Goal: Transaction & Acquisition: Purchase product/service

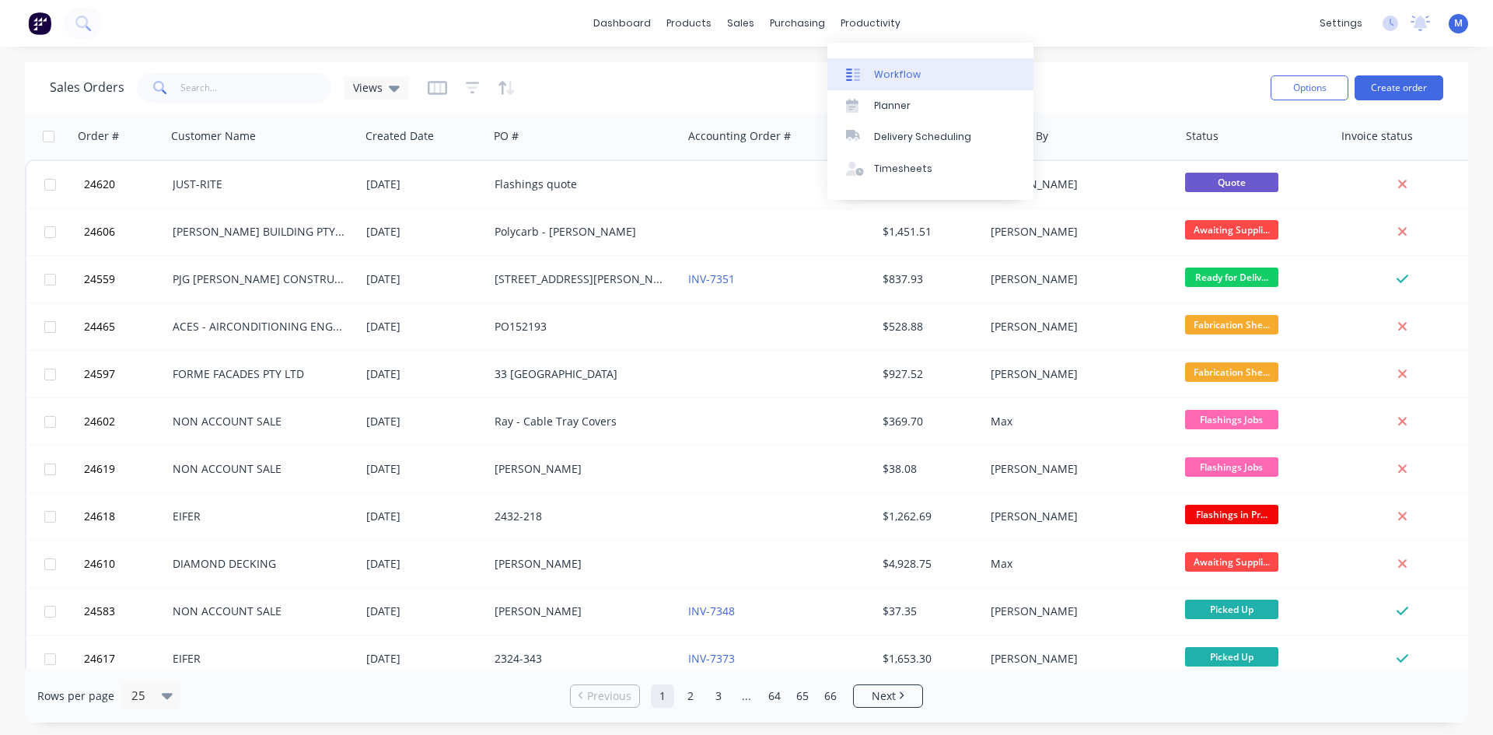
click at [894, 74] on div "Workflow" at bounding box center [897, 75] width 47 height 14
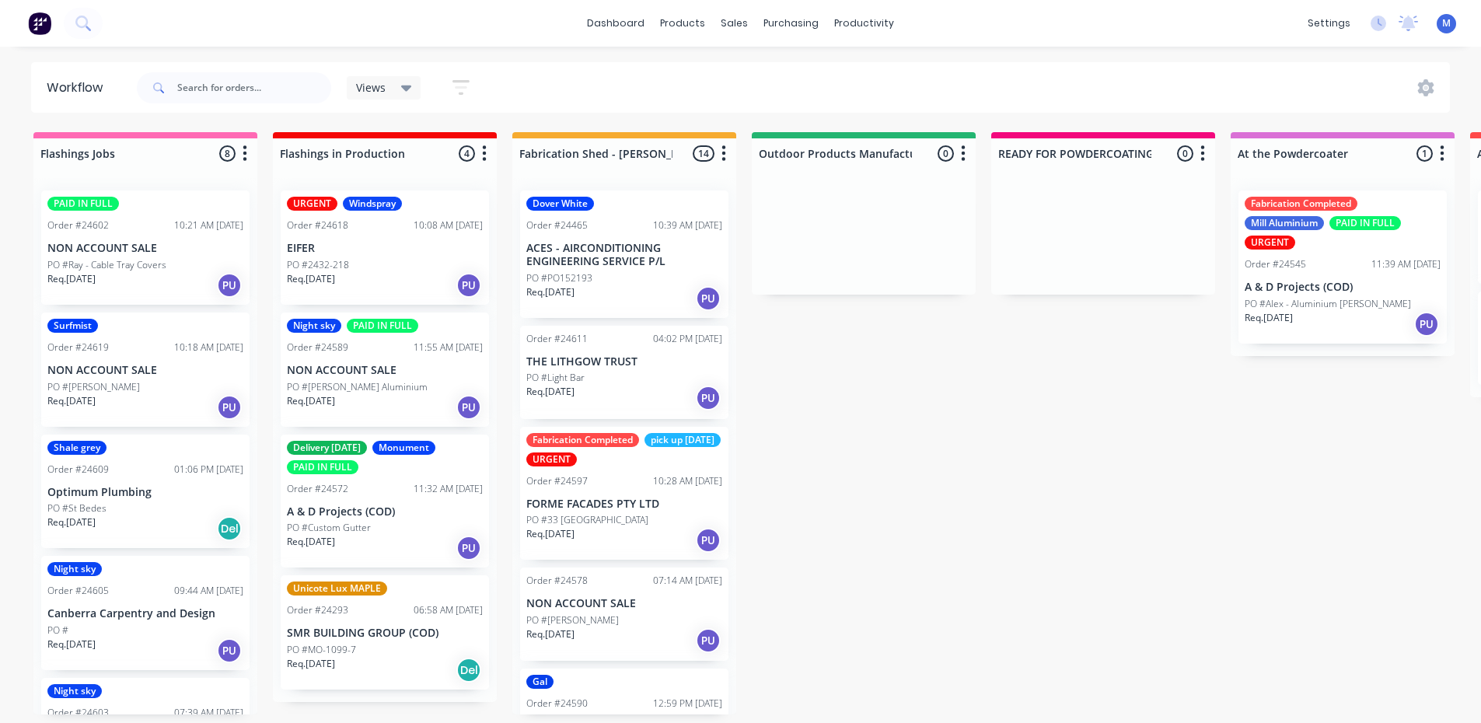
click at [383, 267] on div "PO #2432-218" at bounding box center [385, 265] width 196 height 14
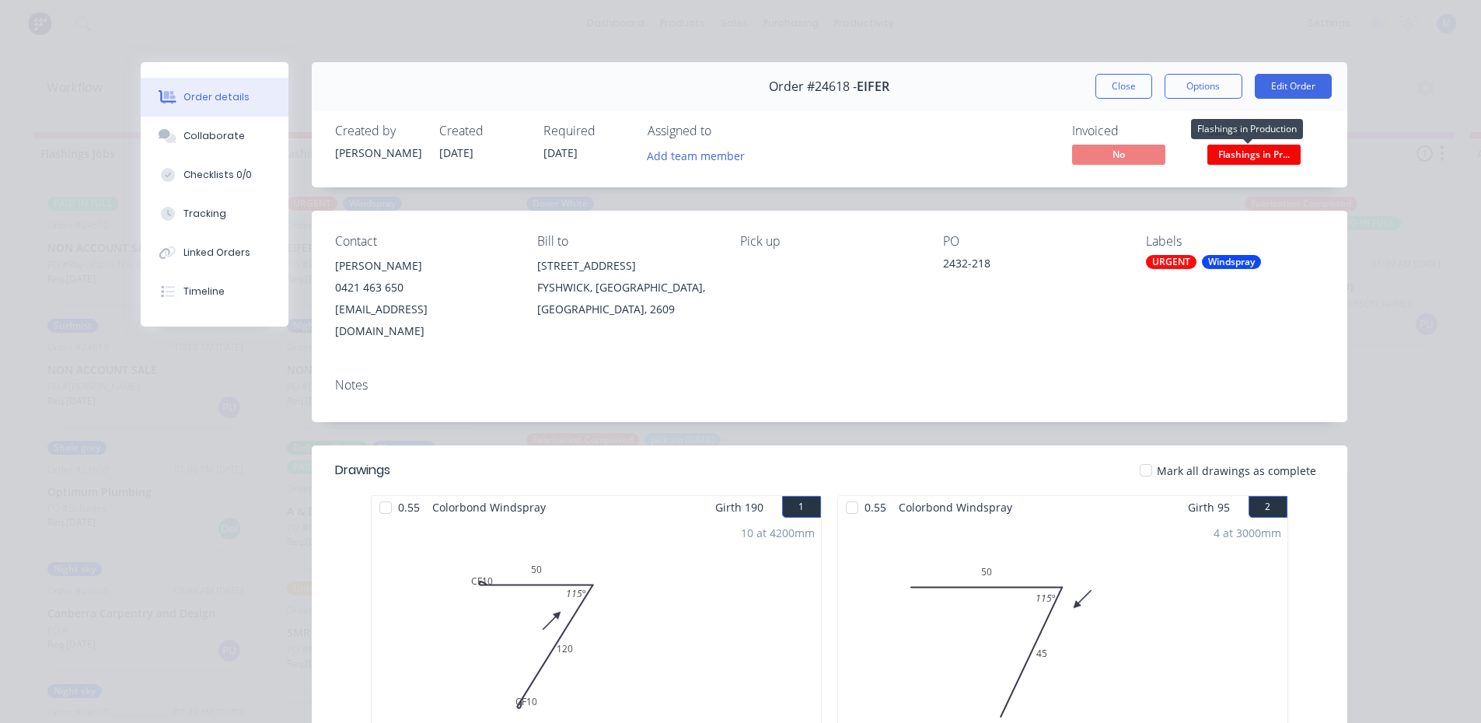
click at [1233, 156] on span "Flashings in Pr..." at bounding box center [1254, 154] width 93 height 19
click at [1273, 536] on div "4 at 3000mm Total lm 12m" at bounding box center [1063, 637] width 450 height 237
click at [1268, 157] on span "Flashings in Pr..." at bounding box center [1254, 154] width 93 height 19
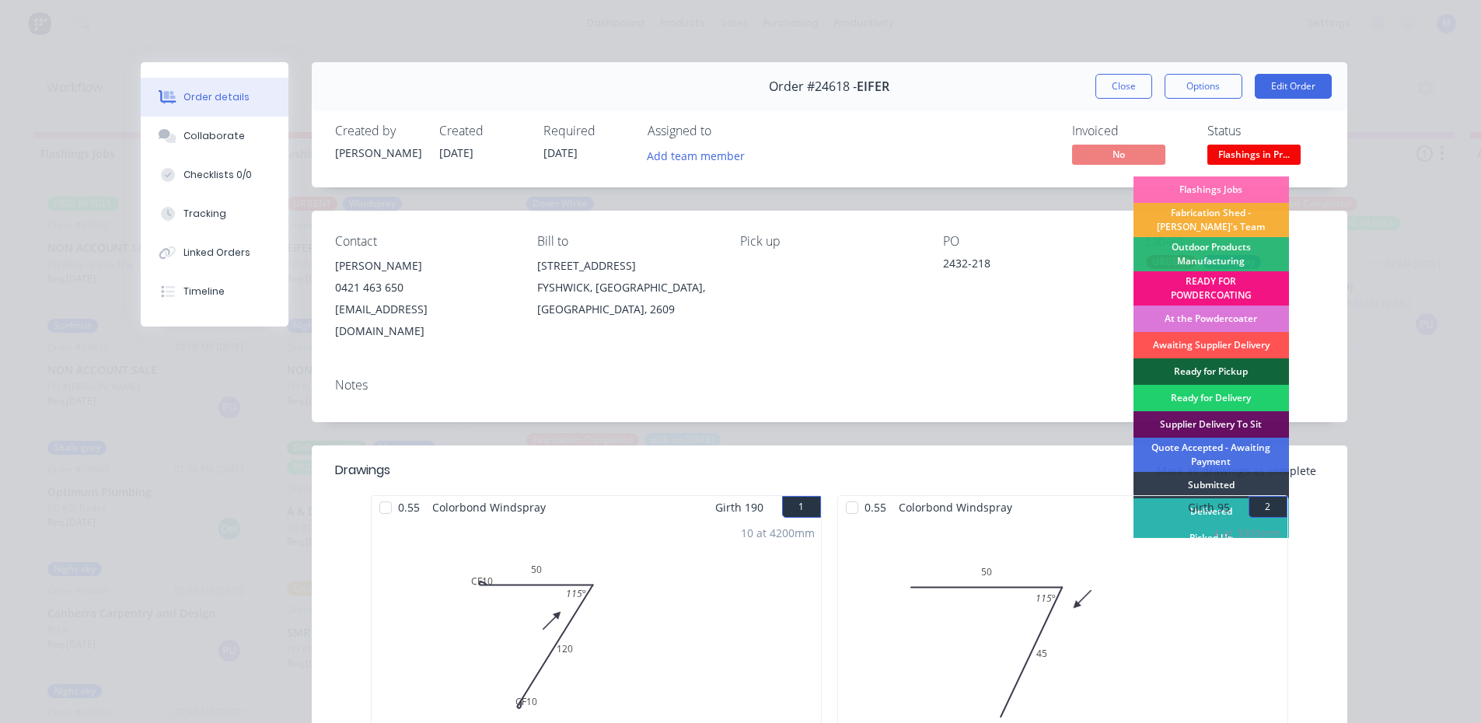
click at [1278, 537] on div "4 at 3000mm Total lm 12m" at bounding box center [1063, 637] width 450 height 237
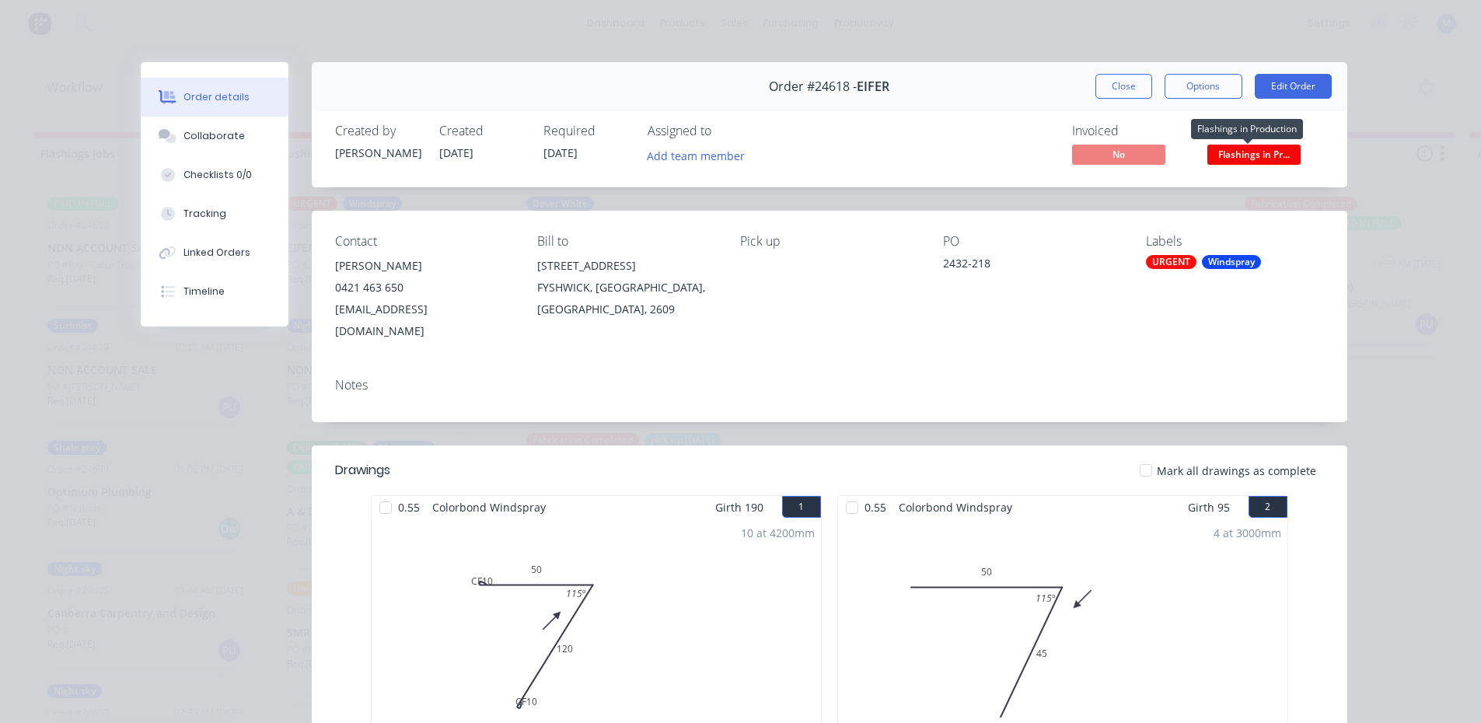
drag, startPoint x: 1237, startPoint y: 152, endPoint x: 1188, endPoint y: 348, distance: 202.2
click at [1188, 366] on div "Notes" at bounding box center [830, 394] width 1036 height 57
click at [1237, 160] on span "Flashings in Pr..." at bounding box center [1254, 154] width 93 height 19
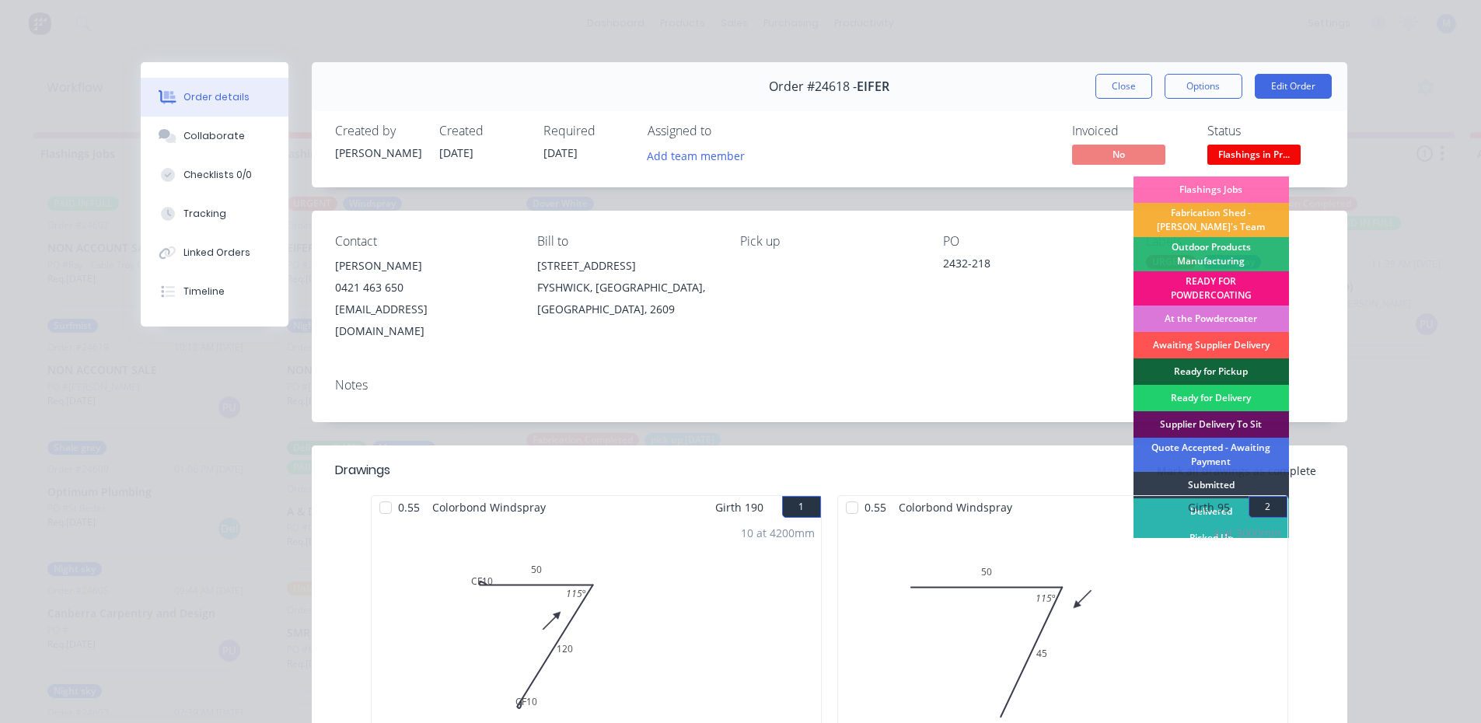
scroll to position [7, 0]
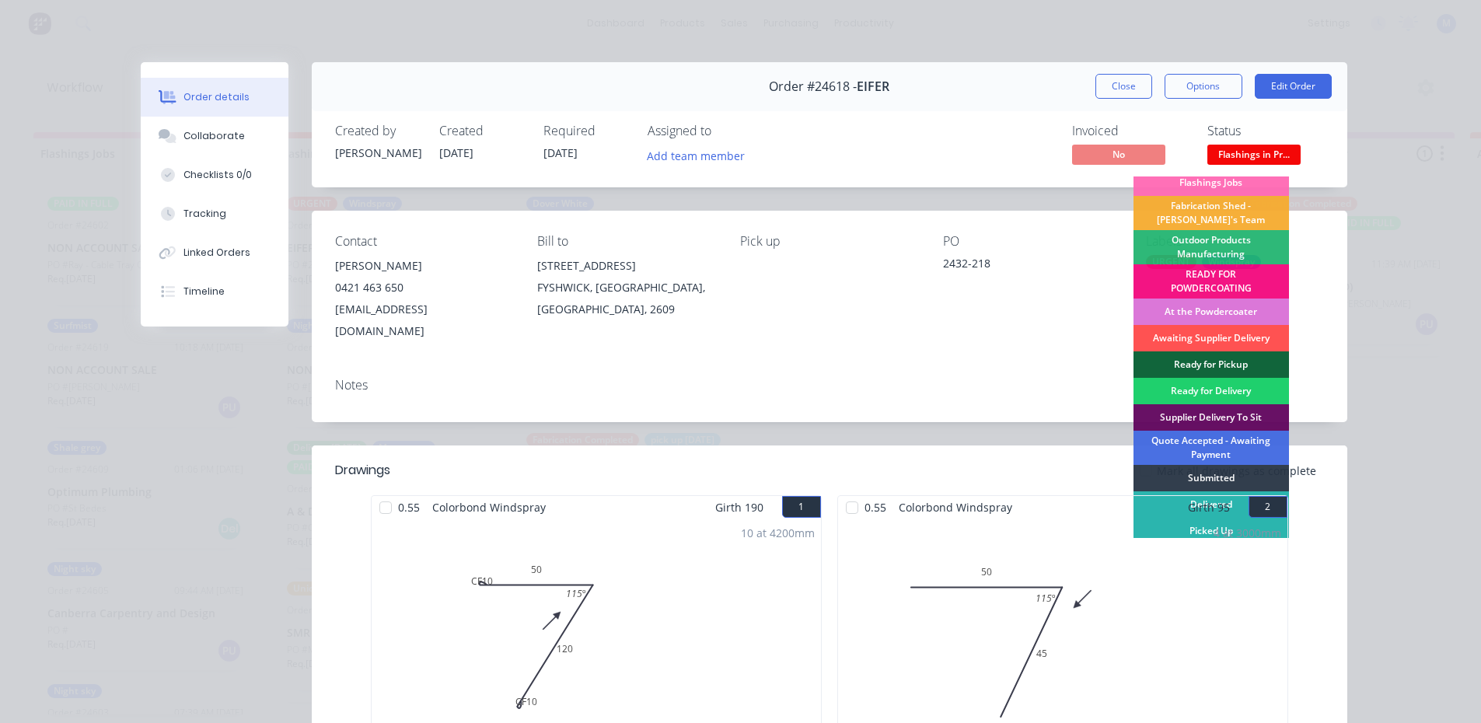
click at [1165, 530] on div "4 at 3000mm Total lm 12m" at bounding box center [1063, 637] width 450 height 237
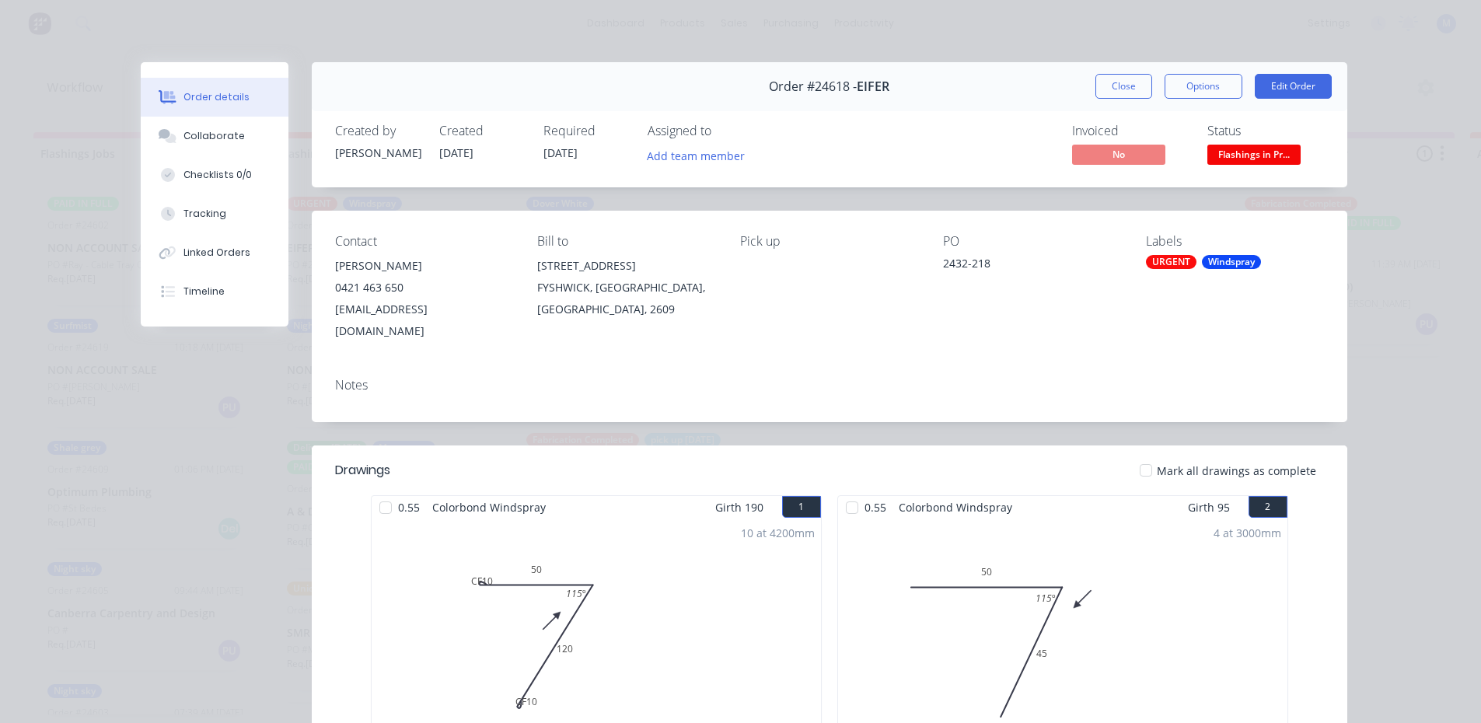
click at [1250, 161] on span "Flashings in Pr..." at bounding box center [1254, 154] width 93 height 19
drag, startPoint x: 1277, startPoint y: 537, endPoint x: 1279, endPoint y: 523, distance: 13.4
click at [1277, 535] on div "4 at 3000mm Total lm 12m" at bounding box center [1063, 637] width 450 height 237
click at [1258, 161] on span "Flashings in Pr..." at bounding box center [1254, 154] width 93 height 19
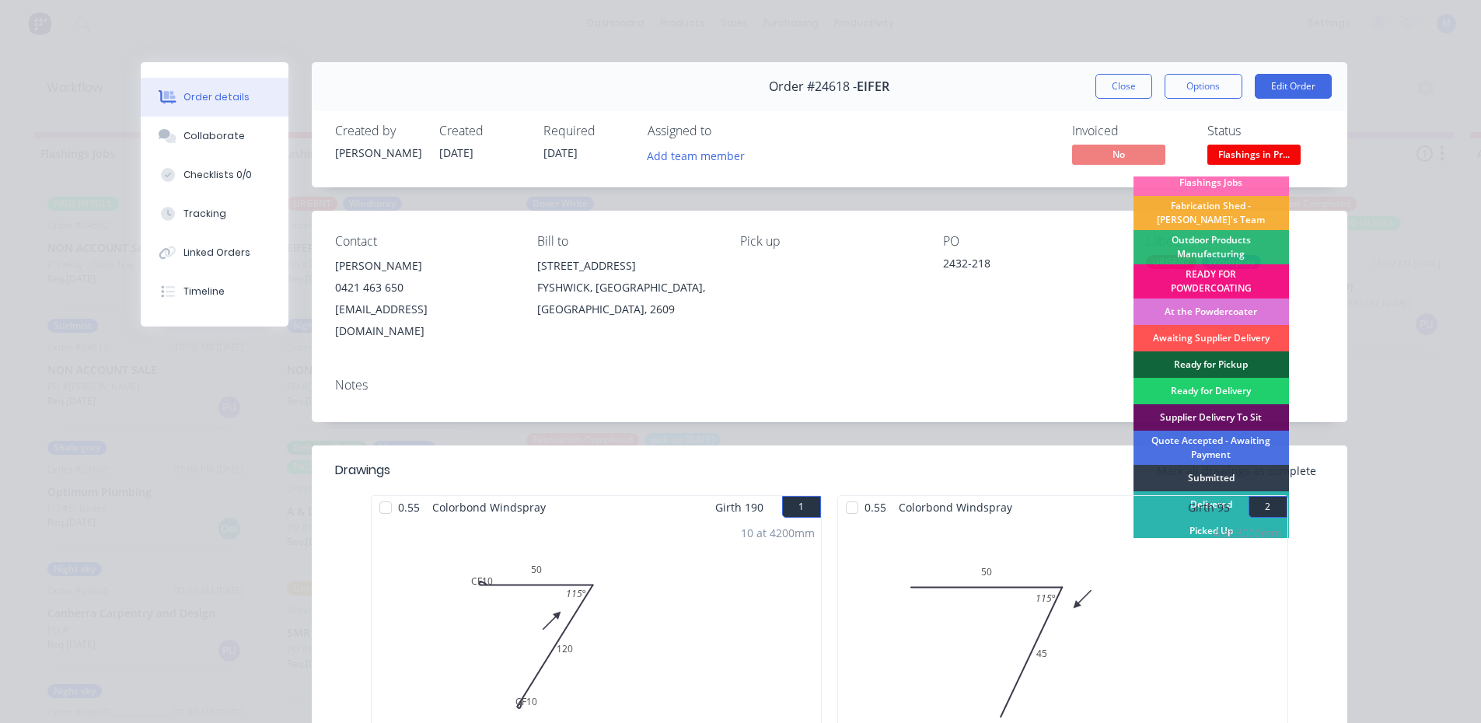
click at [1214, 533] on div "4 at 3000mm Total lm 12m" at bounding box center [1063, 637] width 450 height 237
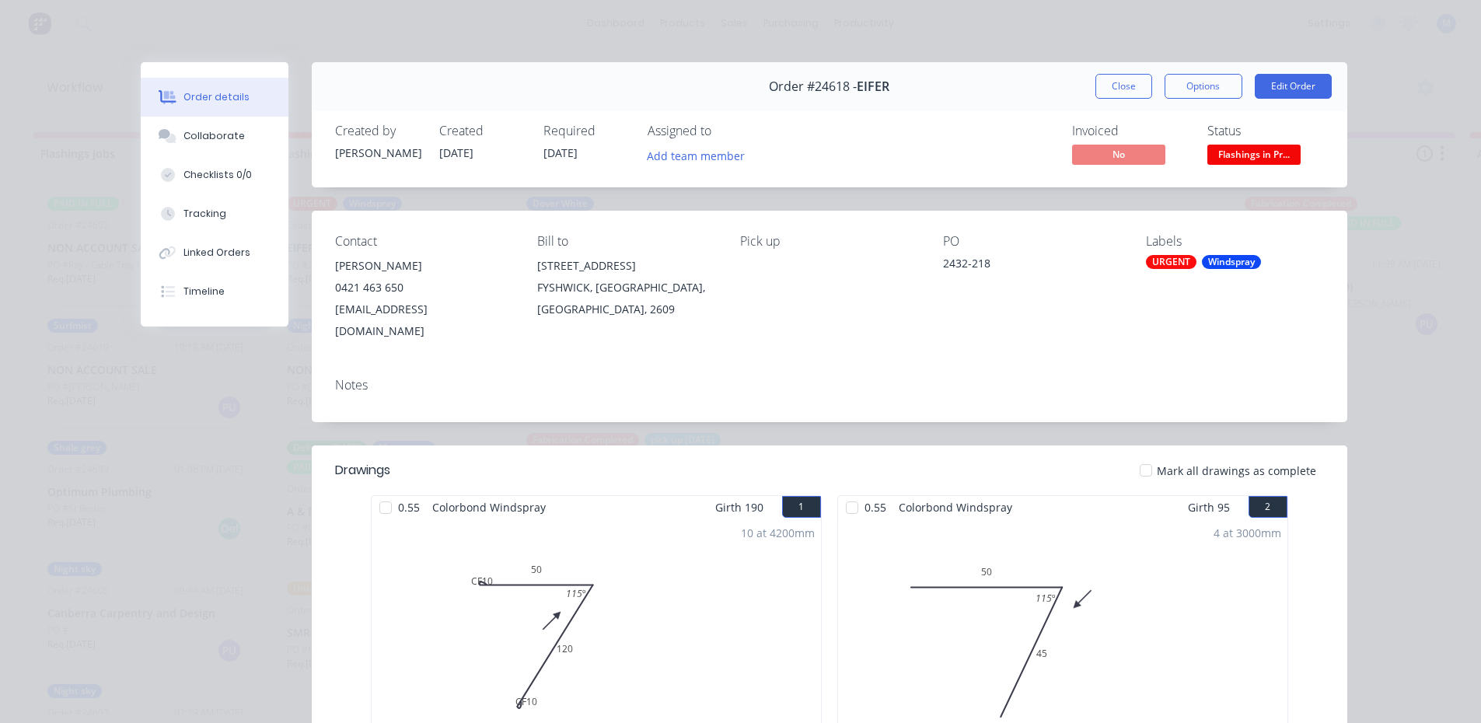
click at [1238, 155] on span "Flashings in Pr..." at bounding box center [1254, 154] width 93 height 19
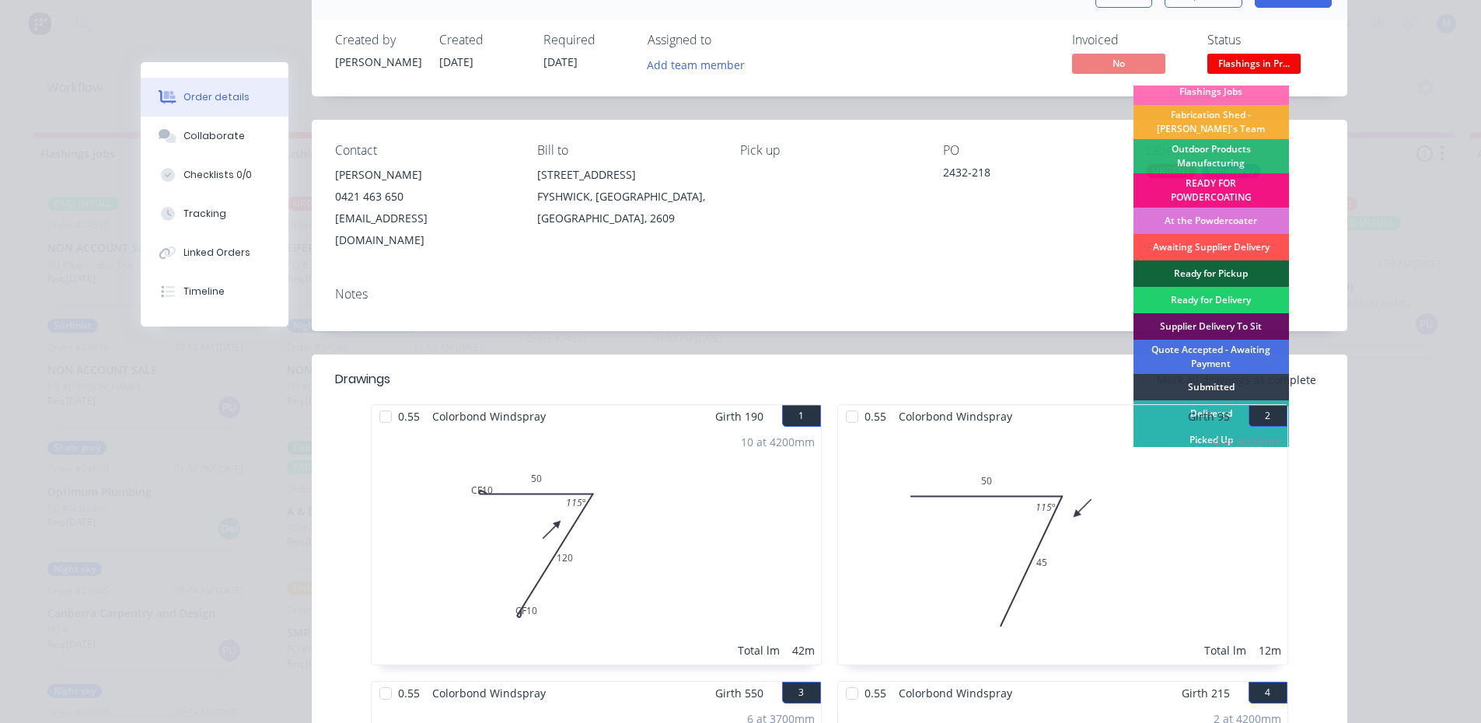
scroll to position [311, 0]
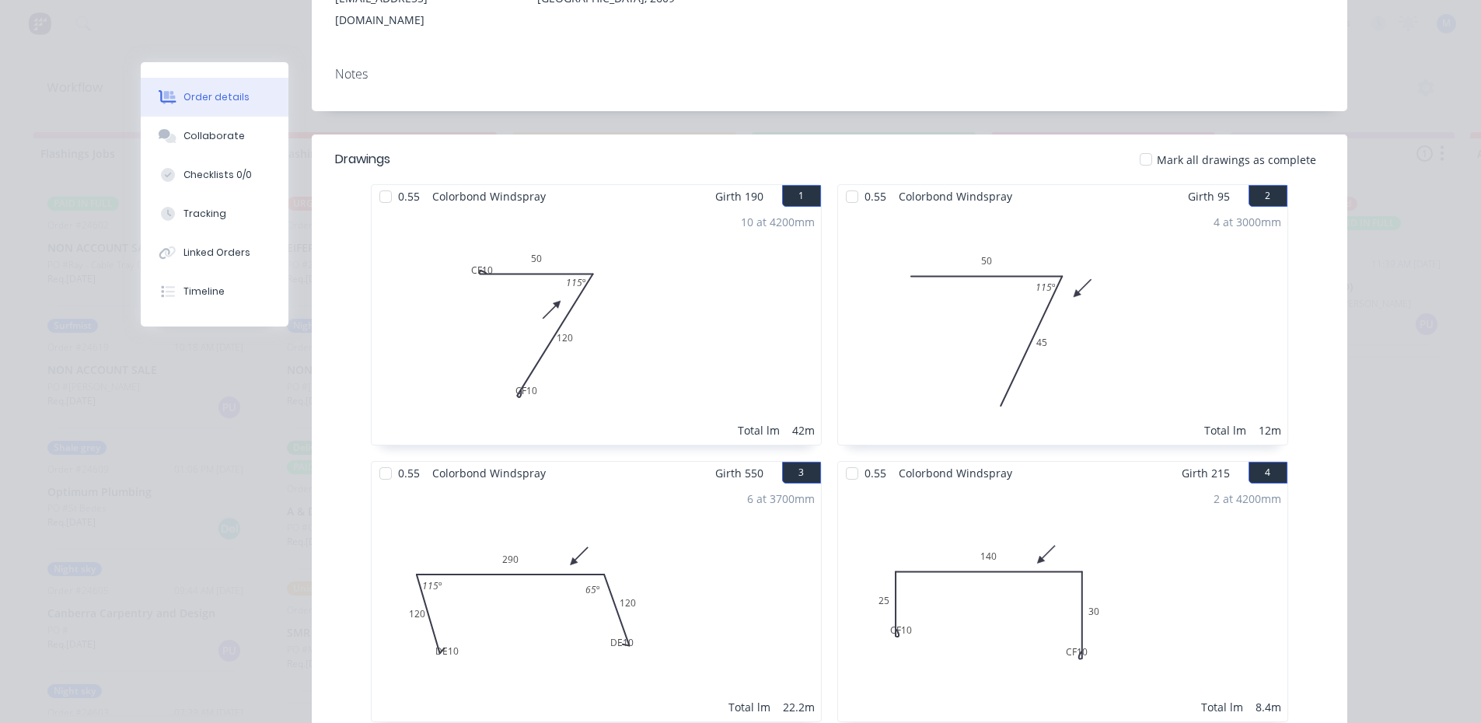
click at [1230, 221] on div "4 at 3000mm Total lm 12m" at bounding box center [1063, 326] width 450 height 237
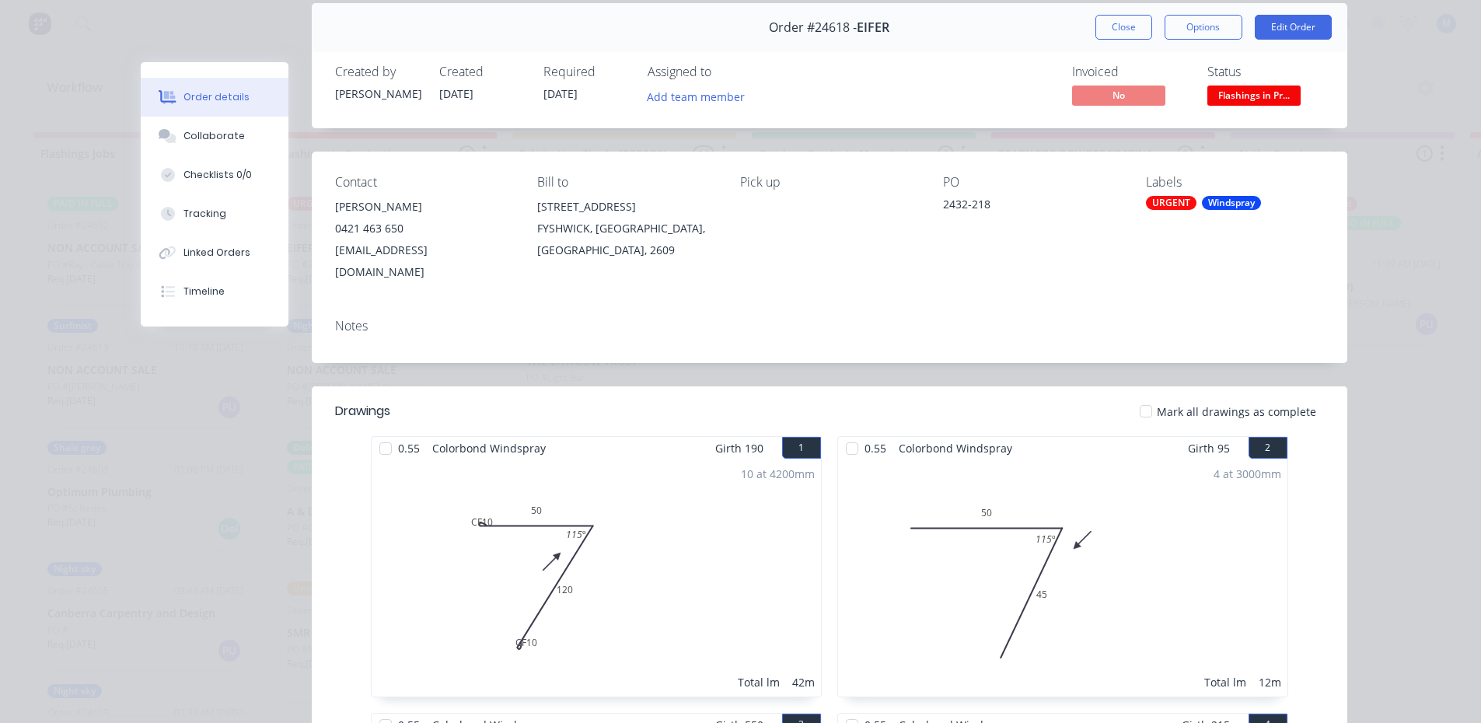
scroll to position [0, 0]
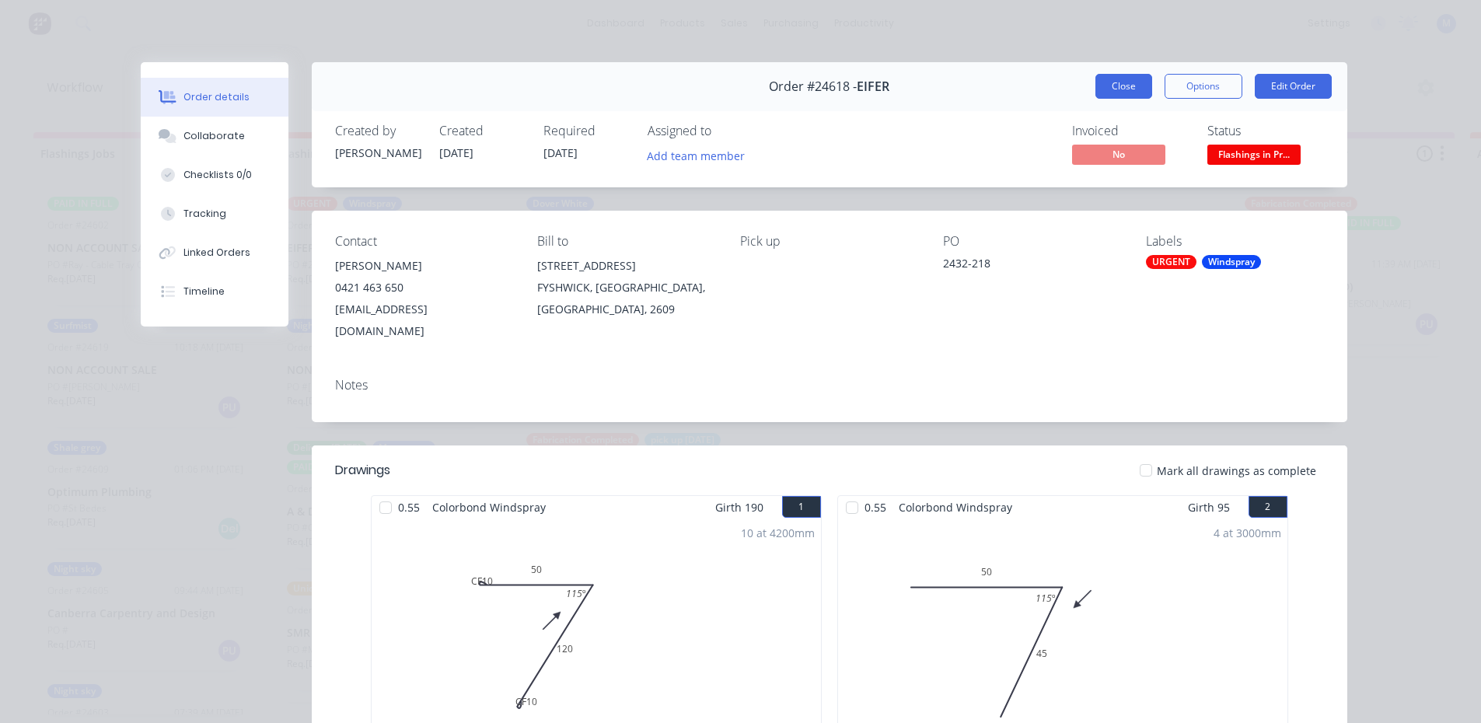
click at [1127, 83] on button "Close" at bounding box center [1124, 86] width 57 height 25
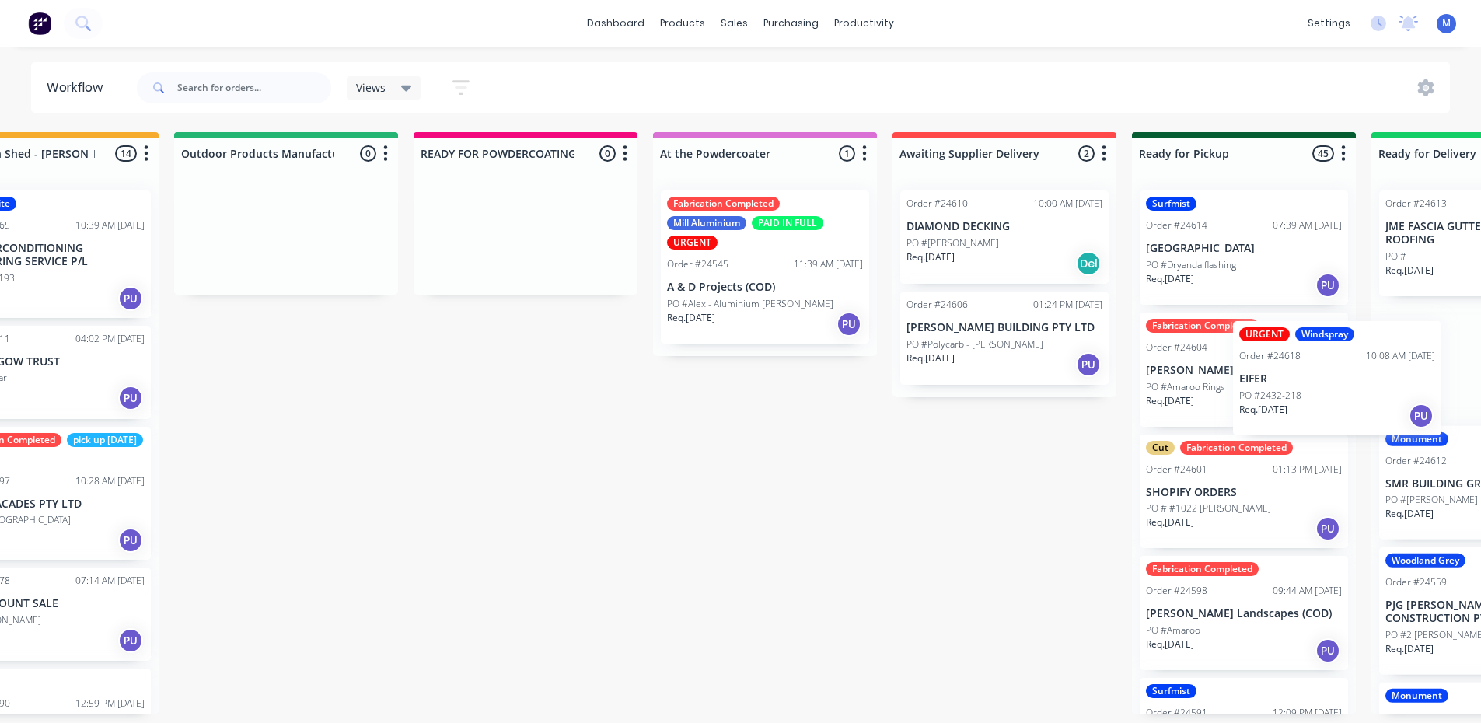
scroll to position [0, 722]
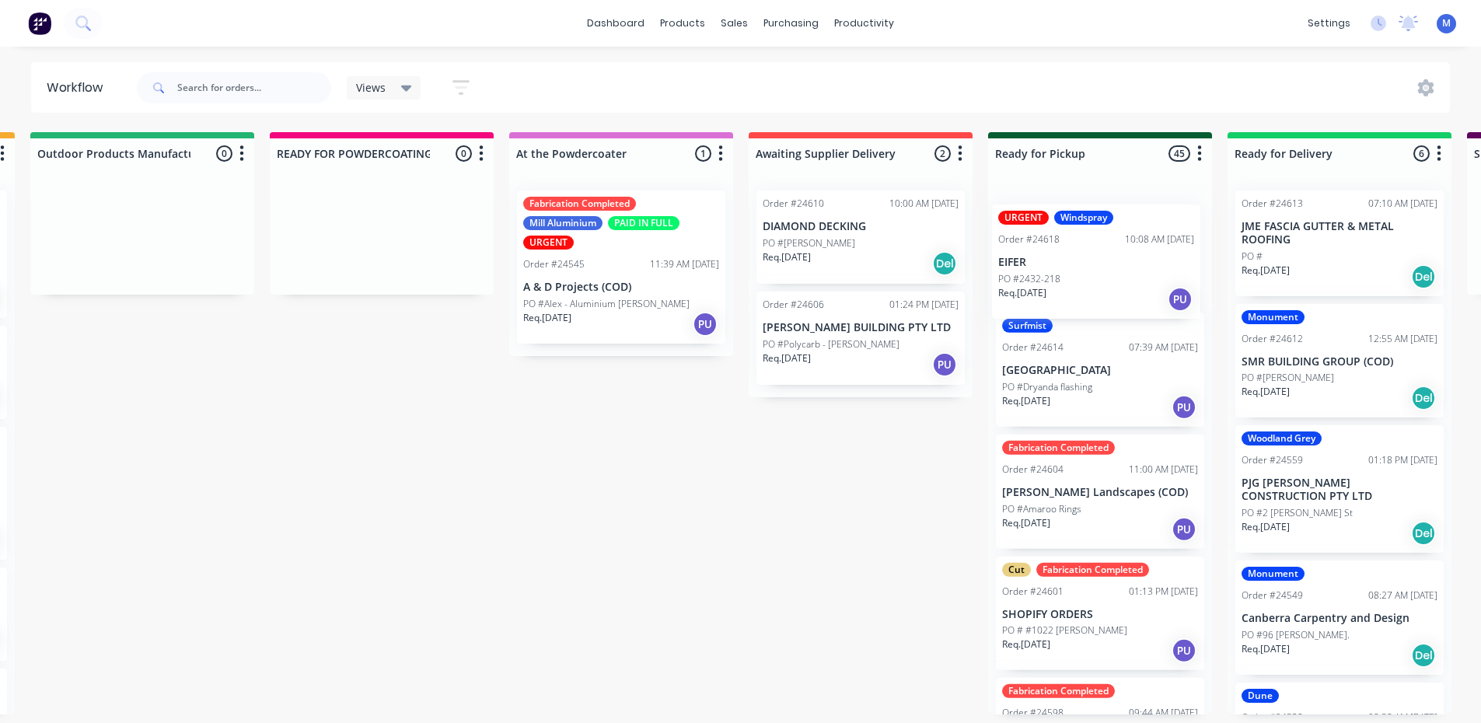
drag, startPoint x: 374, startPoint y: 256, endPoint x: 1089, endPoint y: 275, distance: 714.9
click at [1089, 275] on div "Flashings Jobs 8 Status colour #FF69B4 hex #FF69B4 Save Cancel Notifications Em…" at bounding box center [902, 423] width 3270 height 582
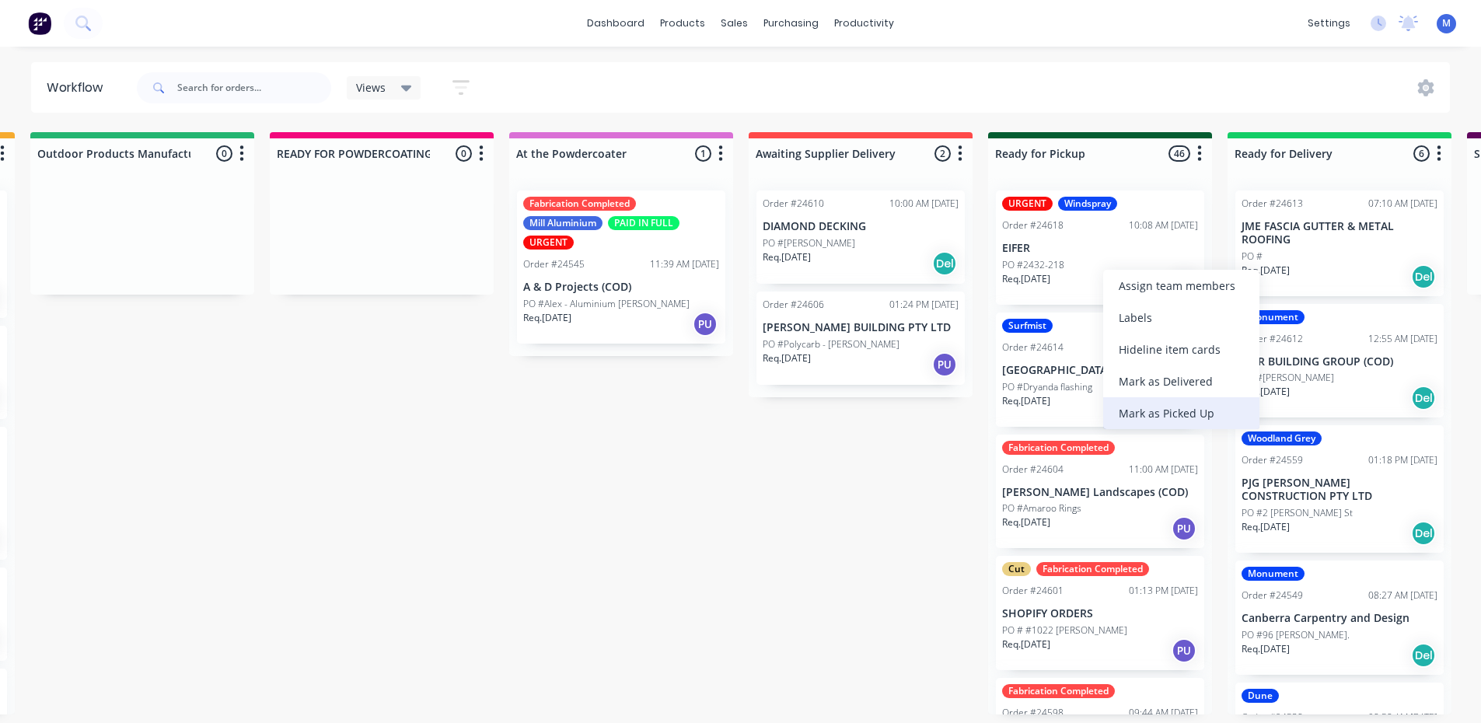
click at [1211, 412] on div "Mark as Picked Up" at bounding box center [1182, 413] width 156 height 32
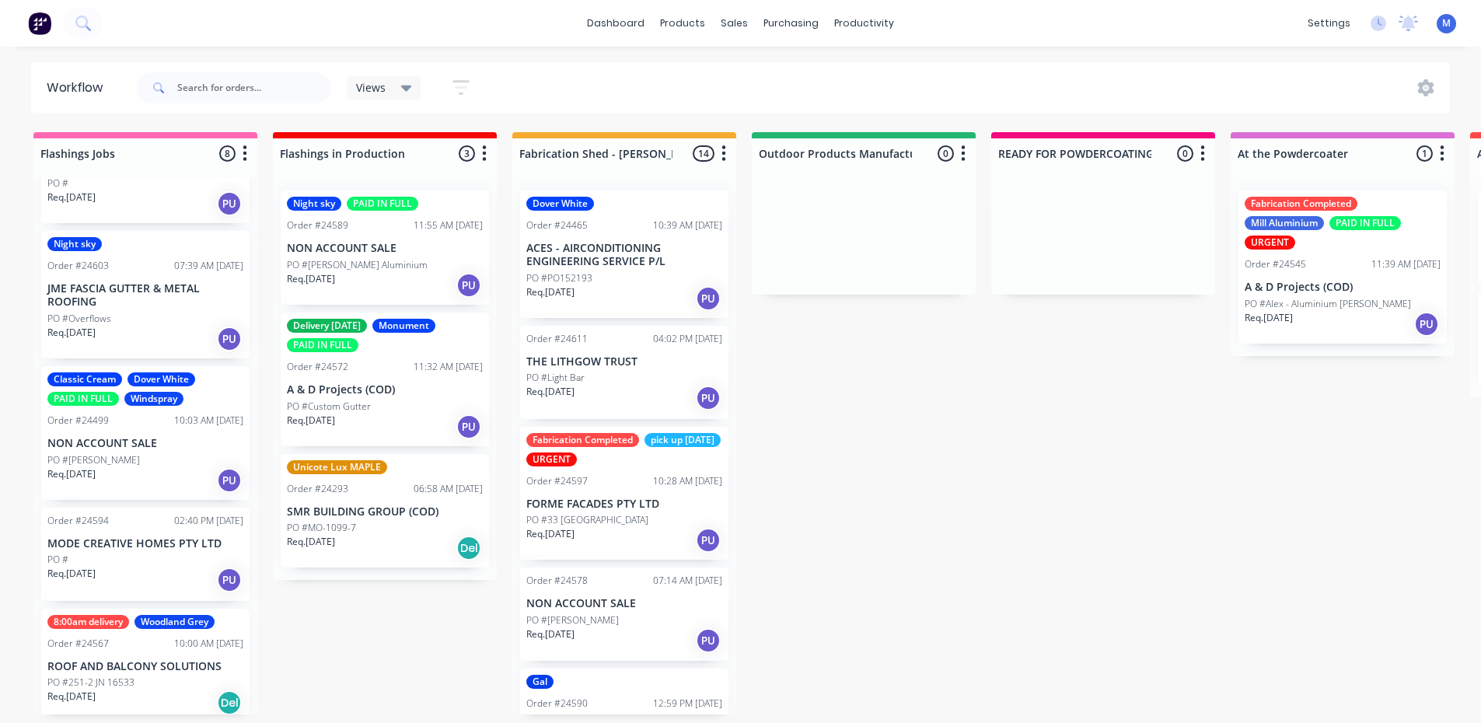
scroll to position [456, 0]
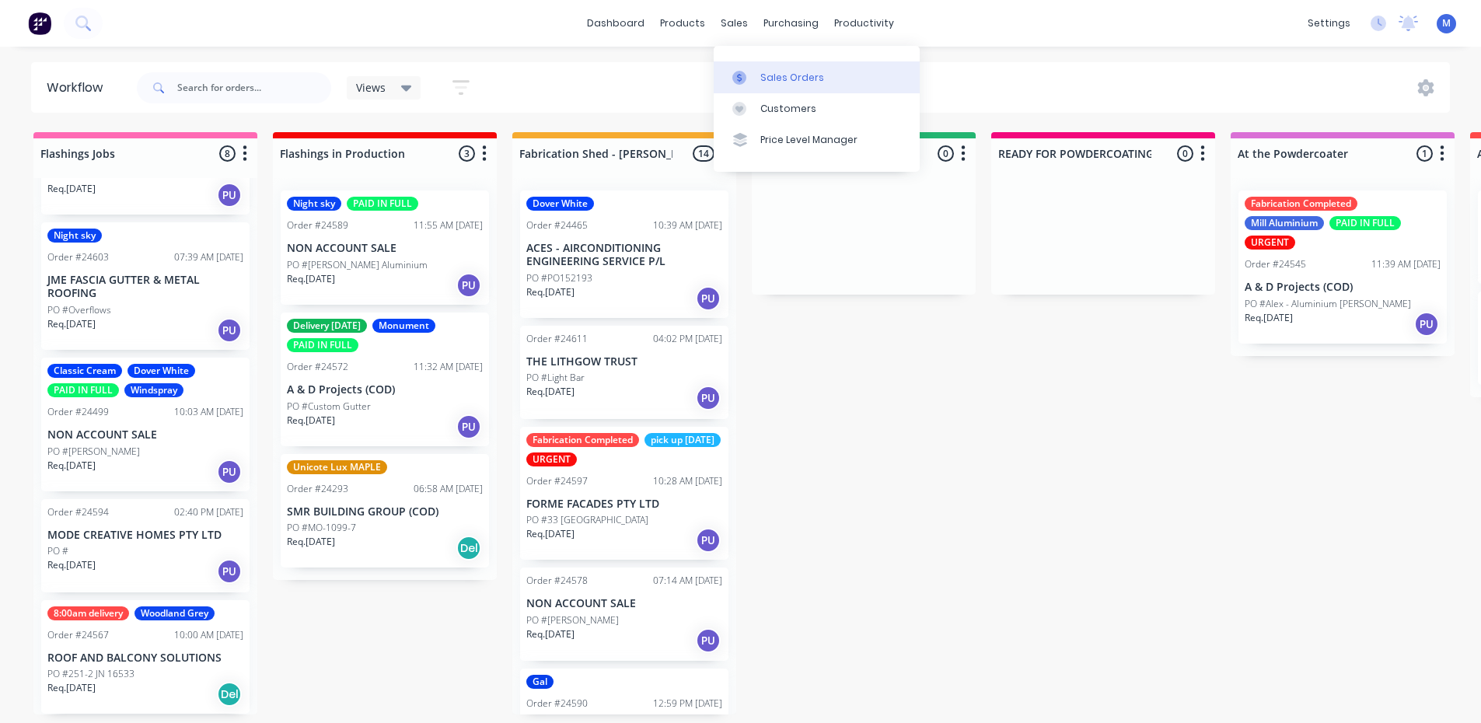
click at [790, 62] on link "Sales Orders" at bounding box center [817, 76] width 206 height 31
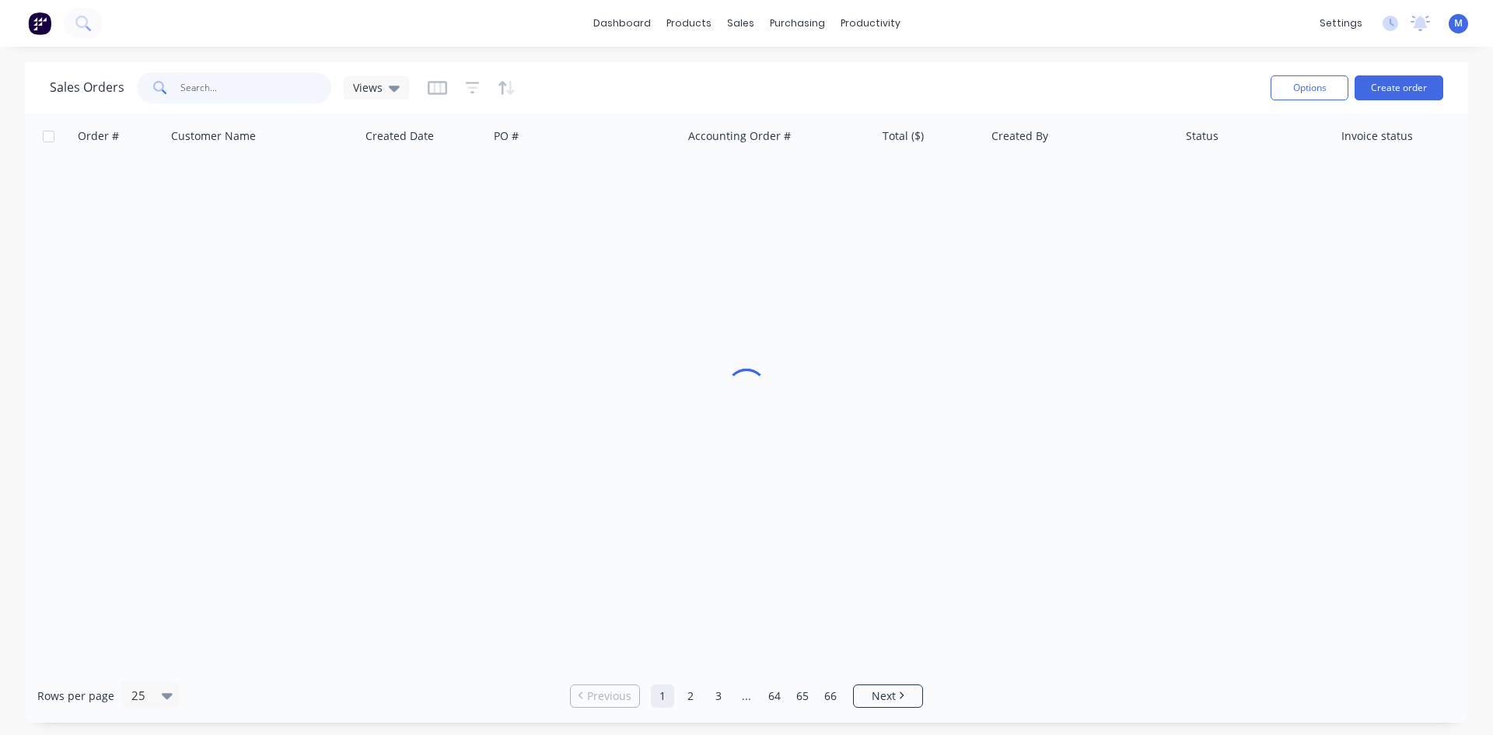
click at [219, 85] on input "text" at bounding box center [256, 87] width 152 height 31
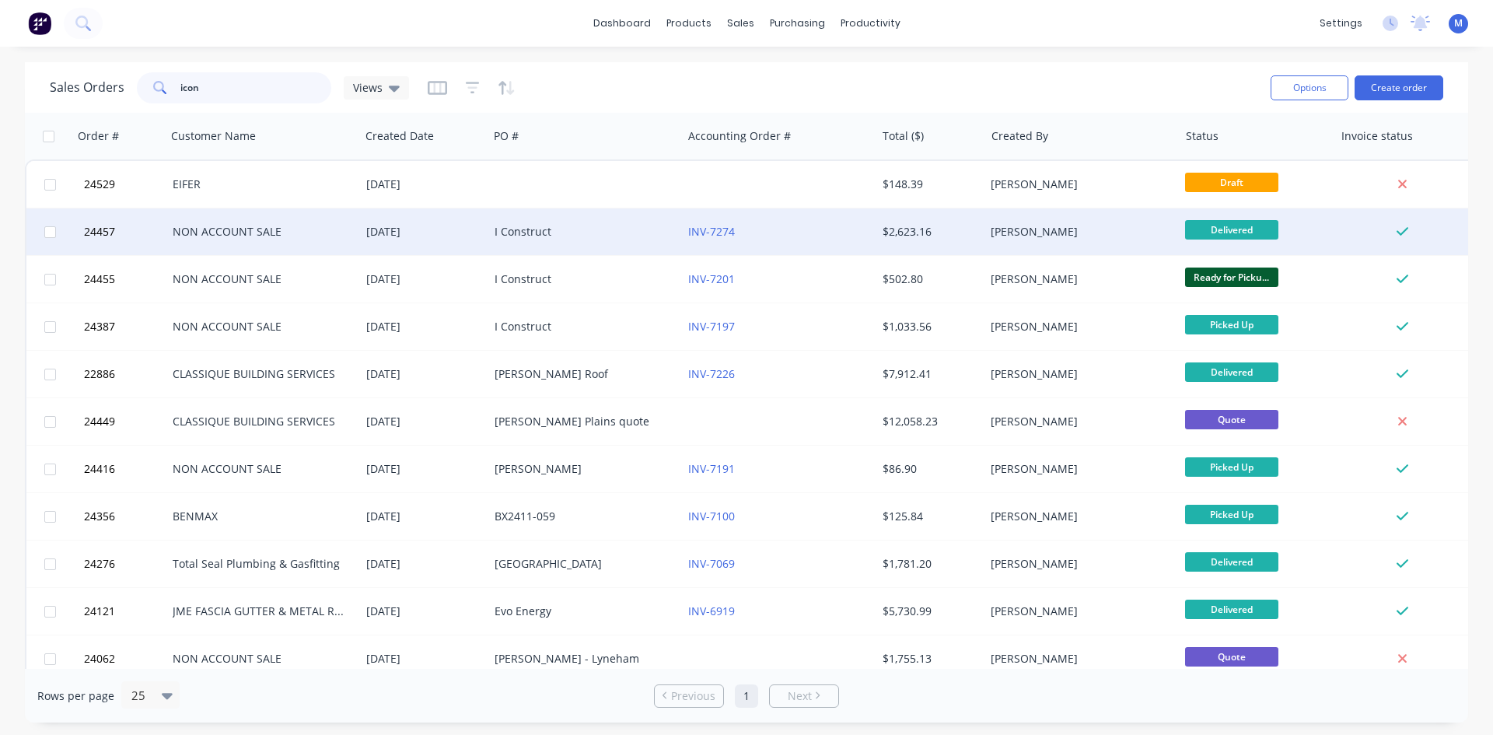
type input "icon"
click at [605, 231] on div "I Construct" at bounding box center [581, 232] width 173 height 16
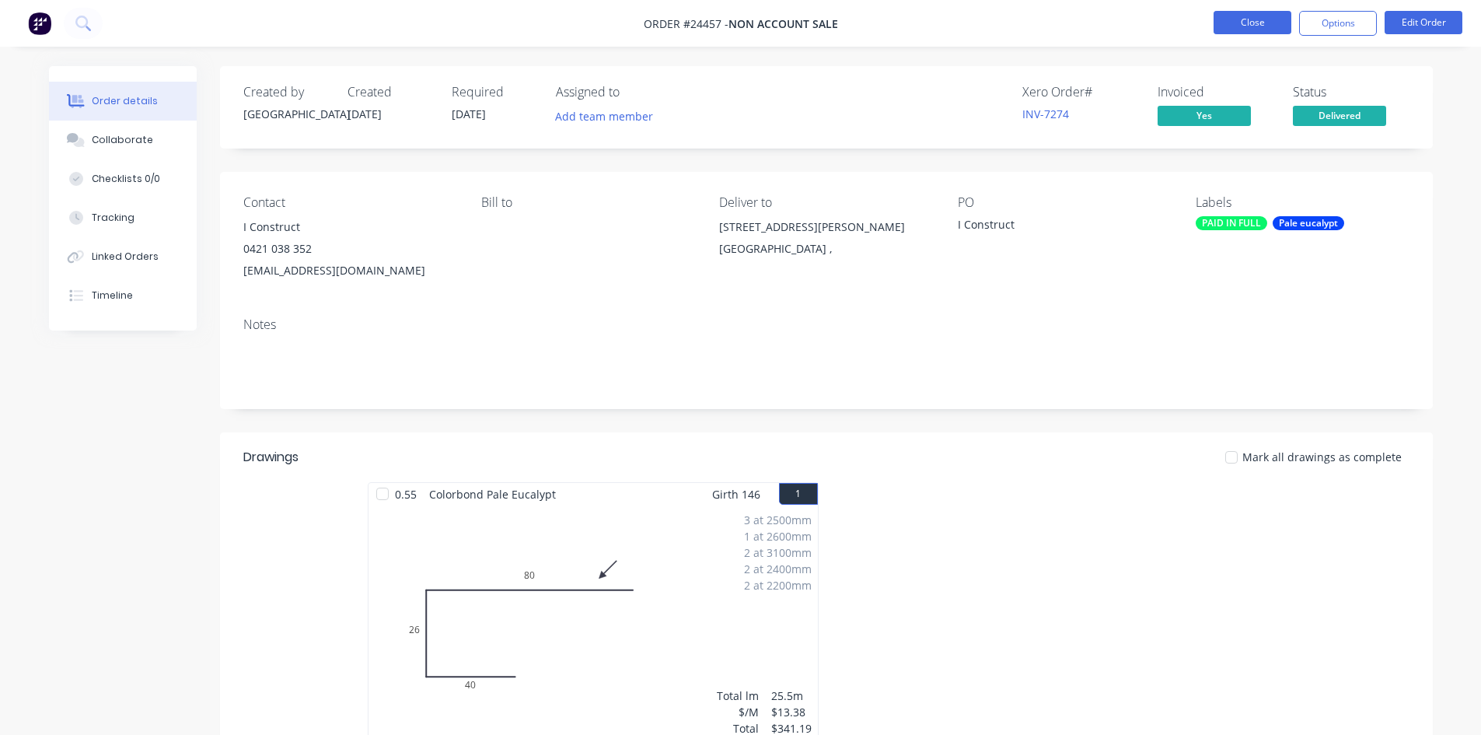
click at [1240, 19] on button "Close" at bounding box center [1253, 22] width 78 height 23
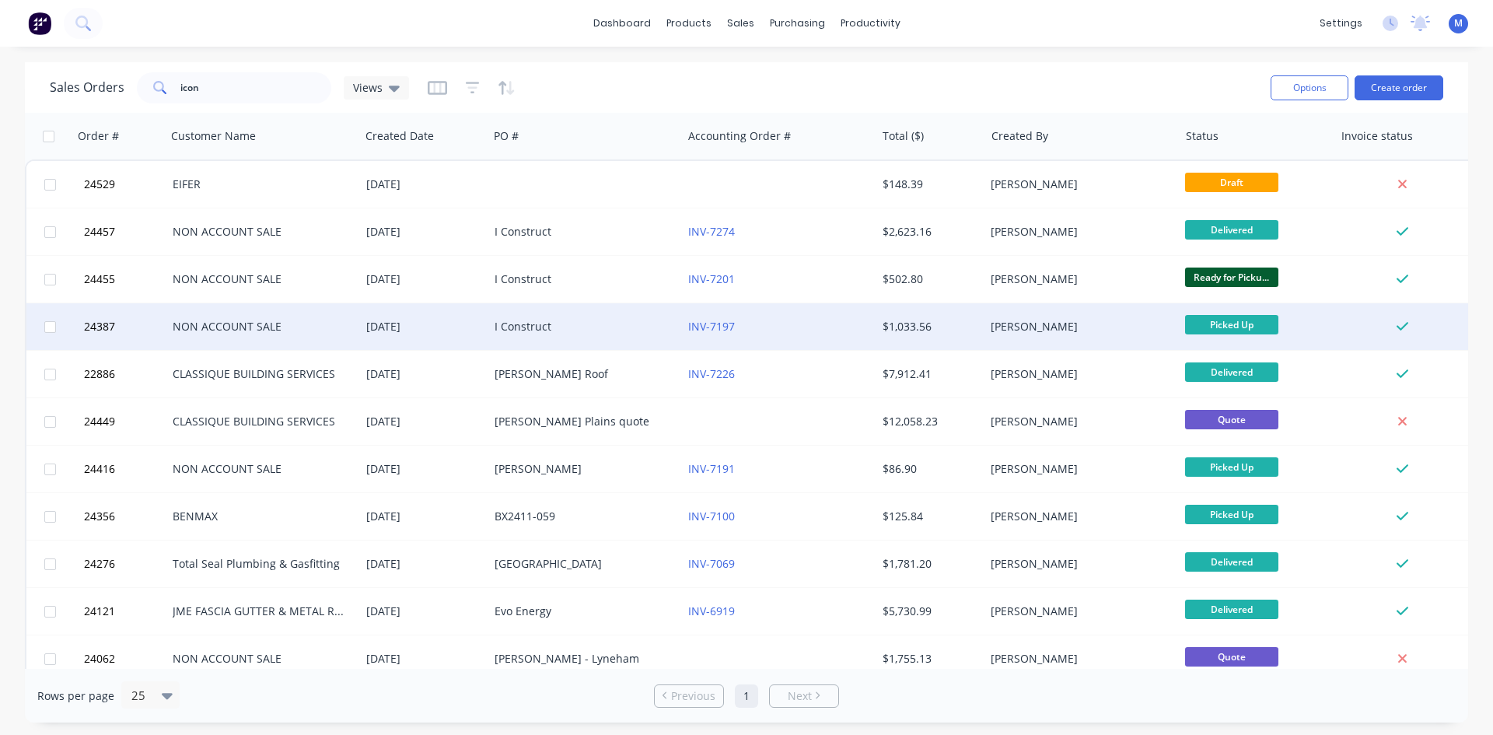
click at [631, 327] on div "I Construct" at bounding box center [581, 327] width 173 height 16
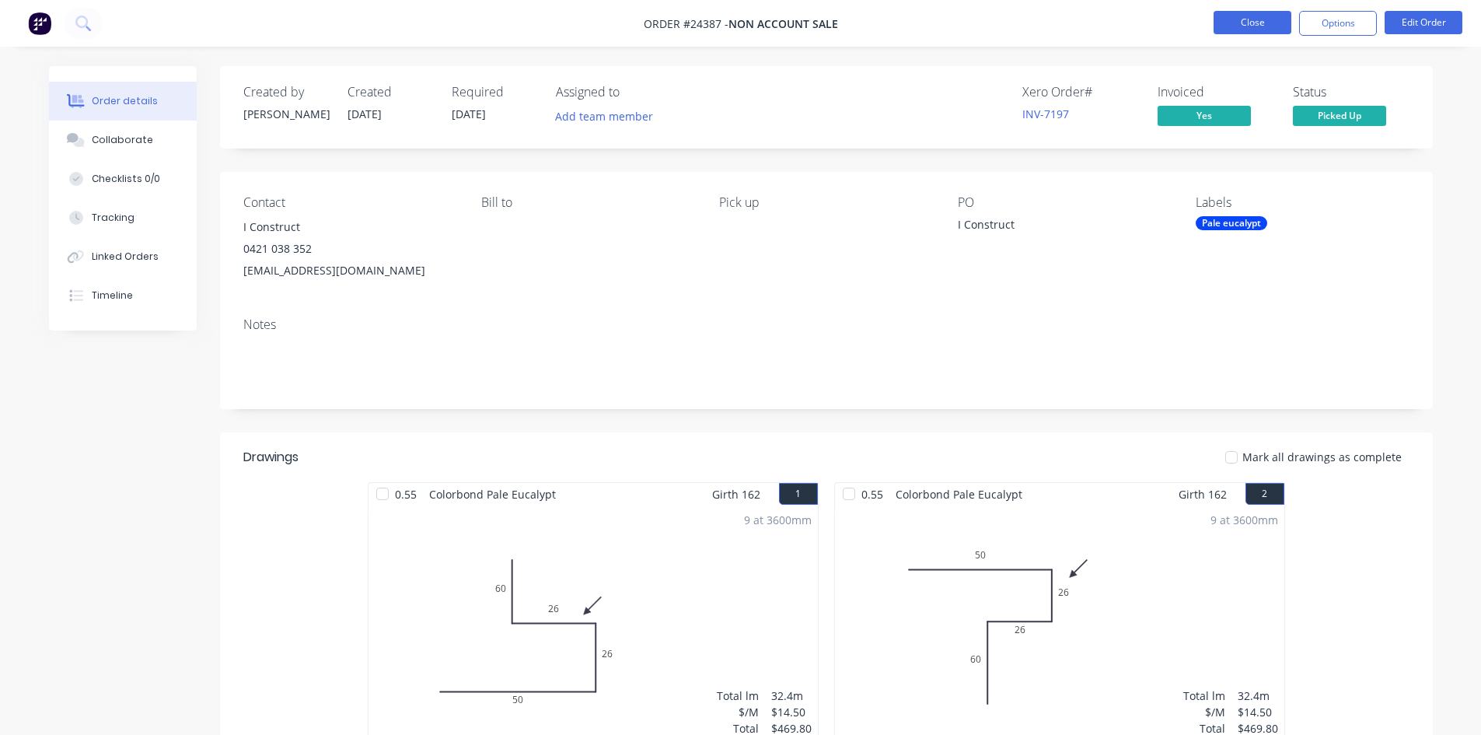
click at [1258, 29] on button "Close" at bounding box center [1253, 22] width 78 height 23
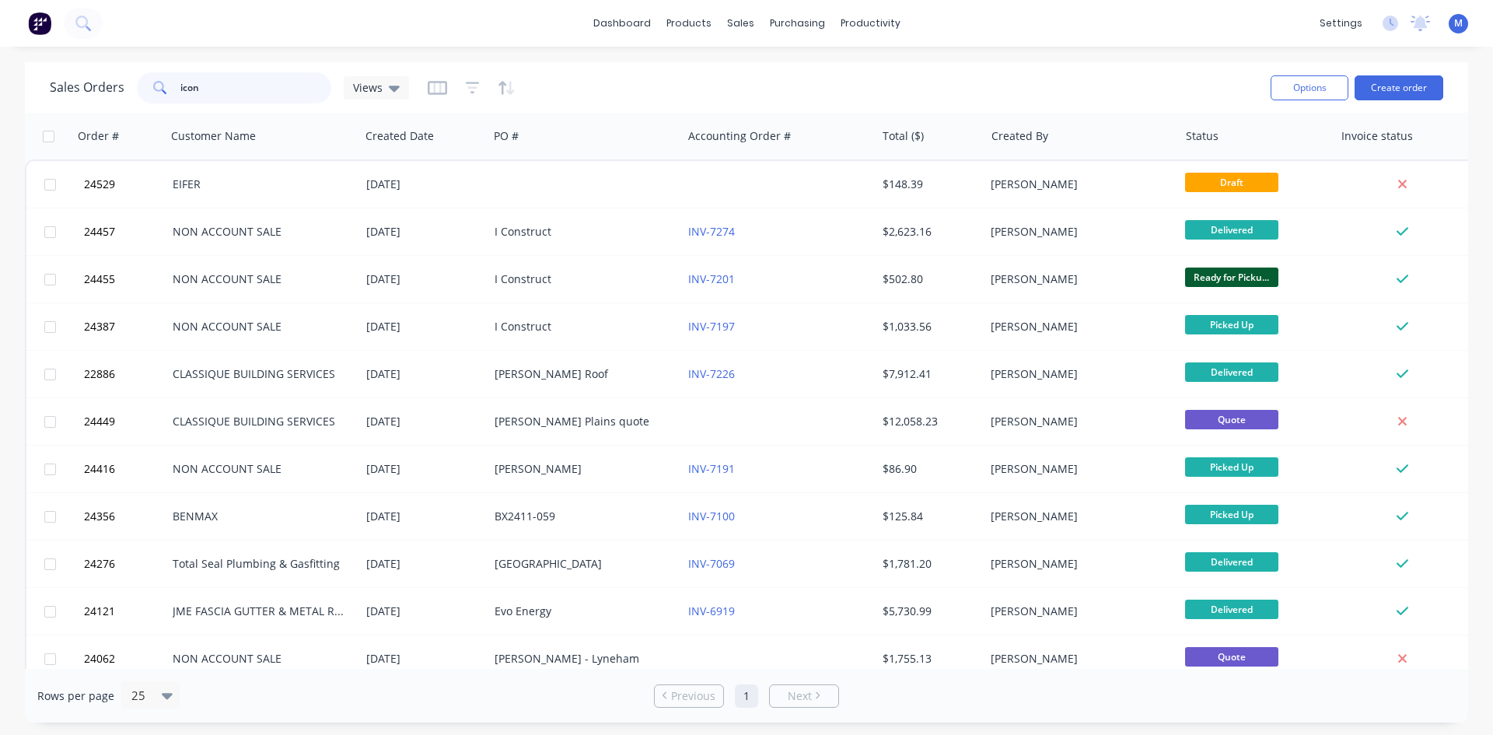
drag, startPoint x: 208, startPoint y: 95, endPoint x: 212, endPoint y: 87, distance: 8.4
click at [212, 87] on input "icon" at bounding box center [256, 87] width 152 height 31
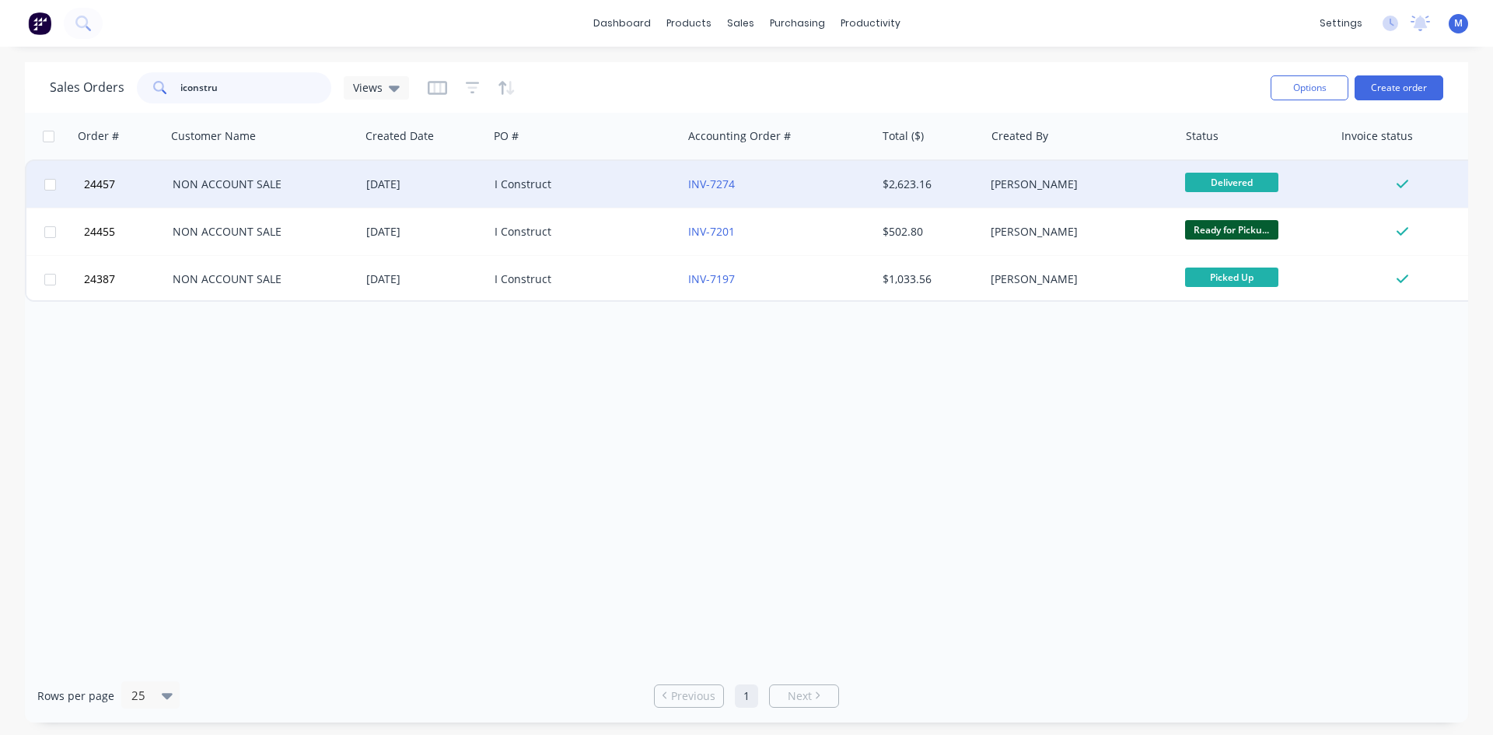
type input "iconstru"
click at [570, 174] on div "I Construct" at bounding box center [585, 184] width 194 height 47
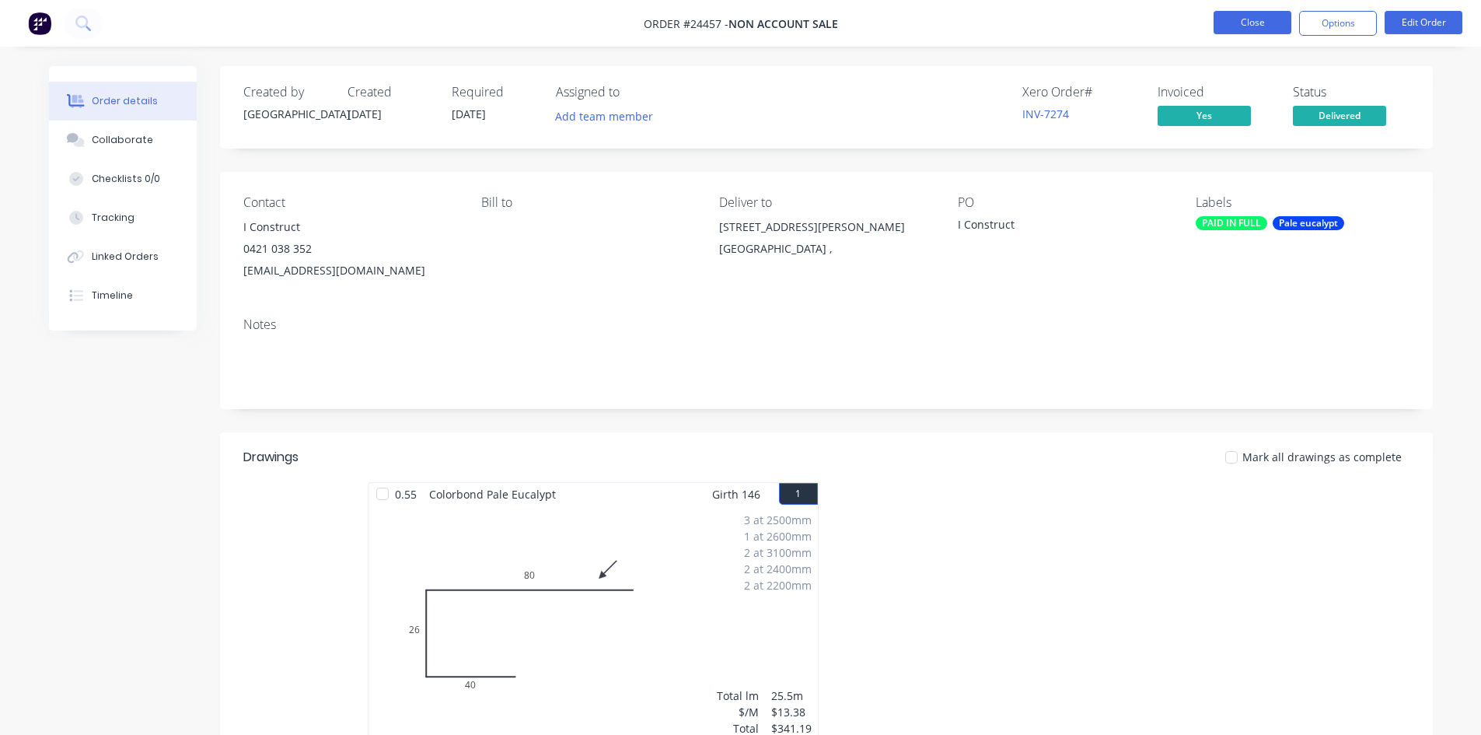
click at [1233, 17] on button "Close" at bounding box center [1253, 22] width 78 height 23
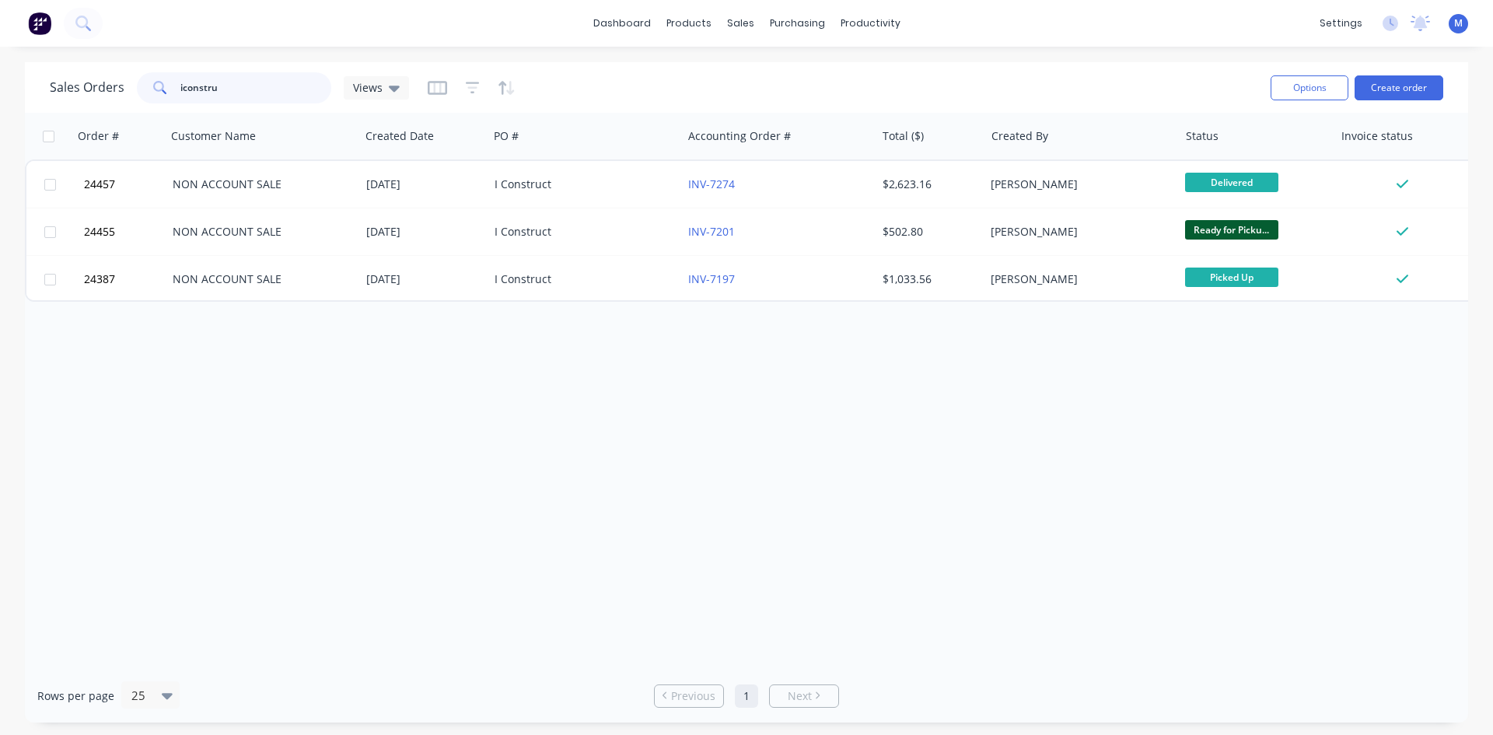
drag, startPoint x: 238, startPoint y: 82, endPoint x: -34, endPoint y: 107, distance: 273.3
click at [0, 107] on html "dashboard products sales purchasing productivity dashboard products Product Cat…" at bounding box center [746, 367] width 1493 height 735
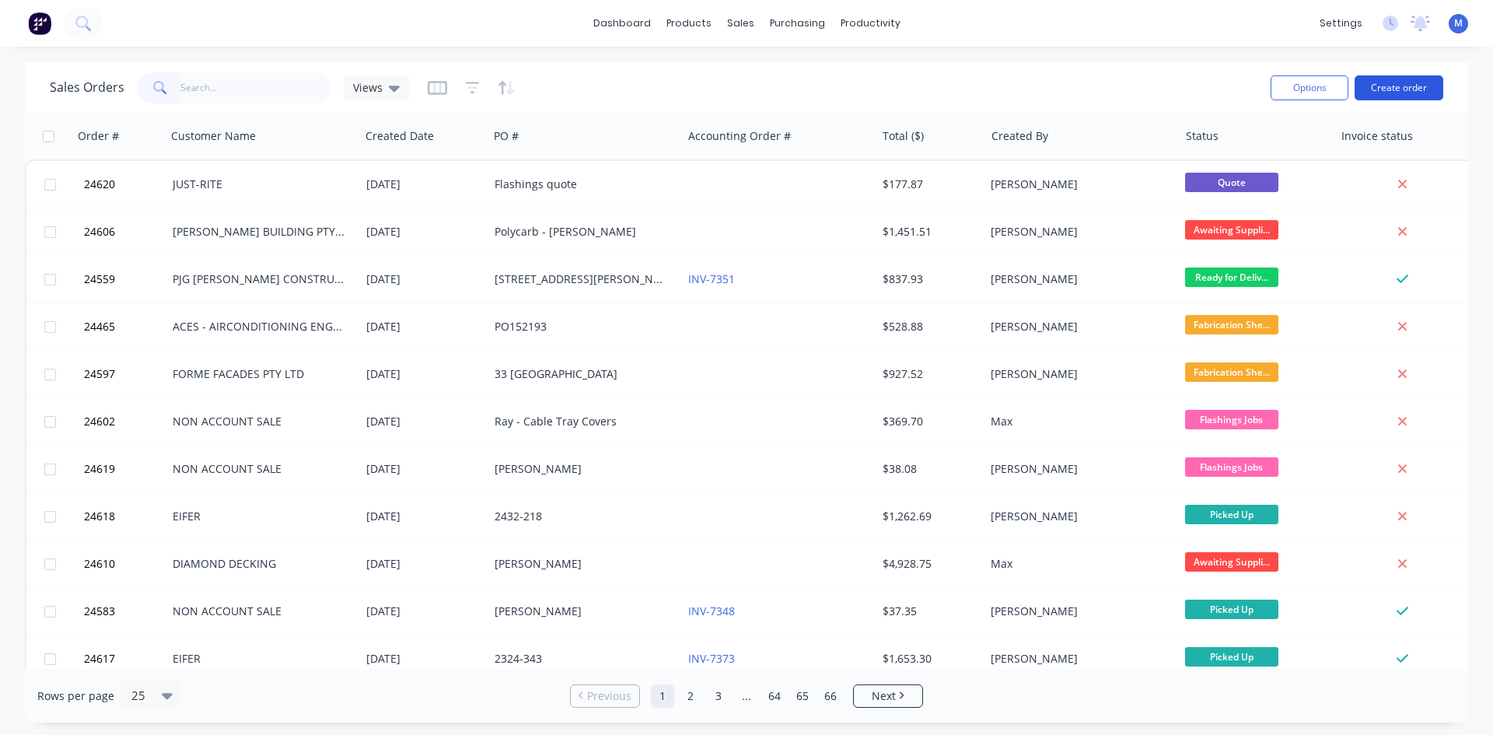
click at [1420, 75] on button "Create order" at bounding box center [1399, 87] width 89 height 25
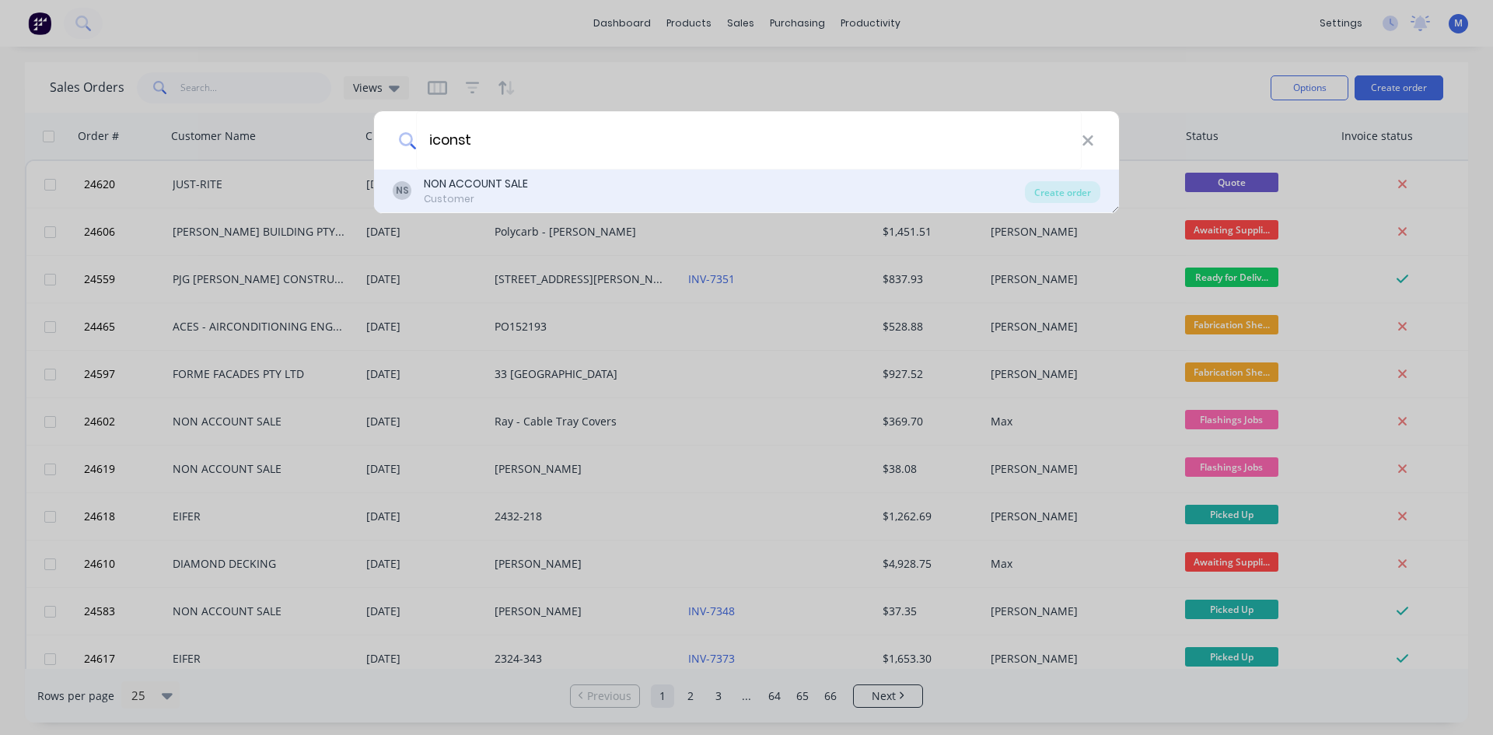
type input "iconst"
click at [545, 182] on div "NS NON ACCOUNT SALE Customer" at bounding box center [709, 191] width 632 height 30
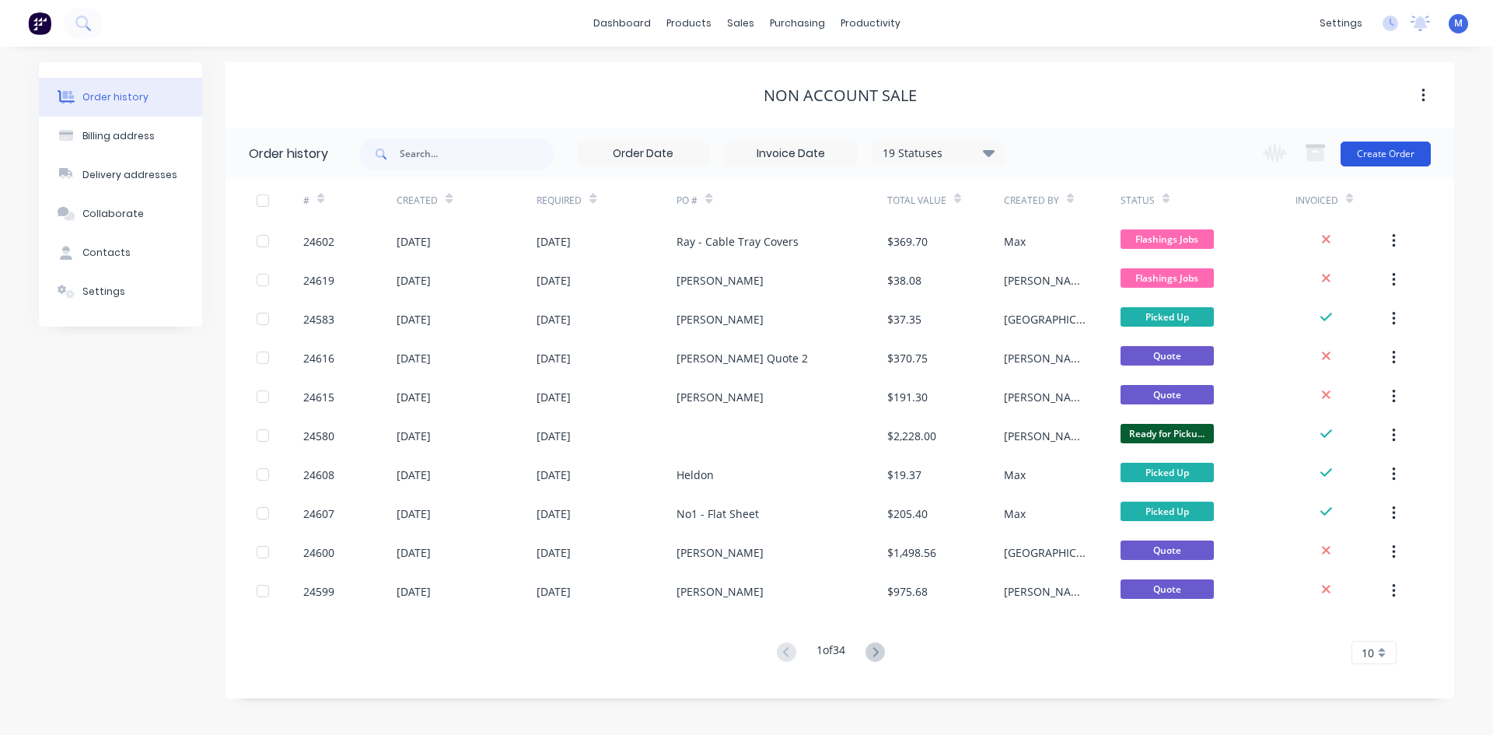
click at [1363, 154] on button "Create Order" at bounding box center [1386, 154] width 90 height 25
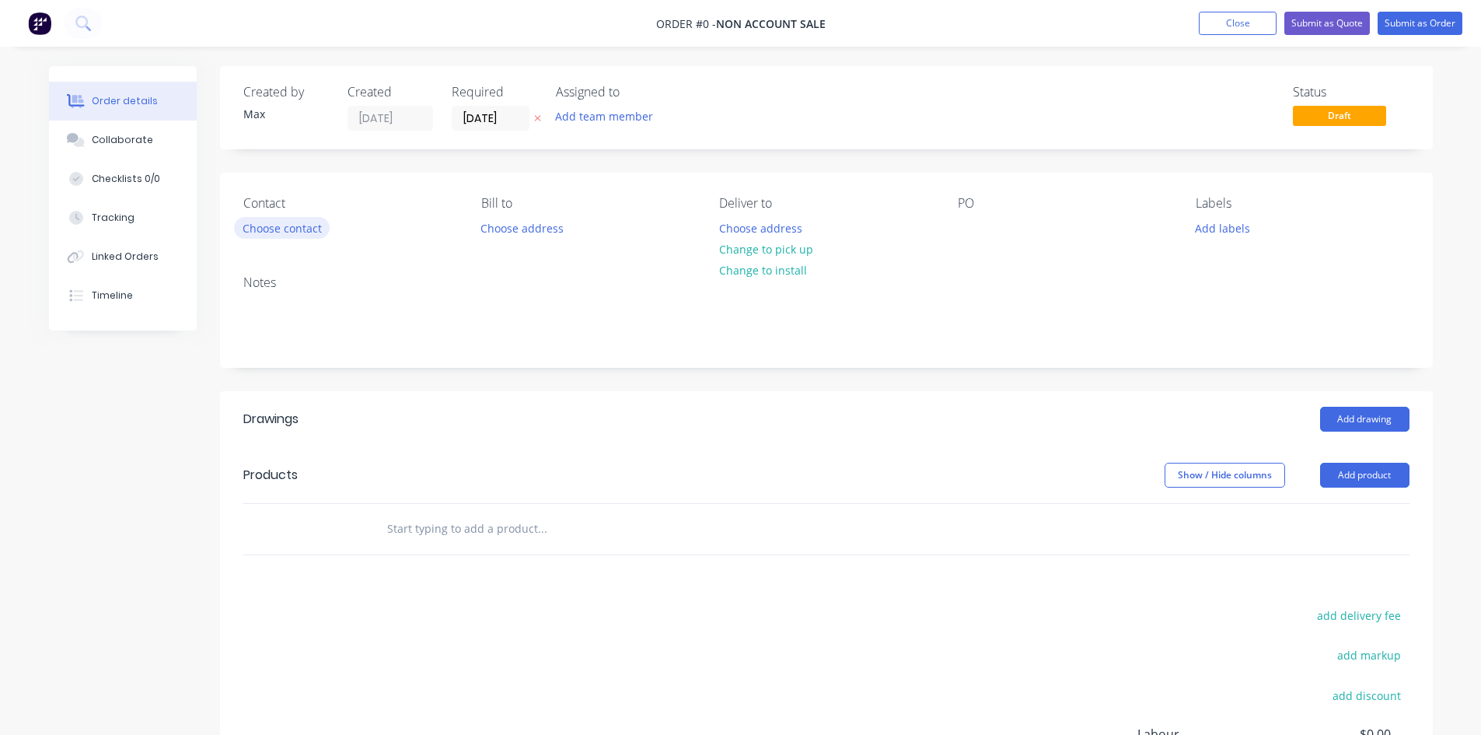
click at [307, 227] on button "Choose contact" at bounding box center [282, 227] width 96 height 21
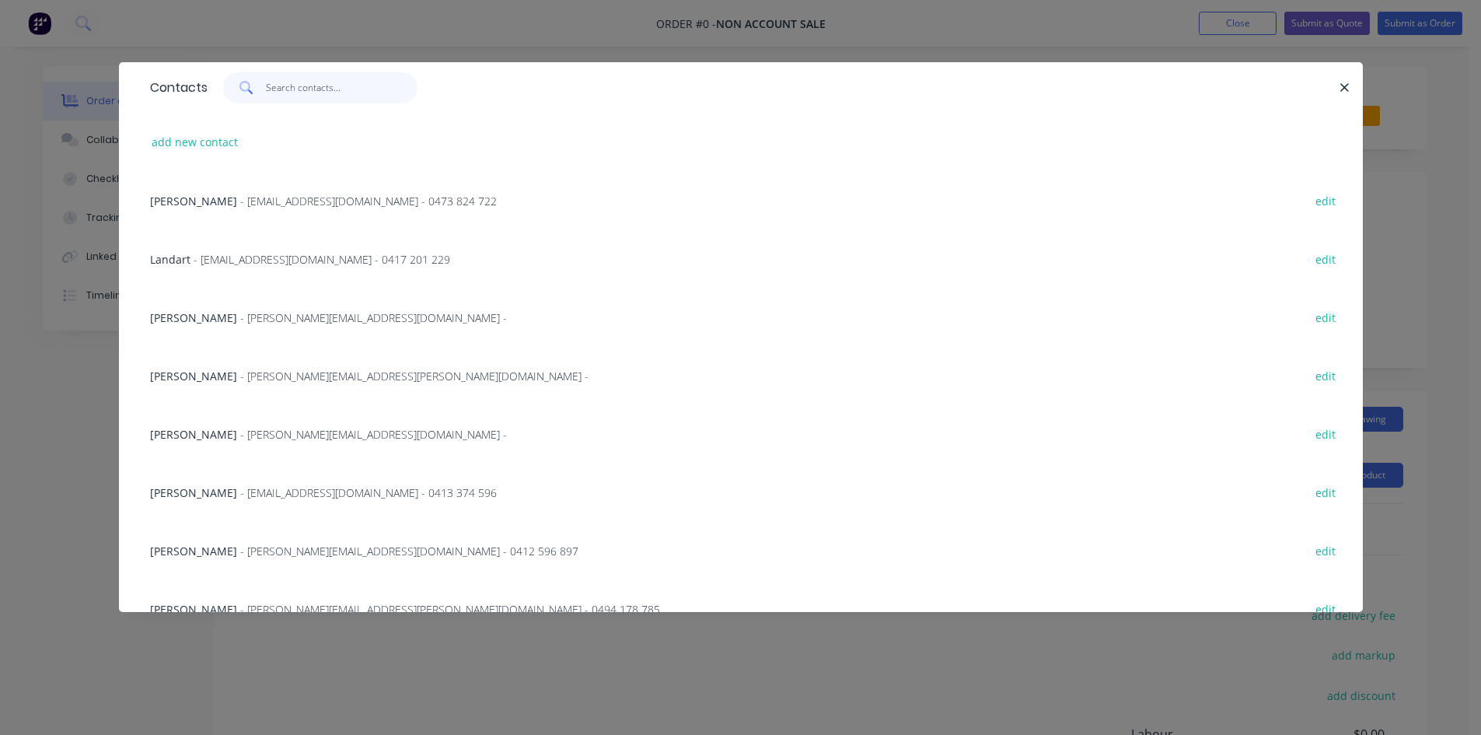
click at [288, 93] on input "text" at bounding box center [342, 87] width 152 height 31
type input "ico"
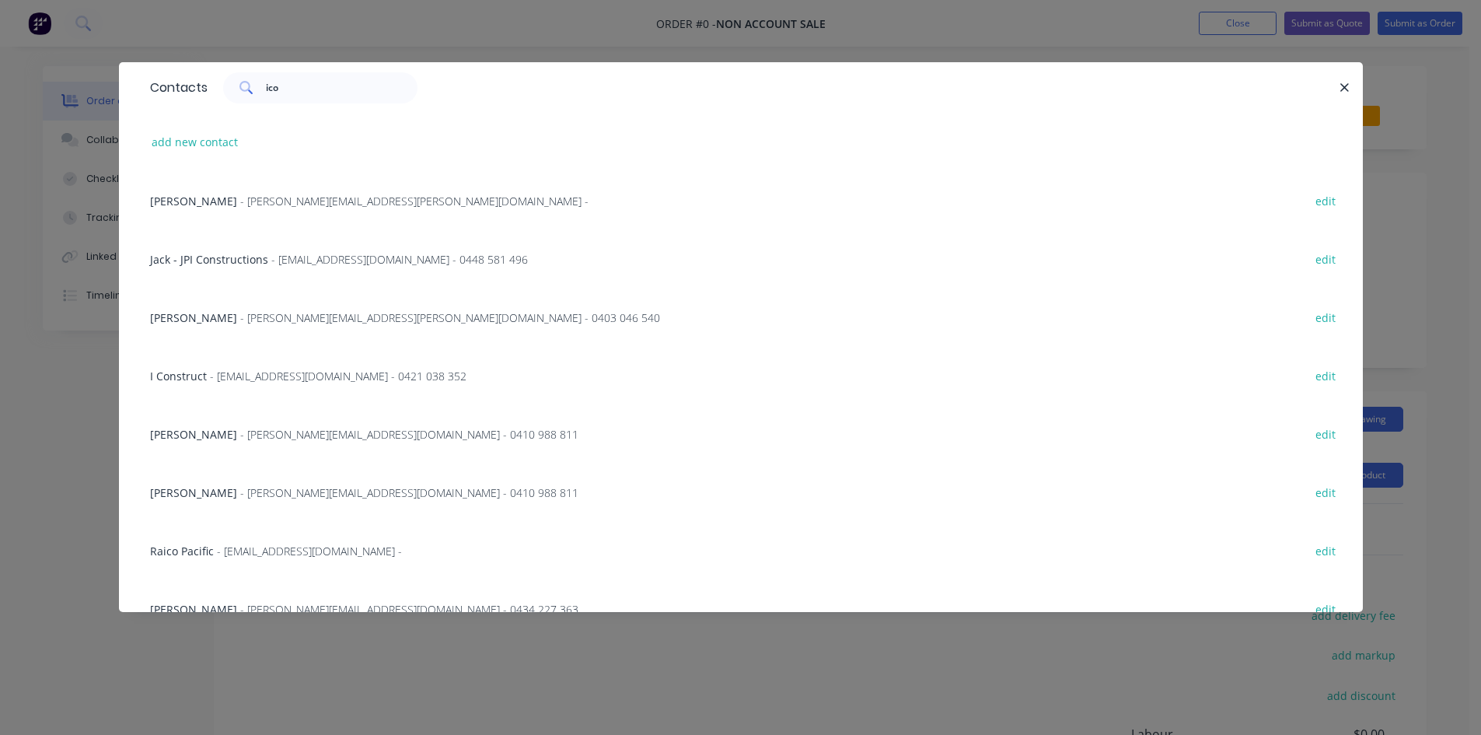
click at [200, 373] on span "I Construct" at bounding box center [178, 376] width 57 height 15
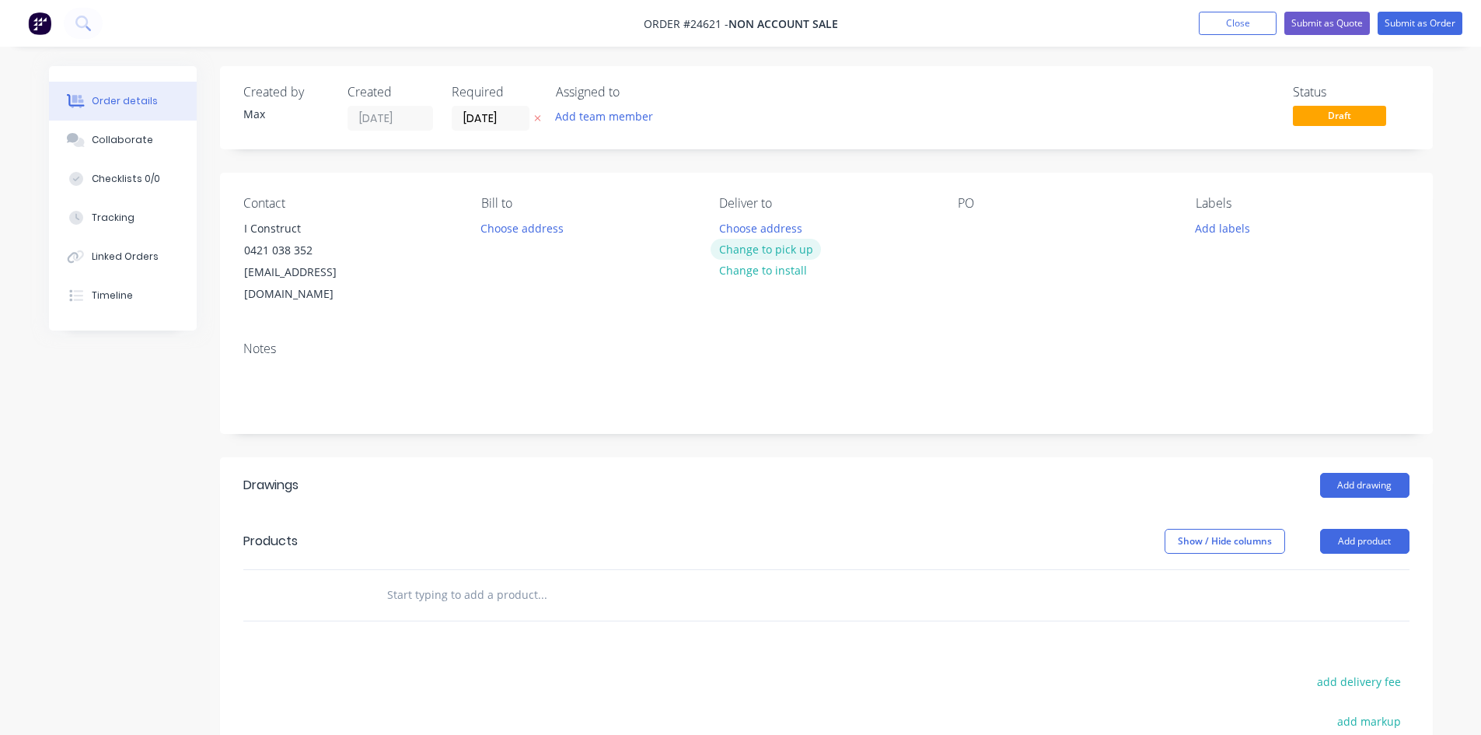
click at [774, 247] on button "Change to pick up" at bounding box center [766, 249] width 110 height 21
click at [964, 236] on div at bounding box center [970, 228] width 25 height 23
click at [953, 341] on div "Notes" at bounding box center [826, 348] width 1167 height 15
click at [1366, 529] on button "Add product" at bounding box center [1365, 541] width 89 height 25
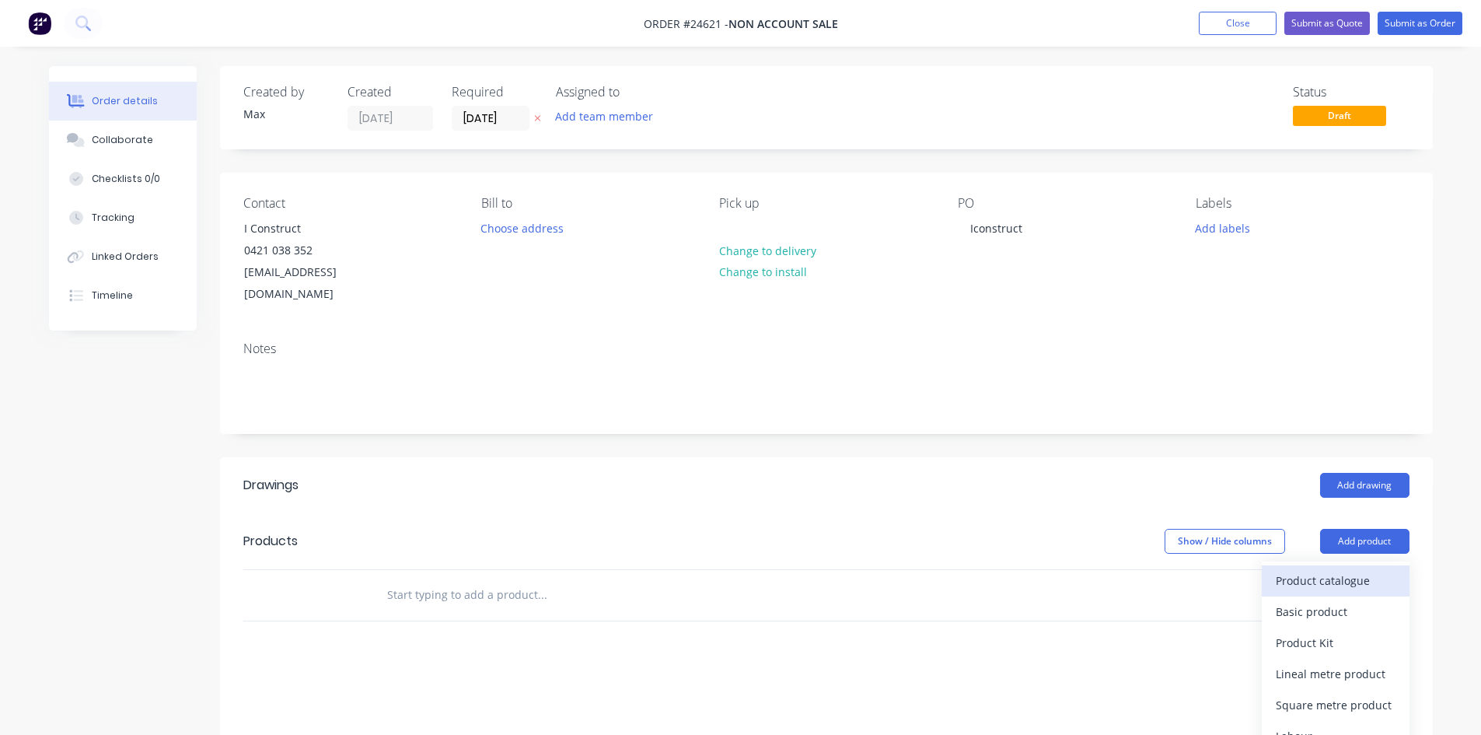
click at [1328, 569] on div "Product catalogue" at bounding box center [1336, 580] width 120 height 23
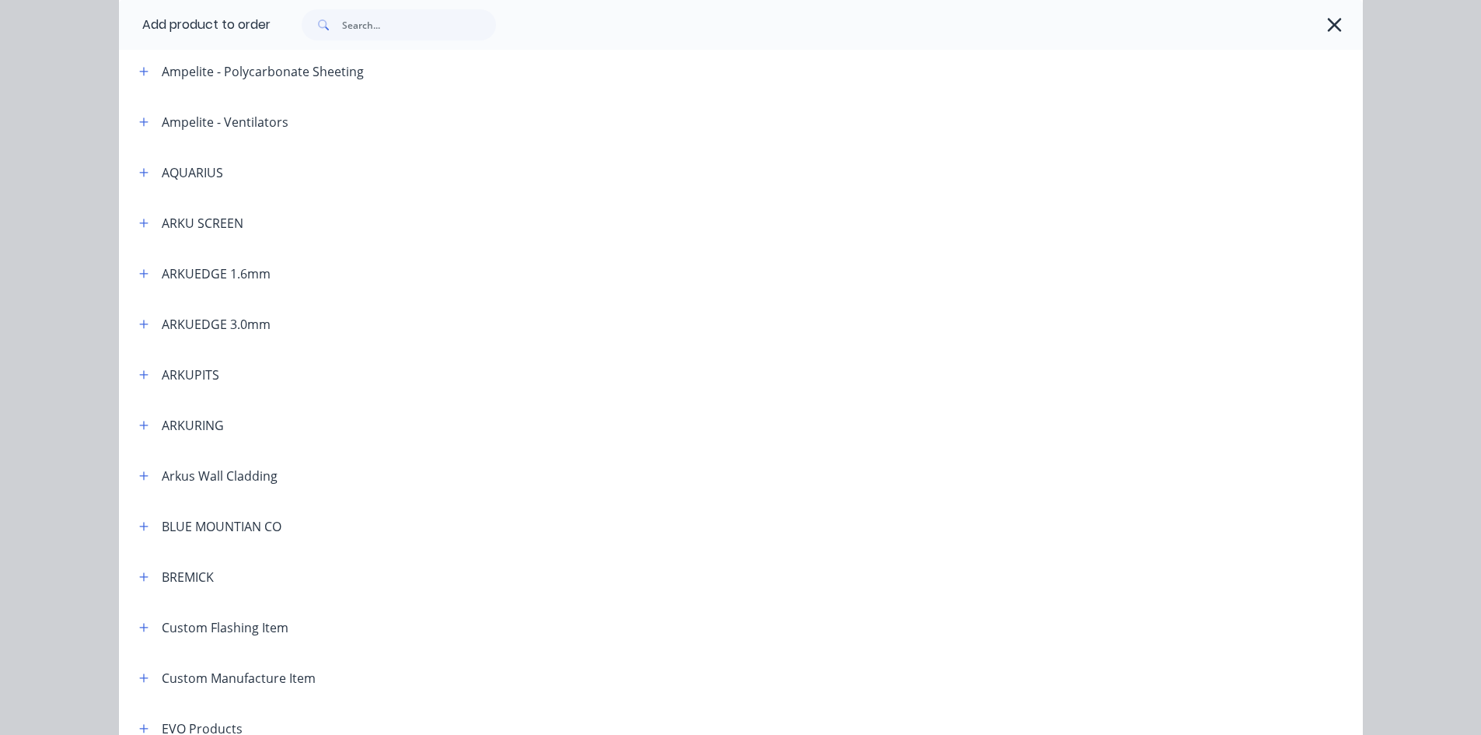
scroll to position [389, 0]
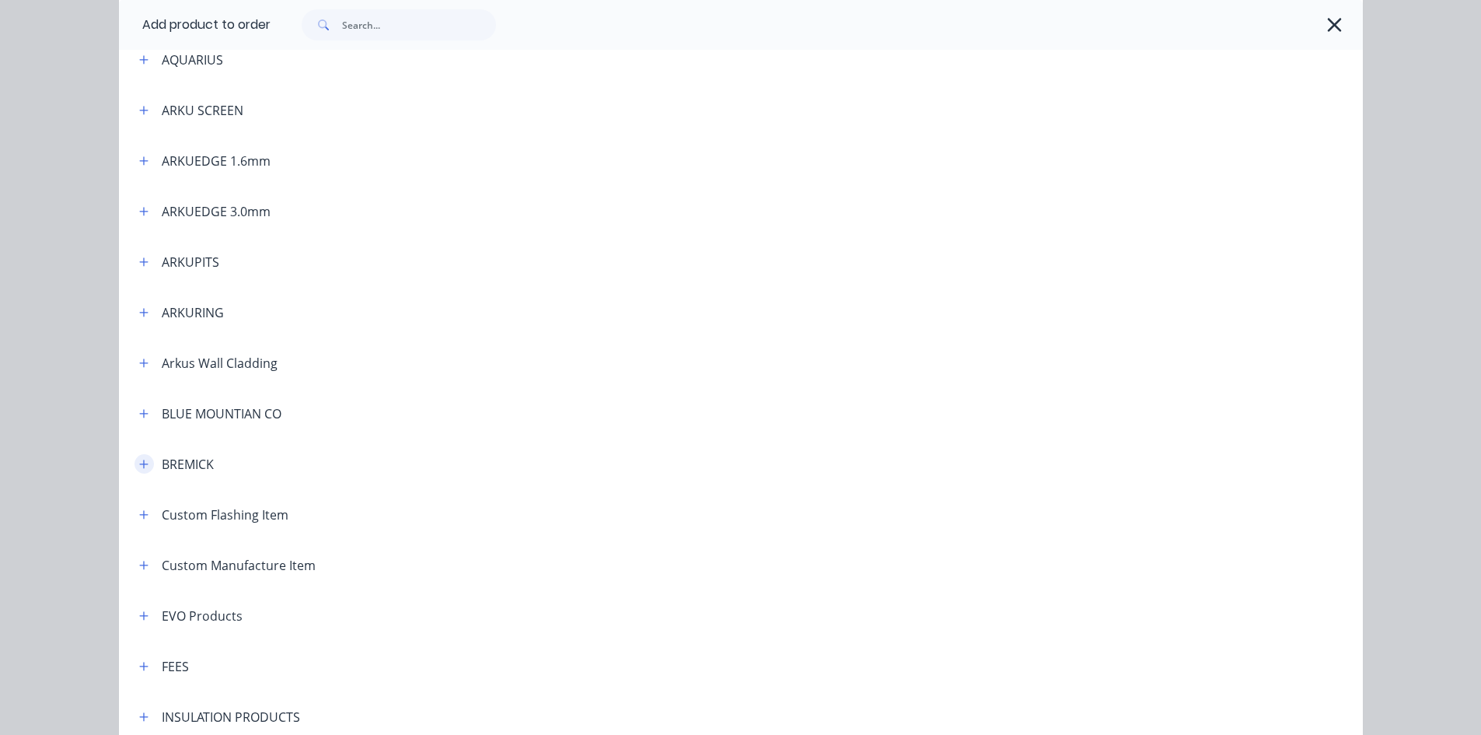
click at [139, 466] on icon "button" at bounding box center [143, 464] width 9 height 11
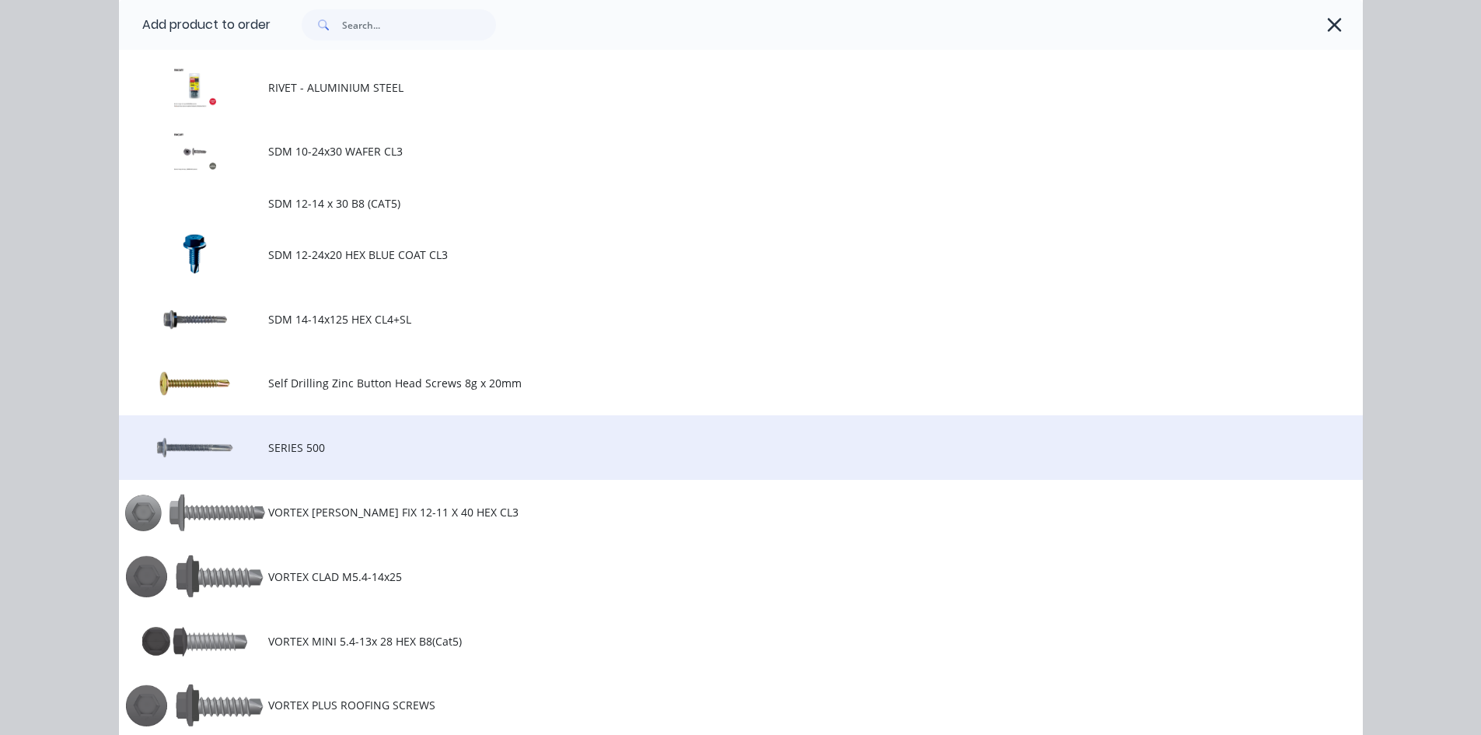
scroll to position [1244, 0]
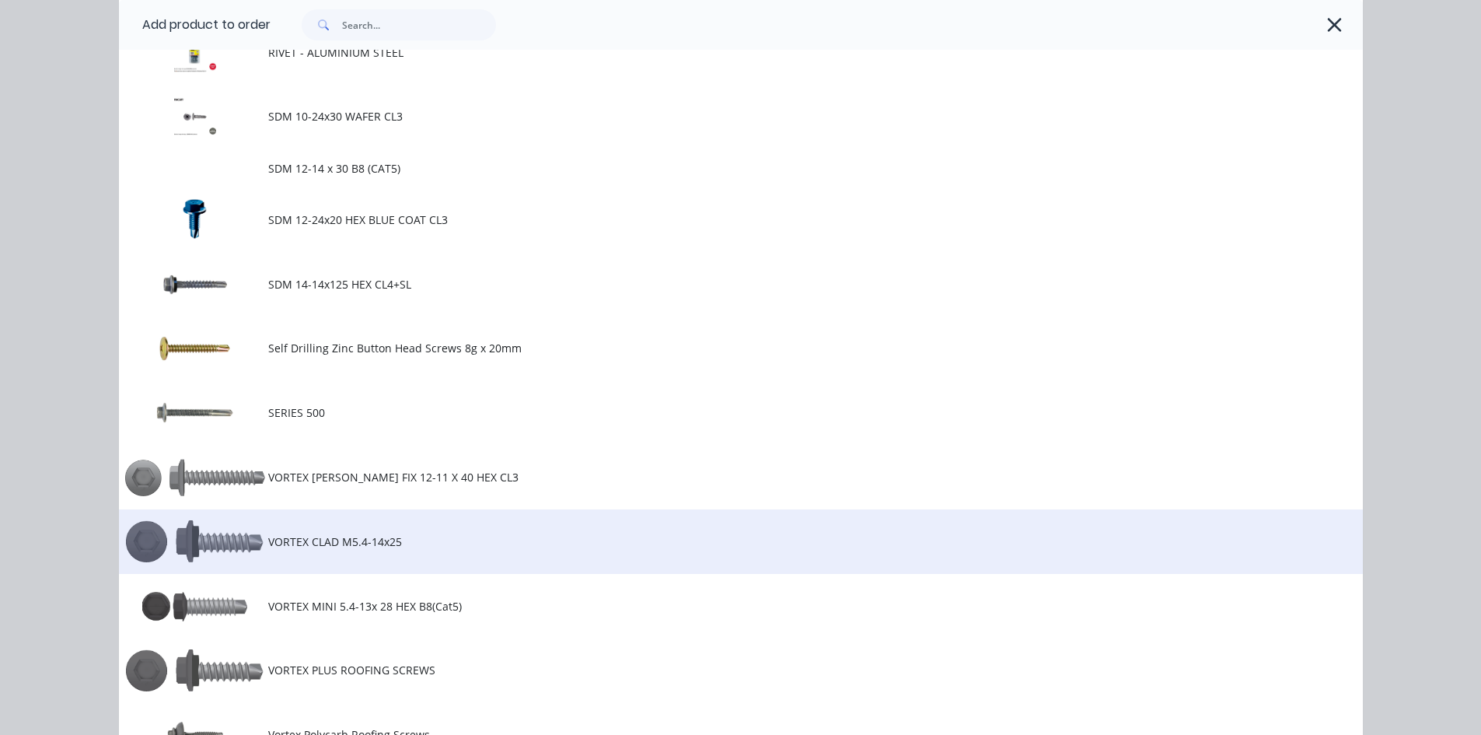
click at [457, 542] on span "VORTEX CLAD M5.4-14x25" at bounding box center [706, 541] width 876 height 16
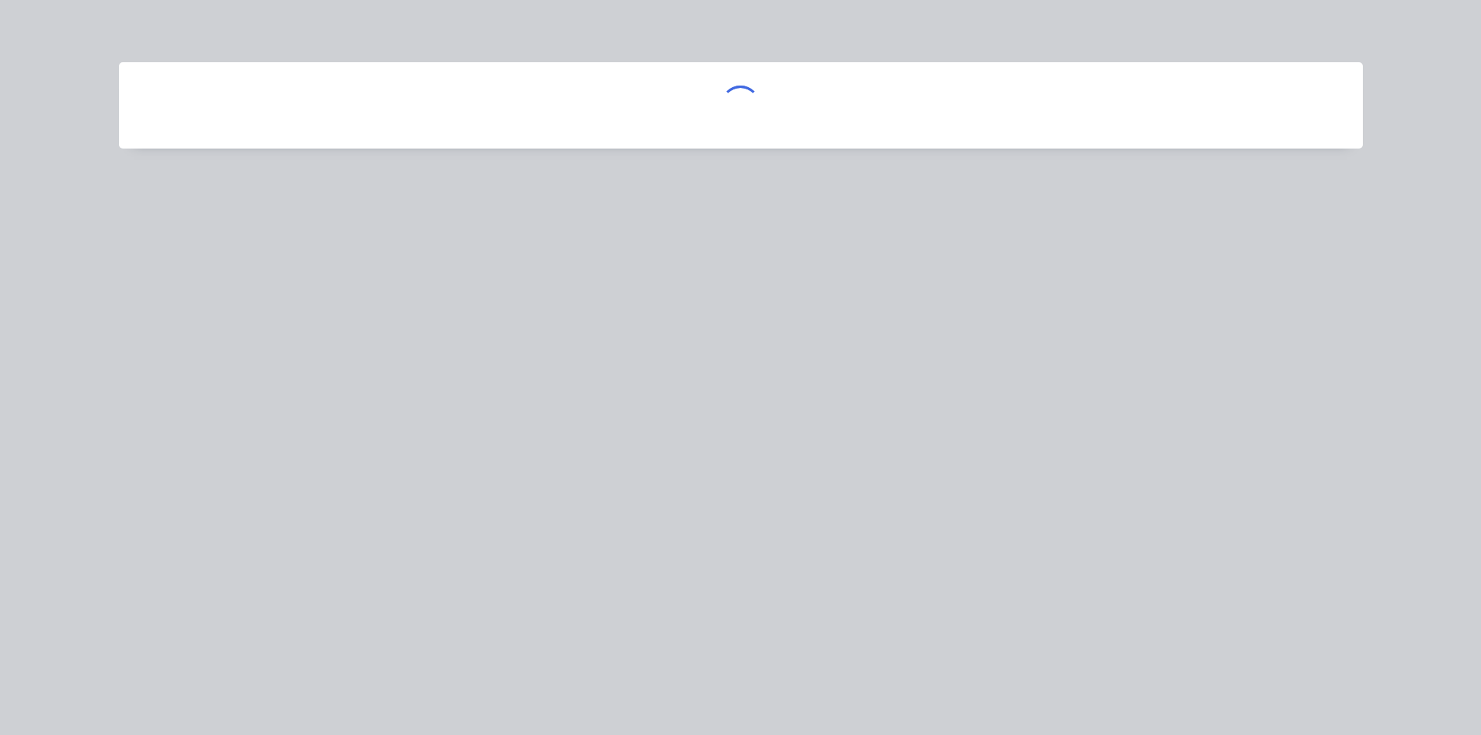
scroll to position [0, 0]
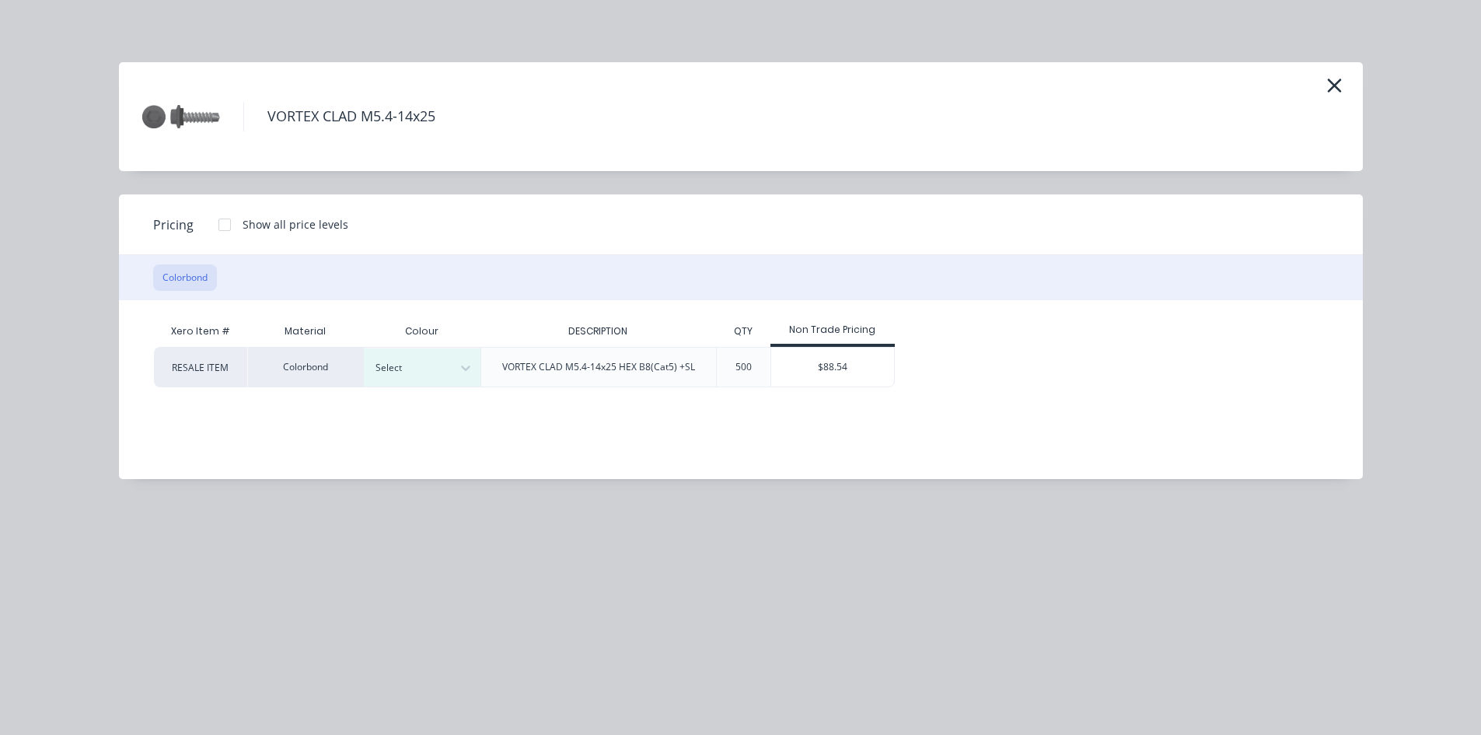
click at [226, 230] on div at bounding box center [224, 224] width 31 height 31
click at [974, 373] on div "$73.78" at bounding box center [947, 367] width 103 height 39
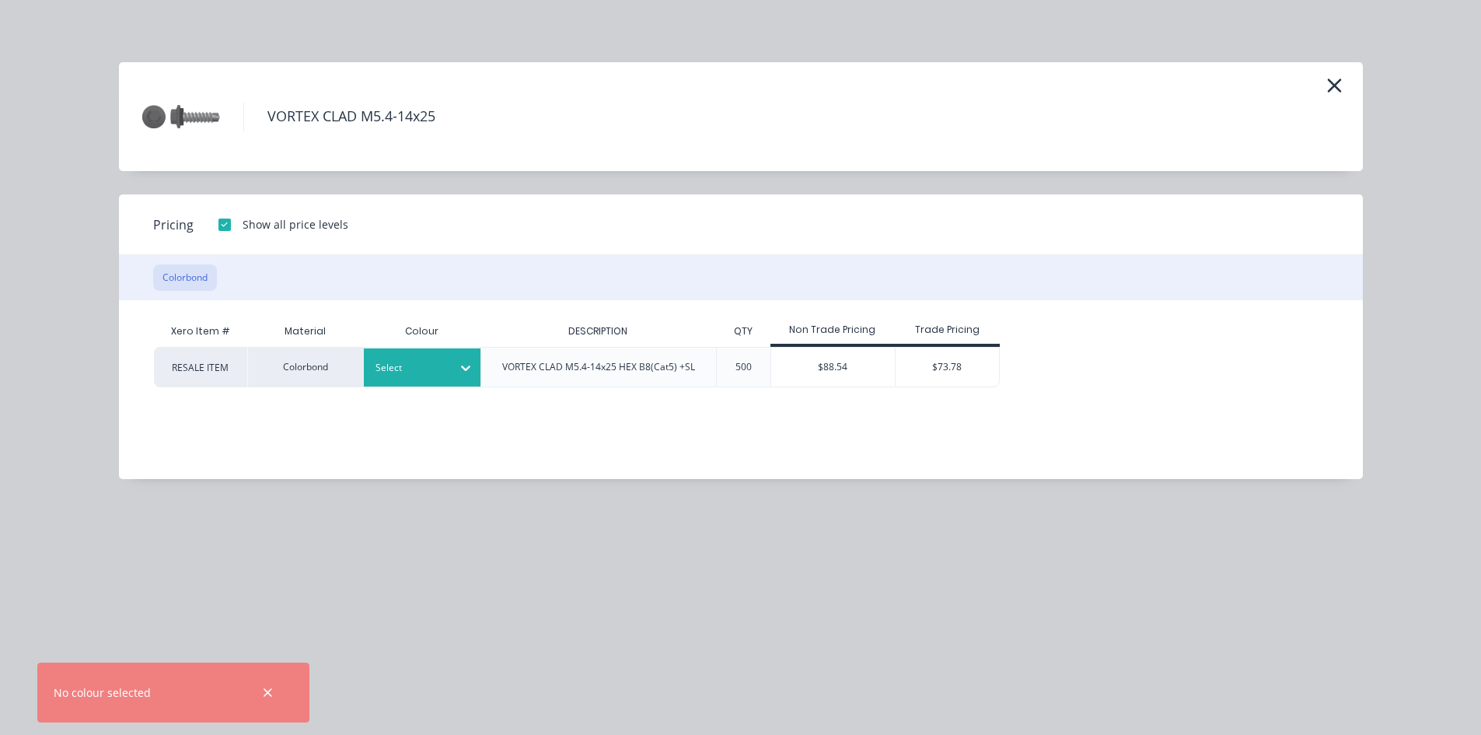
click at [451, 378] on div "Select" at bounding box center [408, 368] width 87 height 20
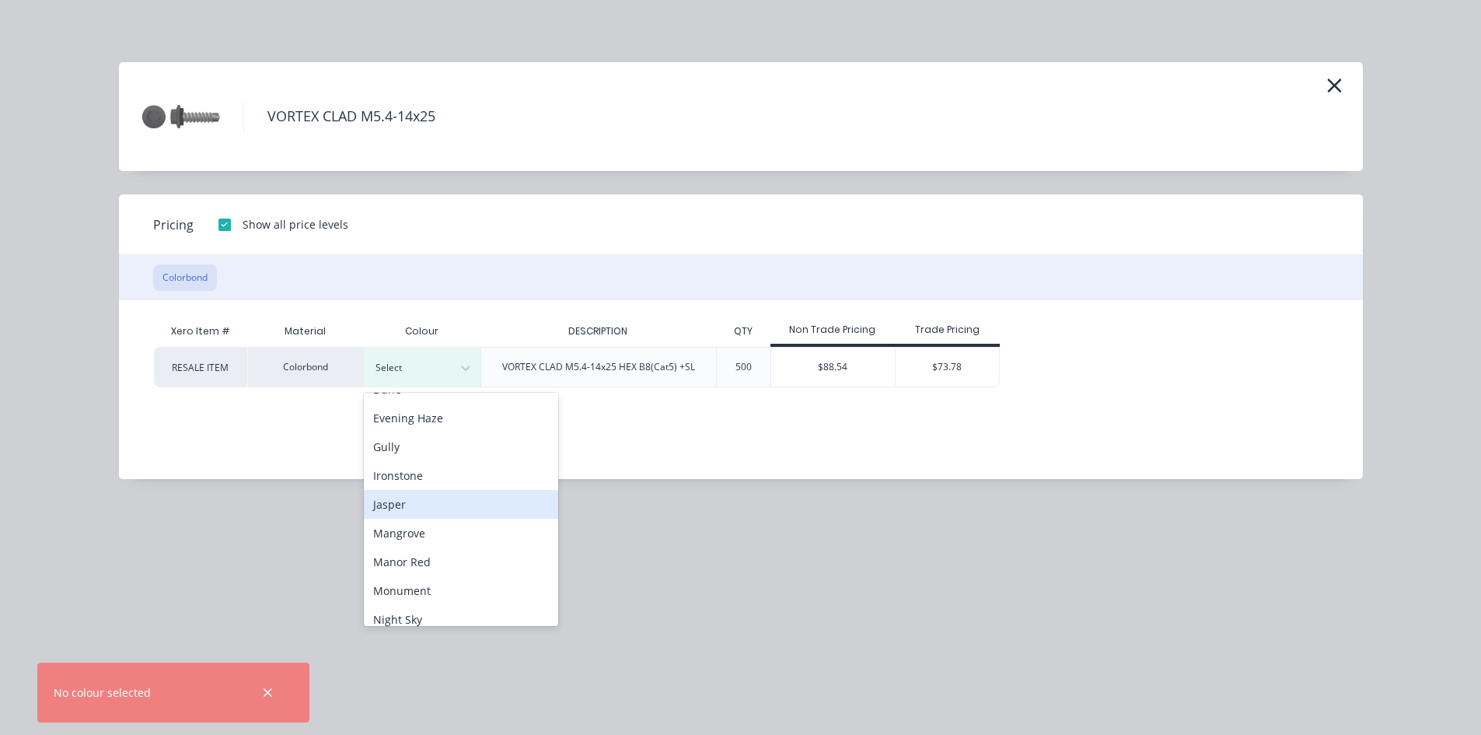
scroll to position [311, 0]
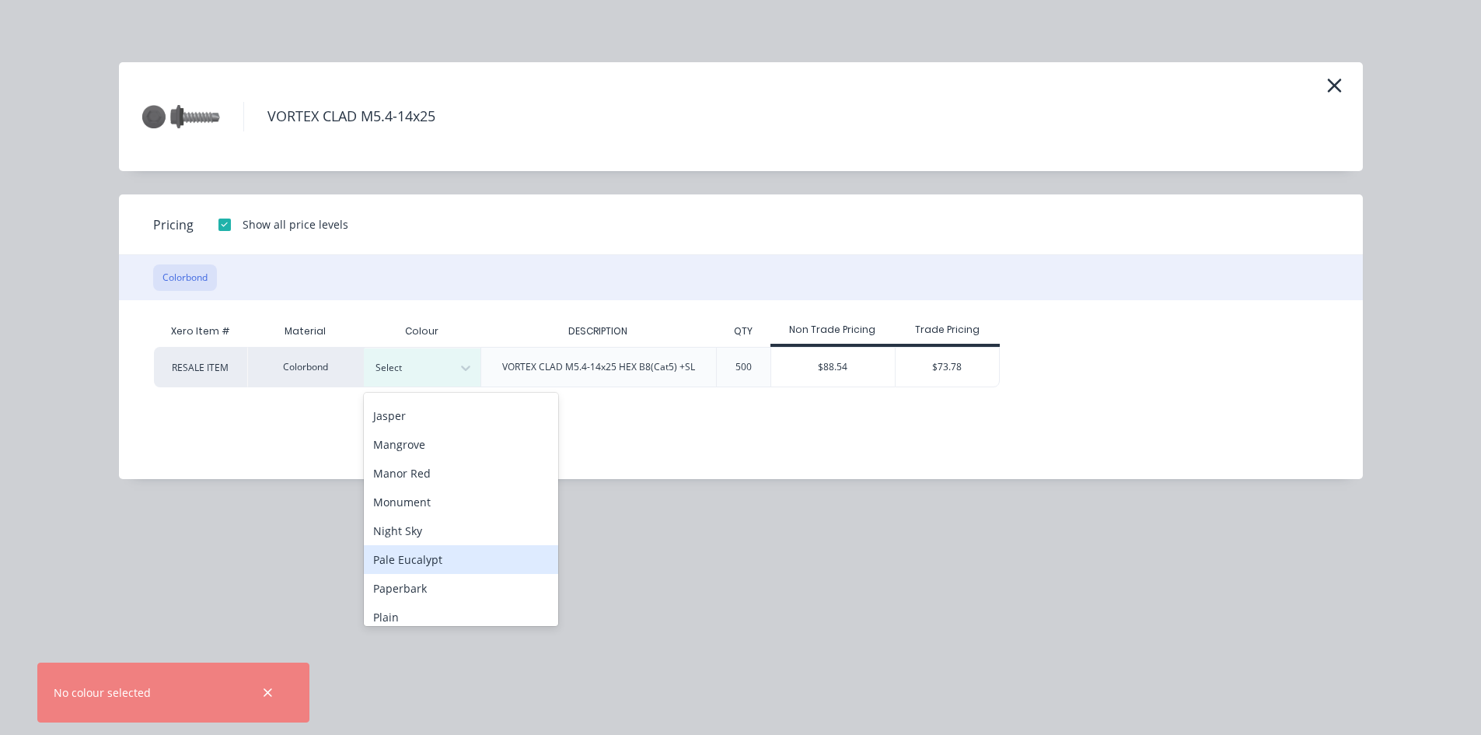
click at [459, 563] on div "Pale Eucalypt" at bounding box center [461, 559] width 194 height 29
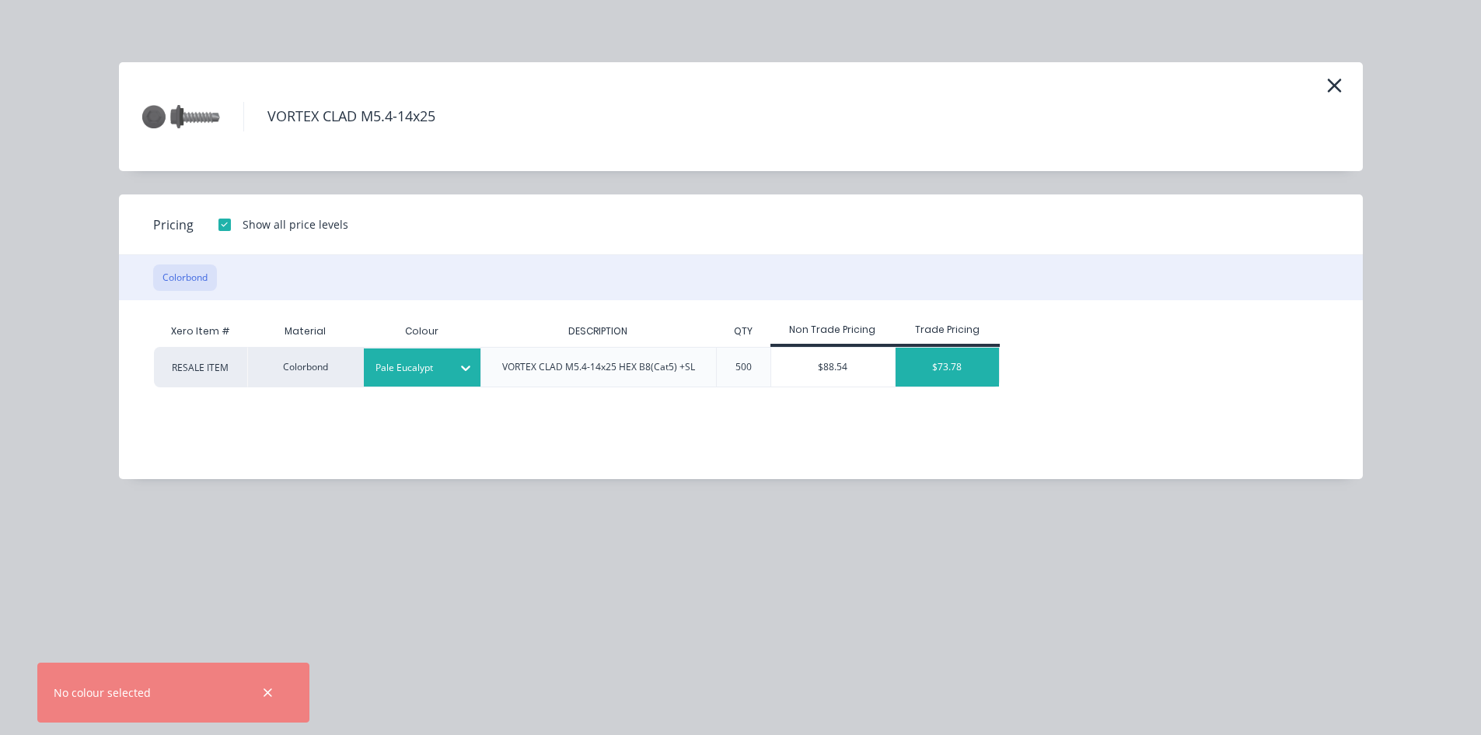
click at [954, 371] on div "$73.78" at bounding box center [947, 367] width 103 height 39
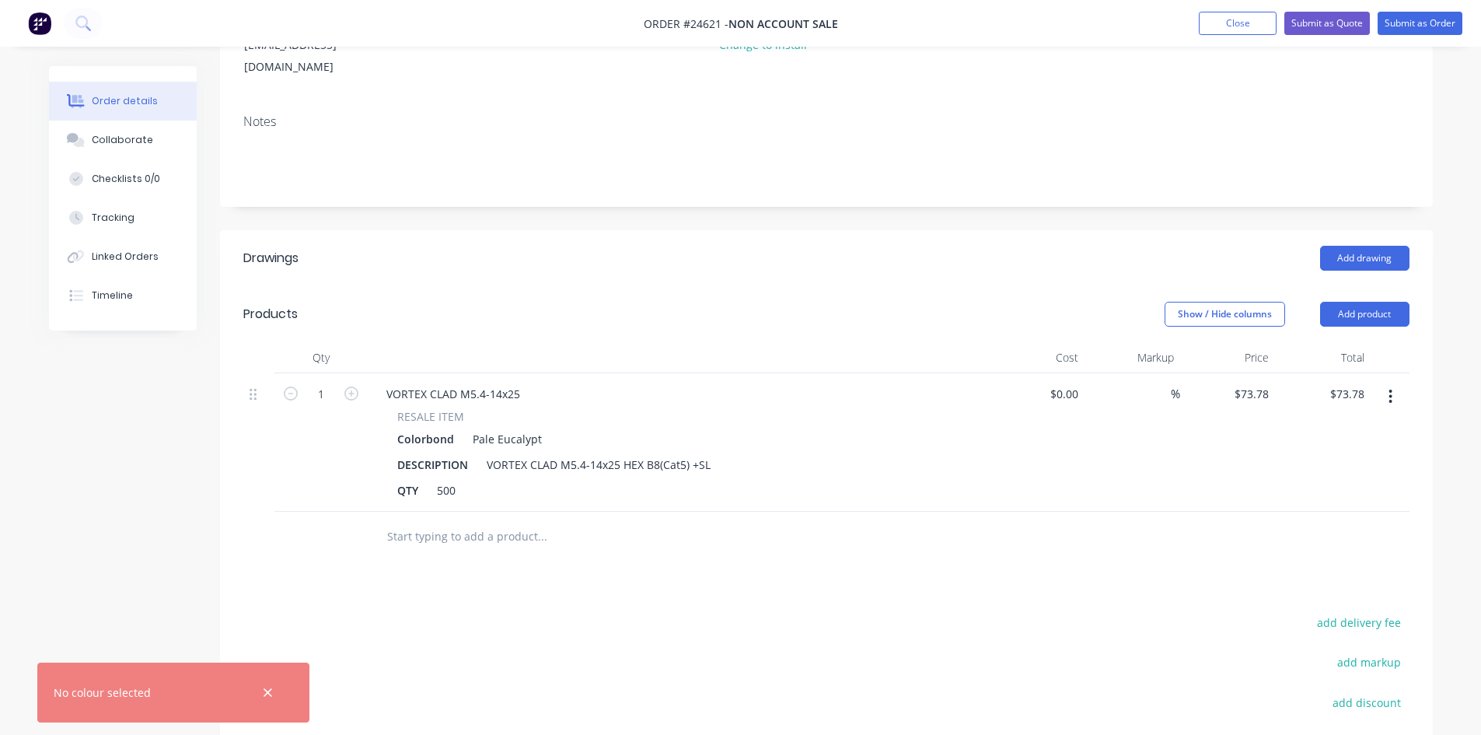
scroll to position [233, 0]
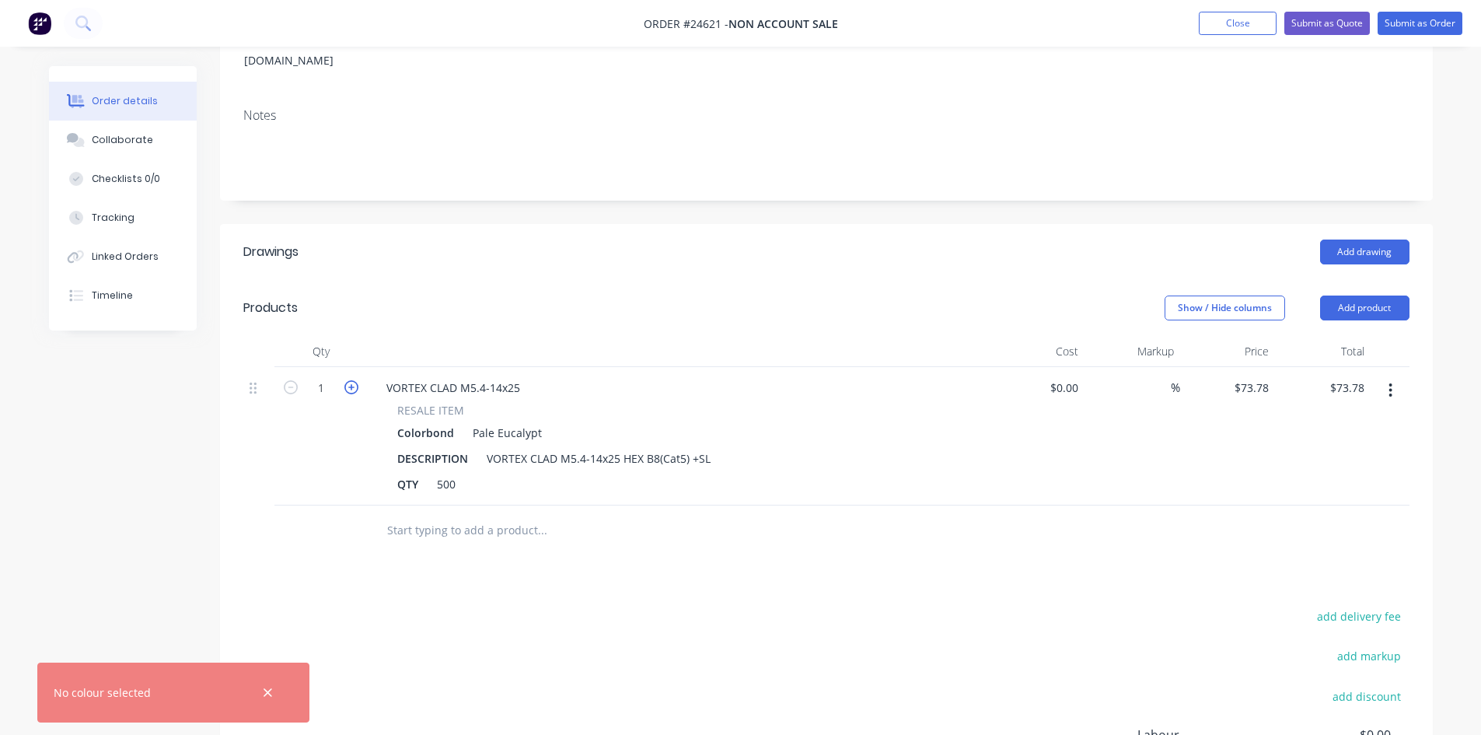
click at [345, 380] on icon "button" at bounding box center [352, 387] width 14 height 14
type input "2"
type input "$147.56"
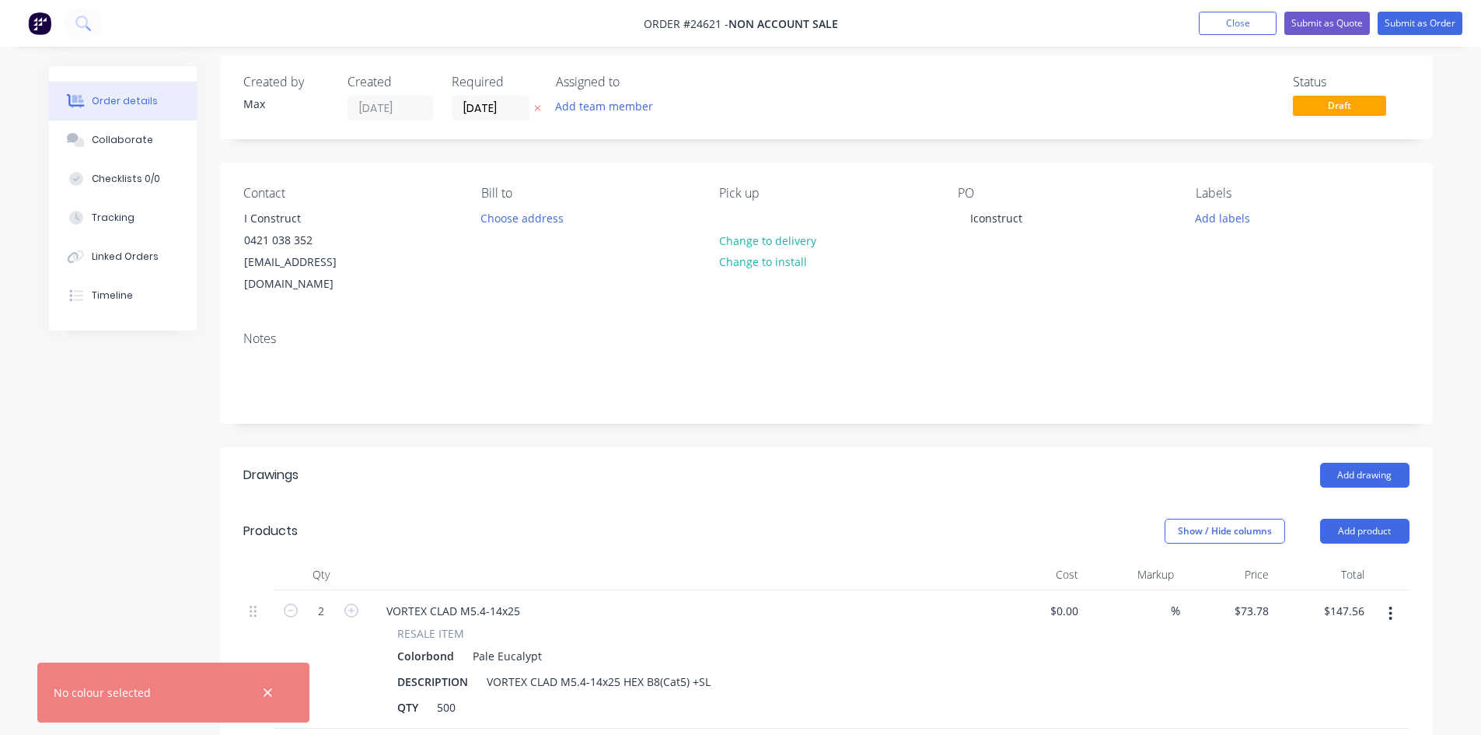
scroll to position [0, 0]
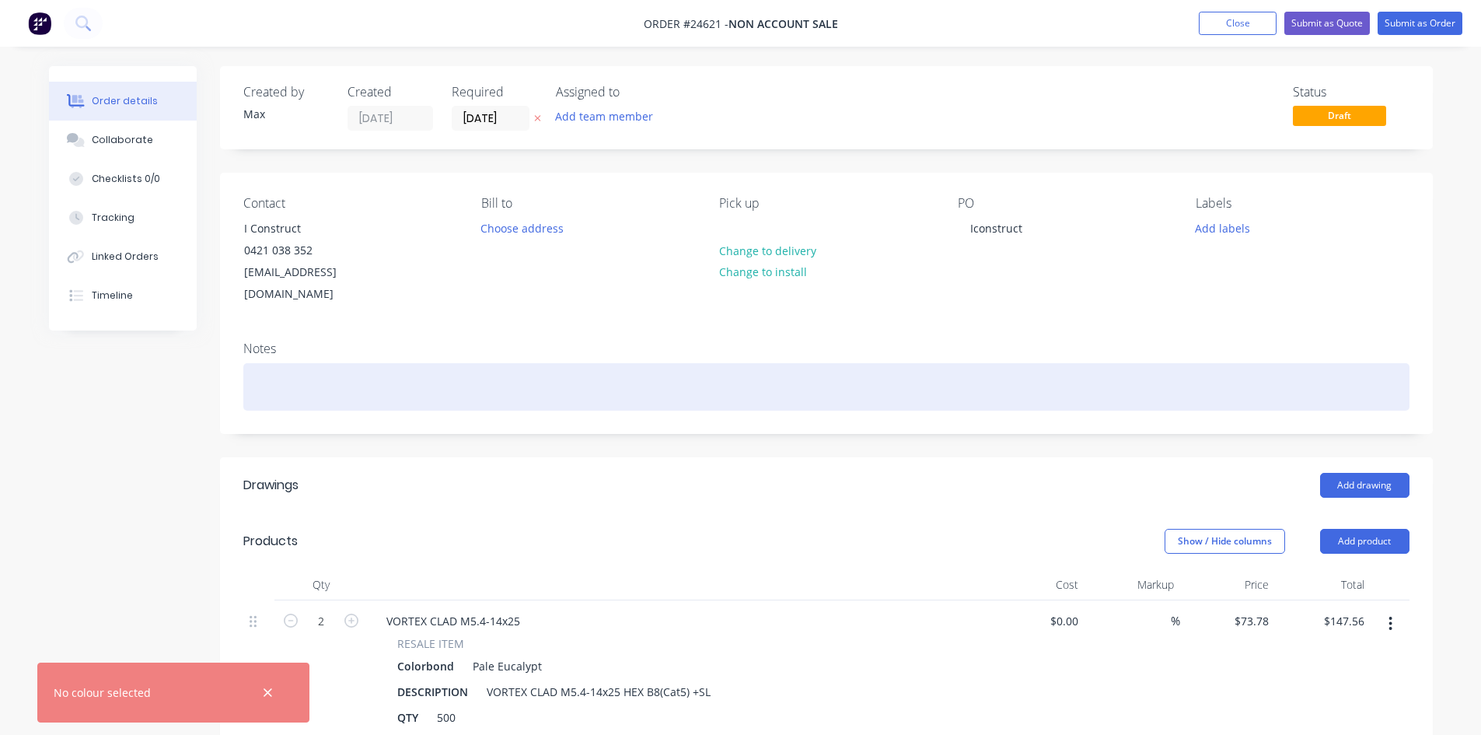
click at [928, 363] on div at bounding box center [826, 386] width 1167 height 47
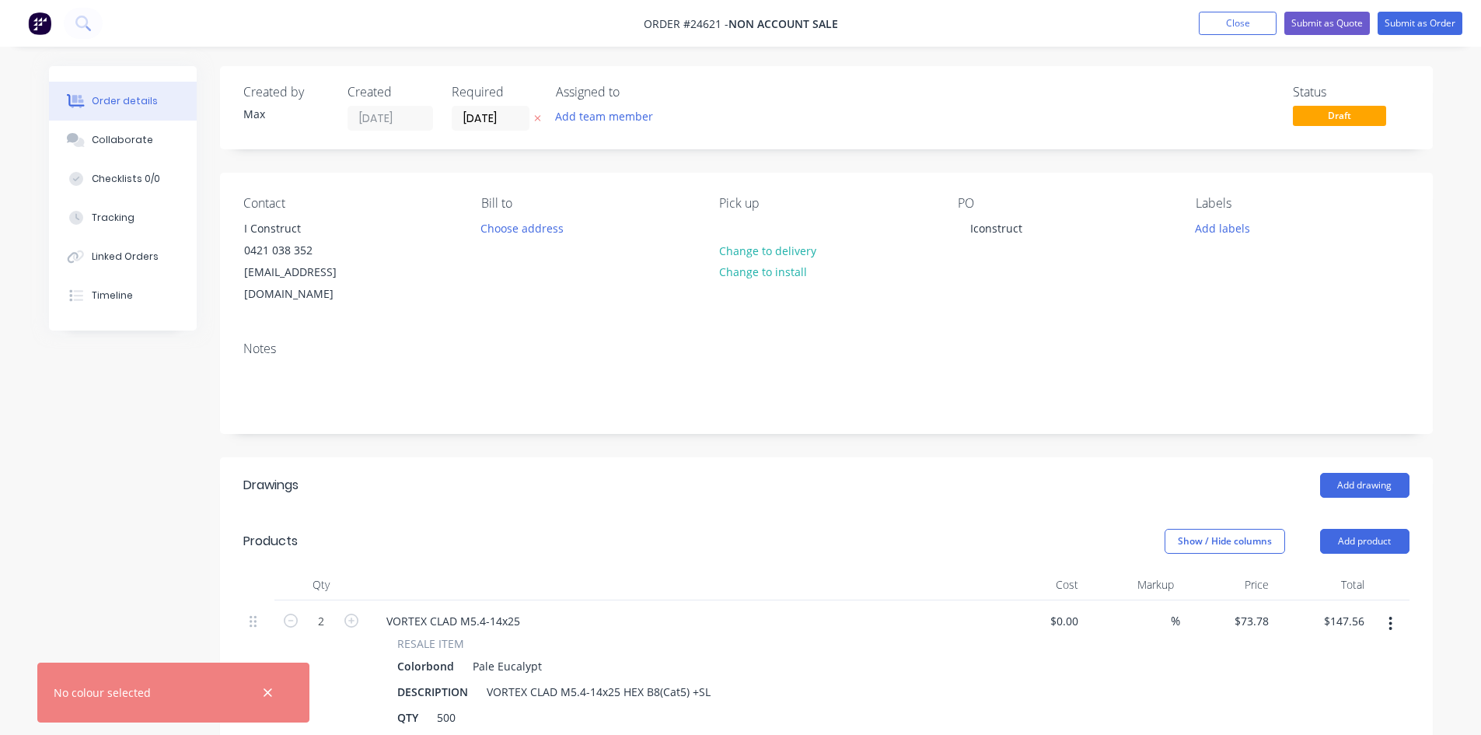
click at [149, 453] on div "Created by Max Created [DATE] Required [DATE] Assigned to Add team member Statu…" at bounding box center [741, 626] width 1384 height 1120
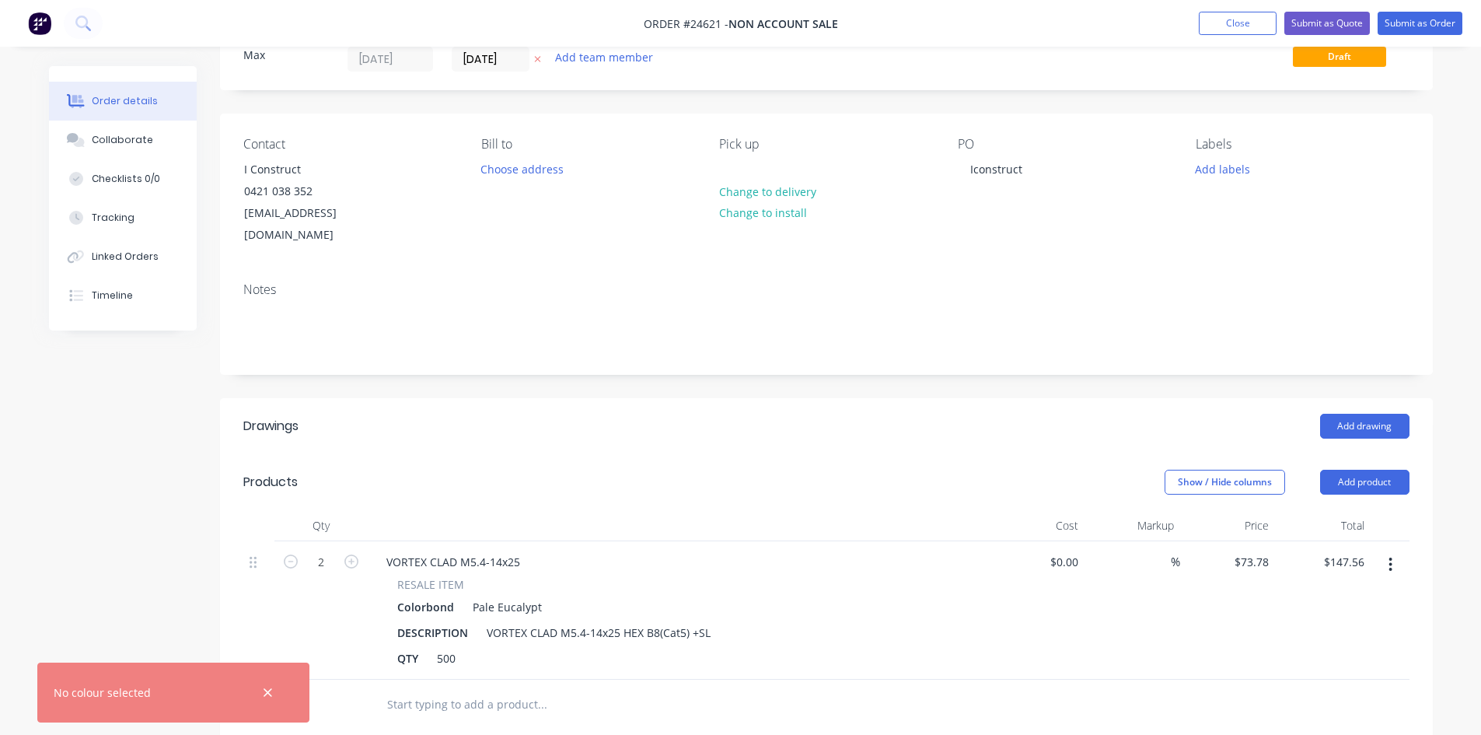
scroll to position [233, 0]
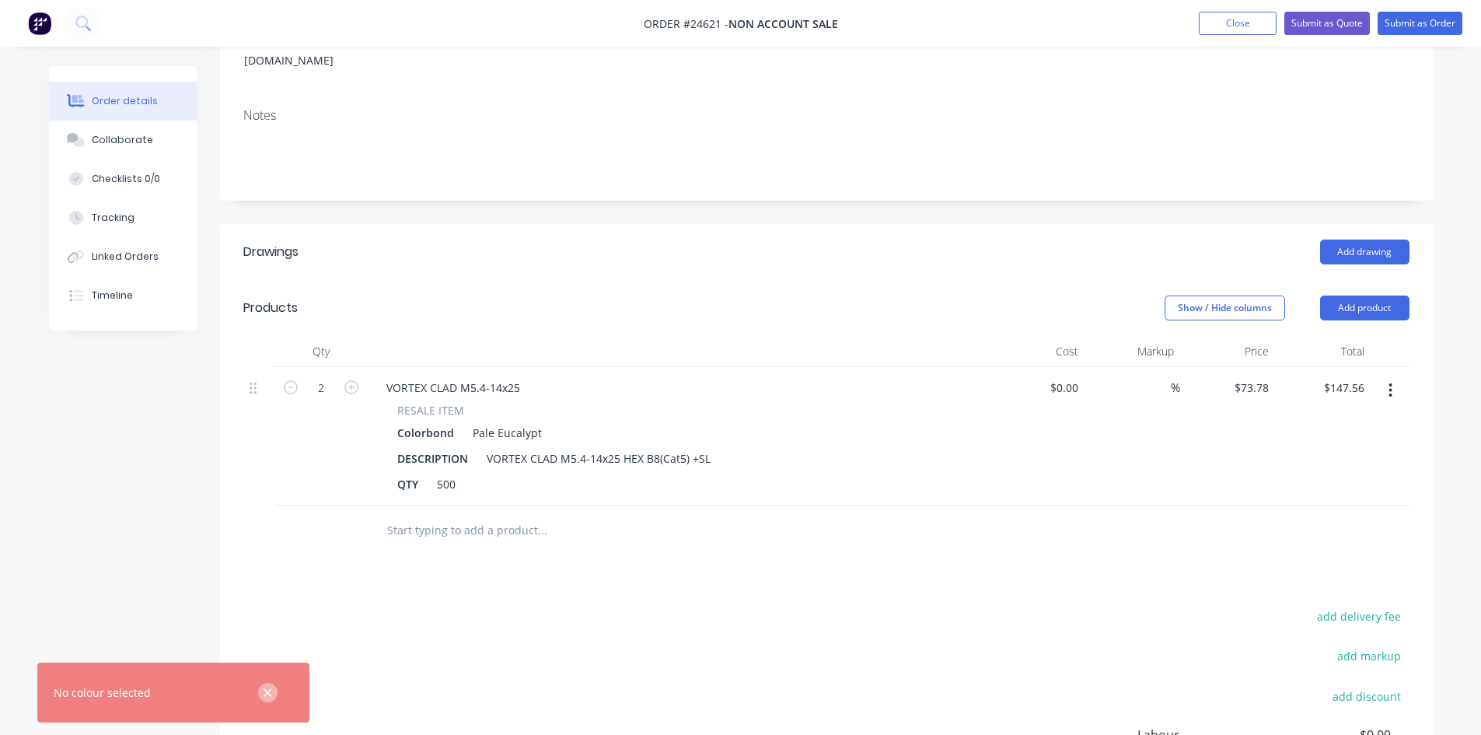
click at [264, 694] on icon "button" at bounding box center [268, 693] width 10 height 14
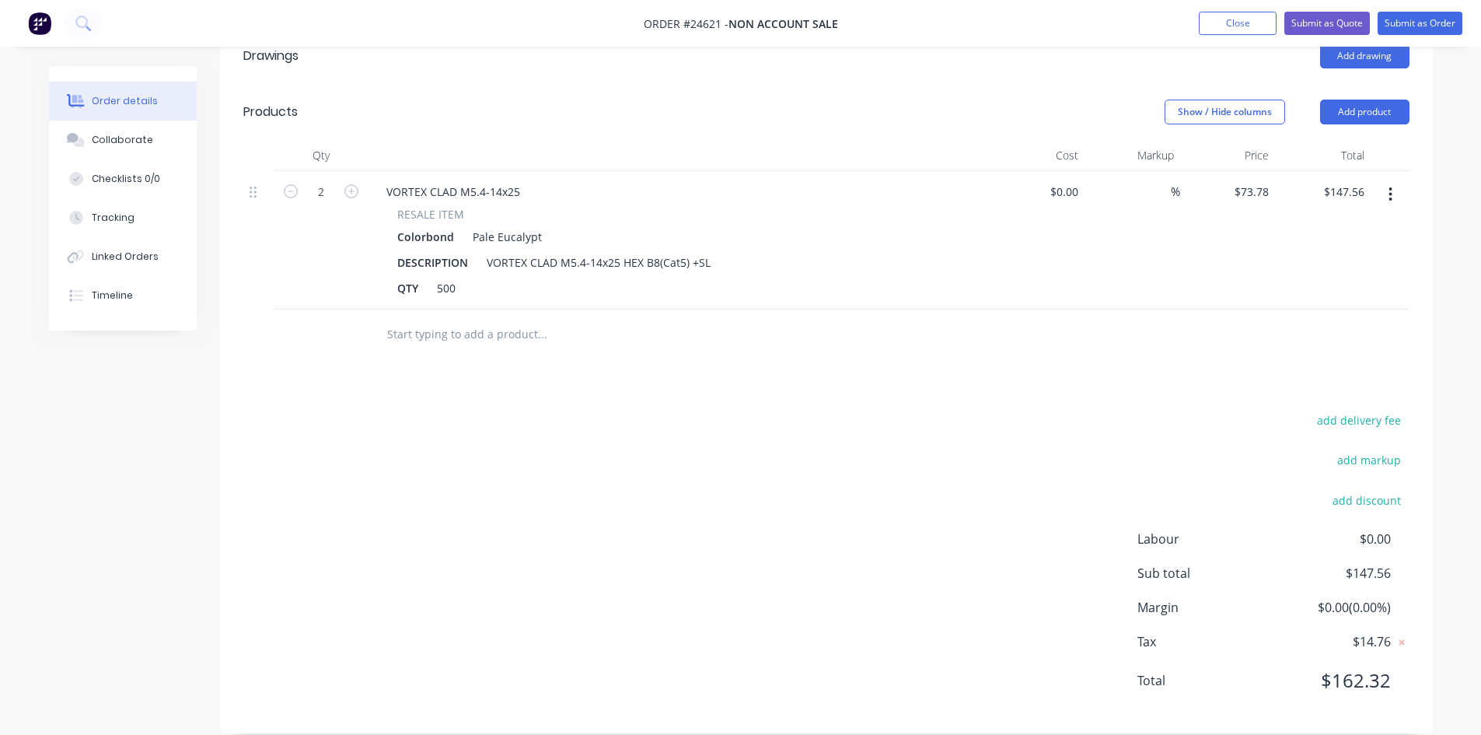
scroll to position [0, 0]
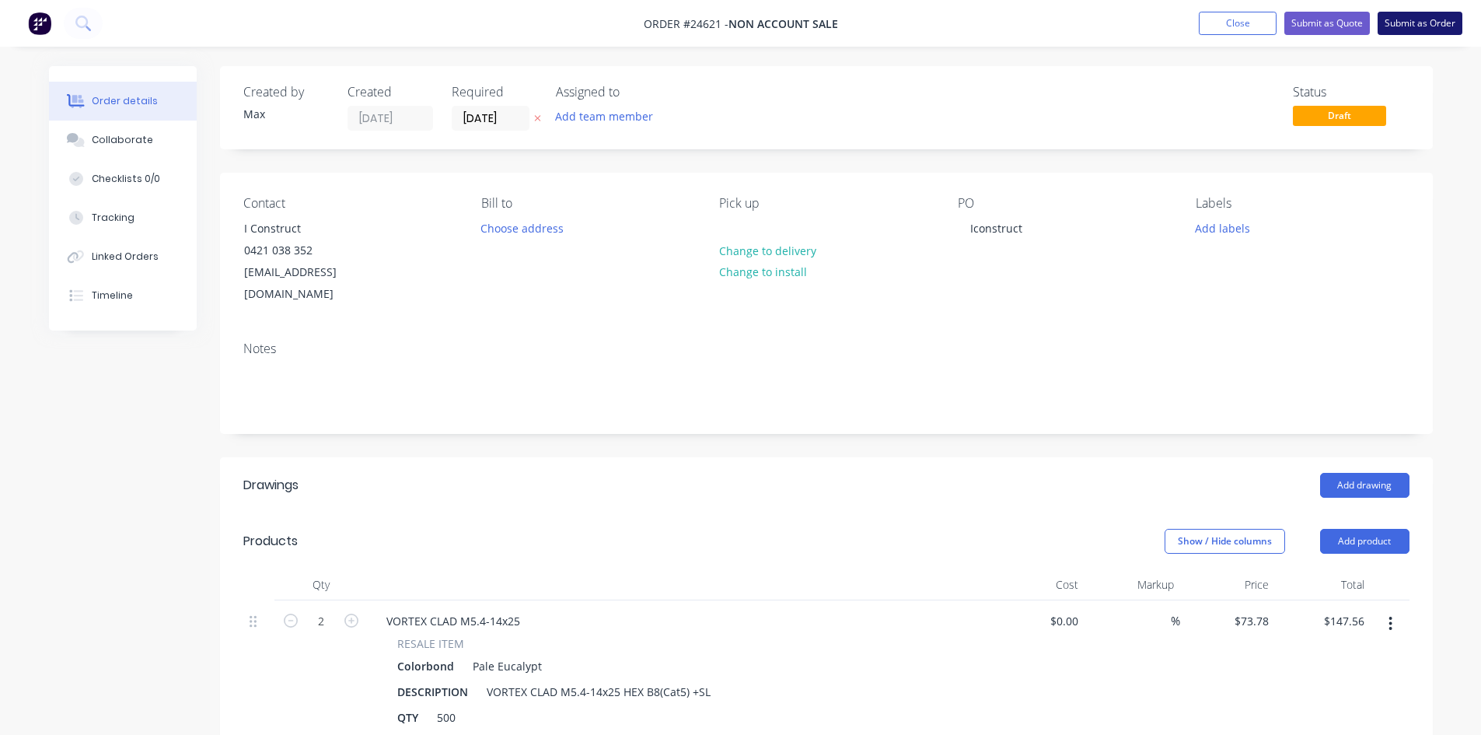
click at [1428, 20] on button "Submit as Order" at bounding box center [1420, 23] width 85 height 23
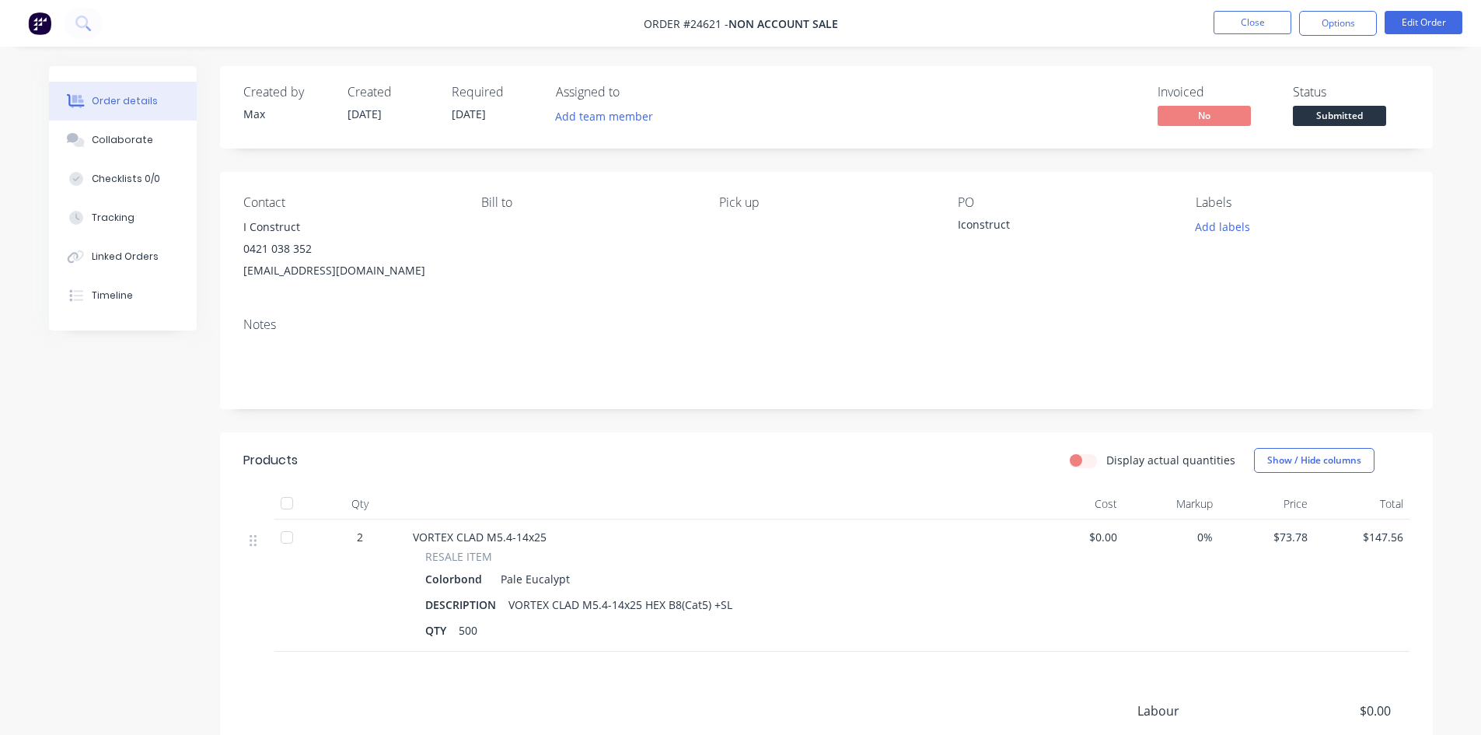
click at [1309, 119] on span "Submitted" at bounding box center [1339, 115] width 93 height 19
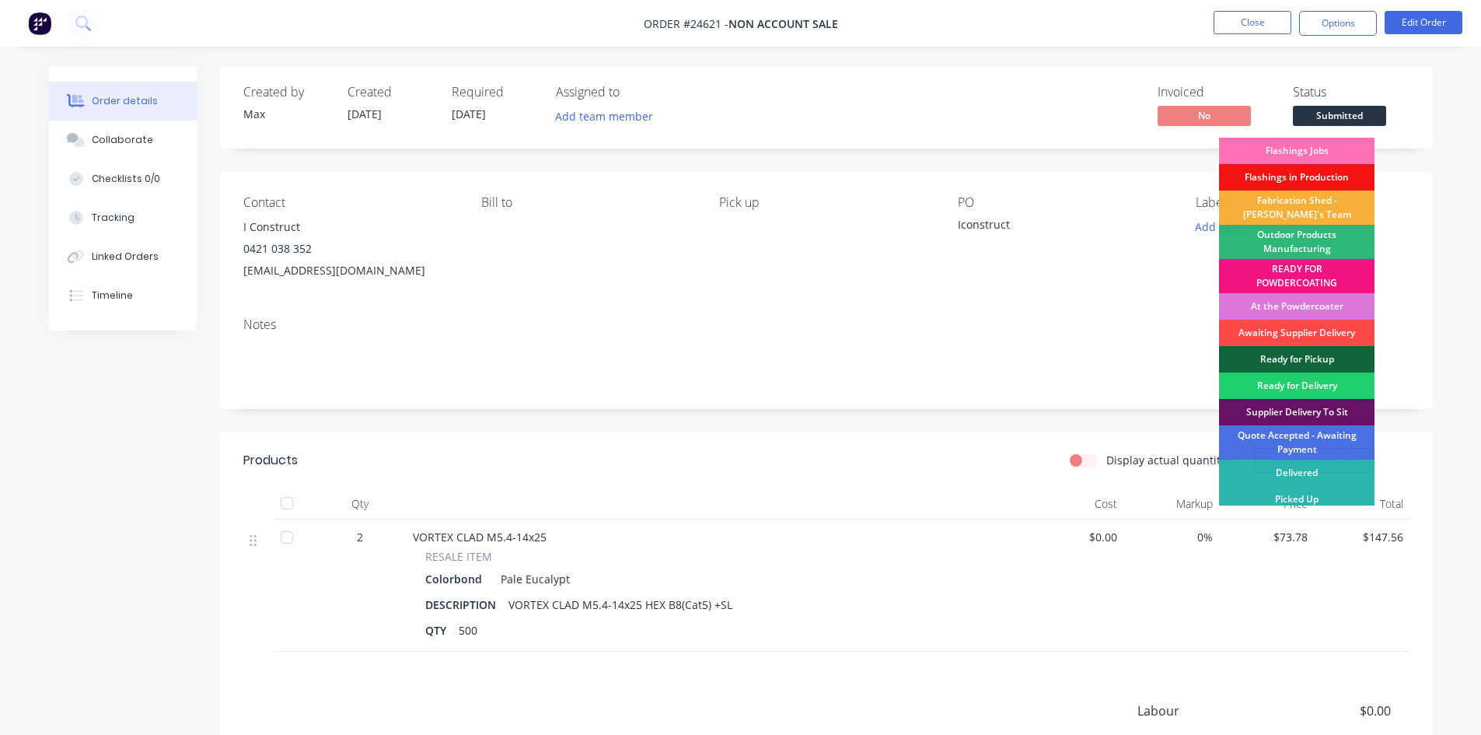
click at [1302, 329] on div "Awaiting Supplier Delivery" at bounding box center [1297, 333] width 156 height 26
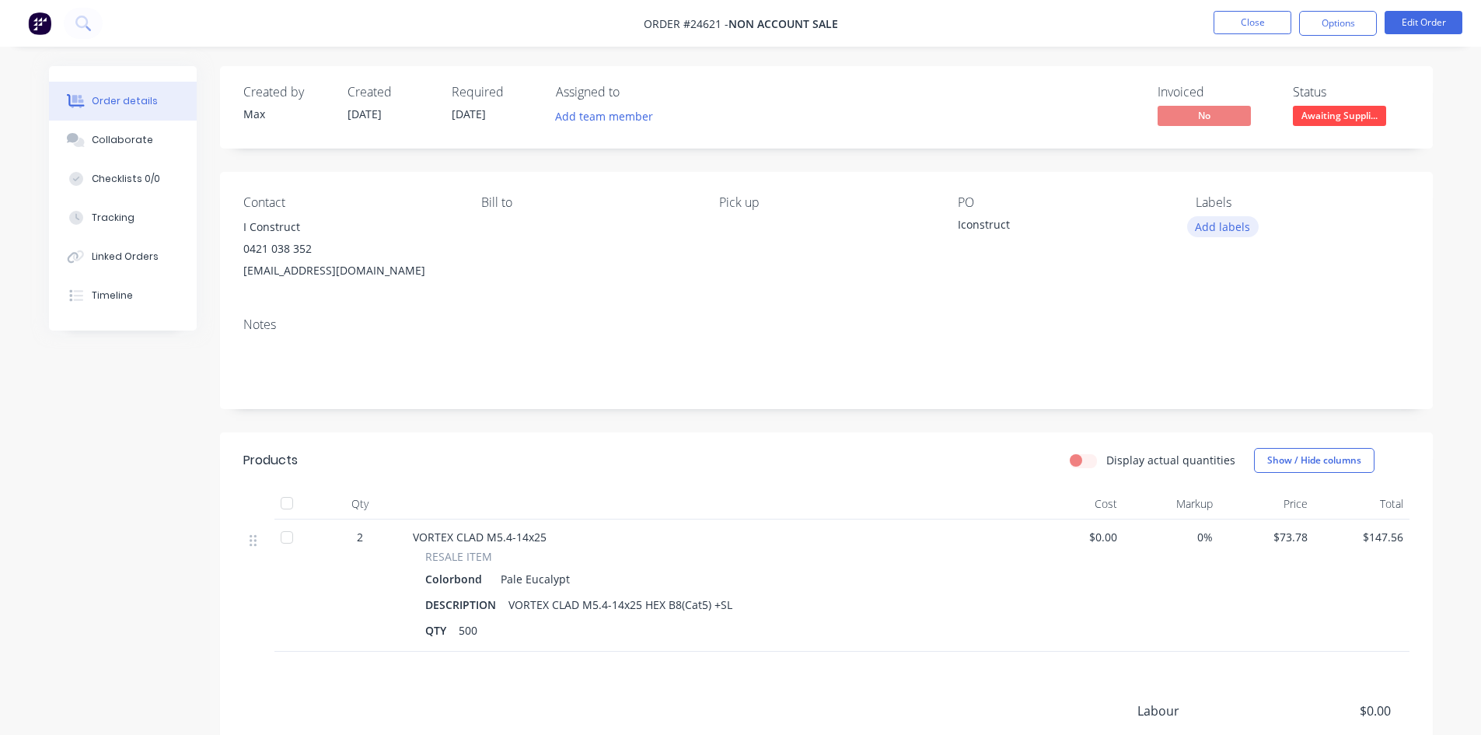
click at [1220, 231] on button "Add labels" at bounding box center [1224, 226] width 72 height 21
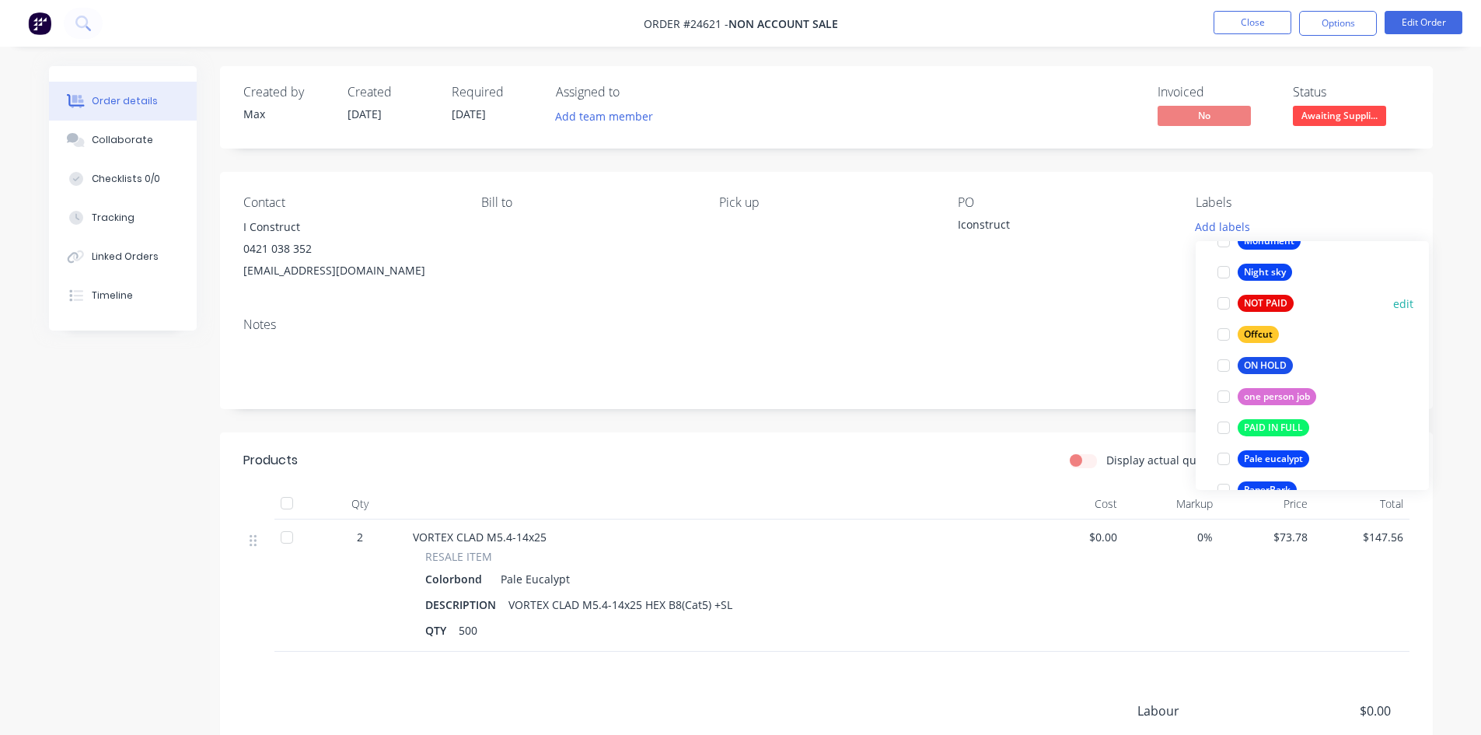
click at [1221, 301] on div at bounding box center [1224, 303] width 31 height 31
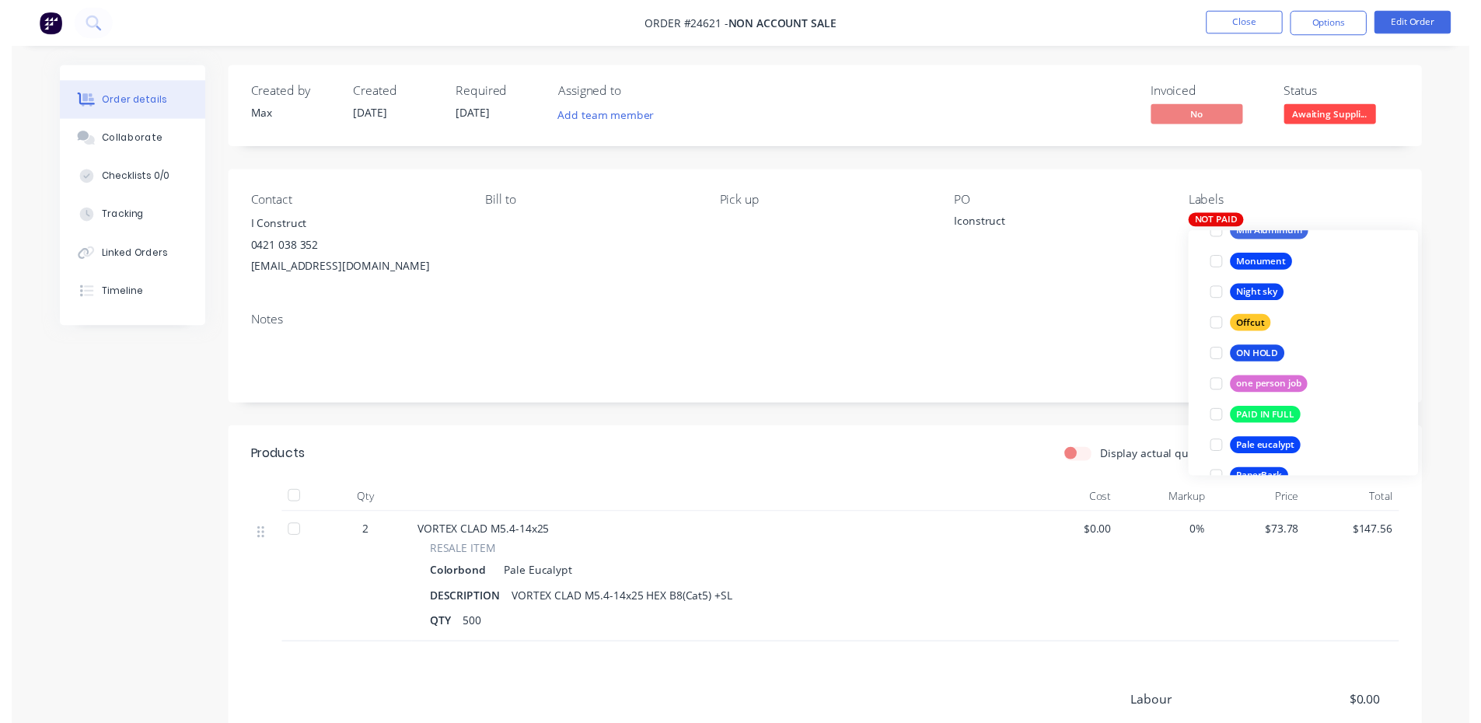
scroll to position [62, 0]
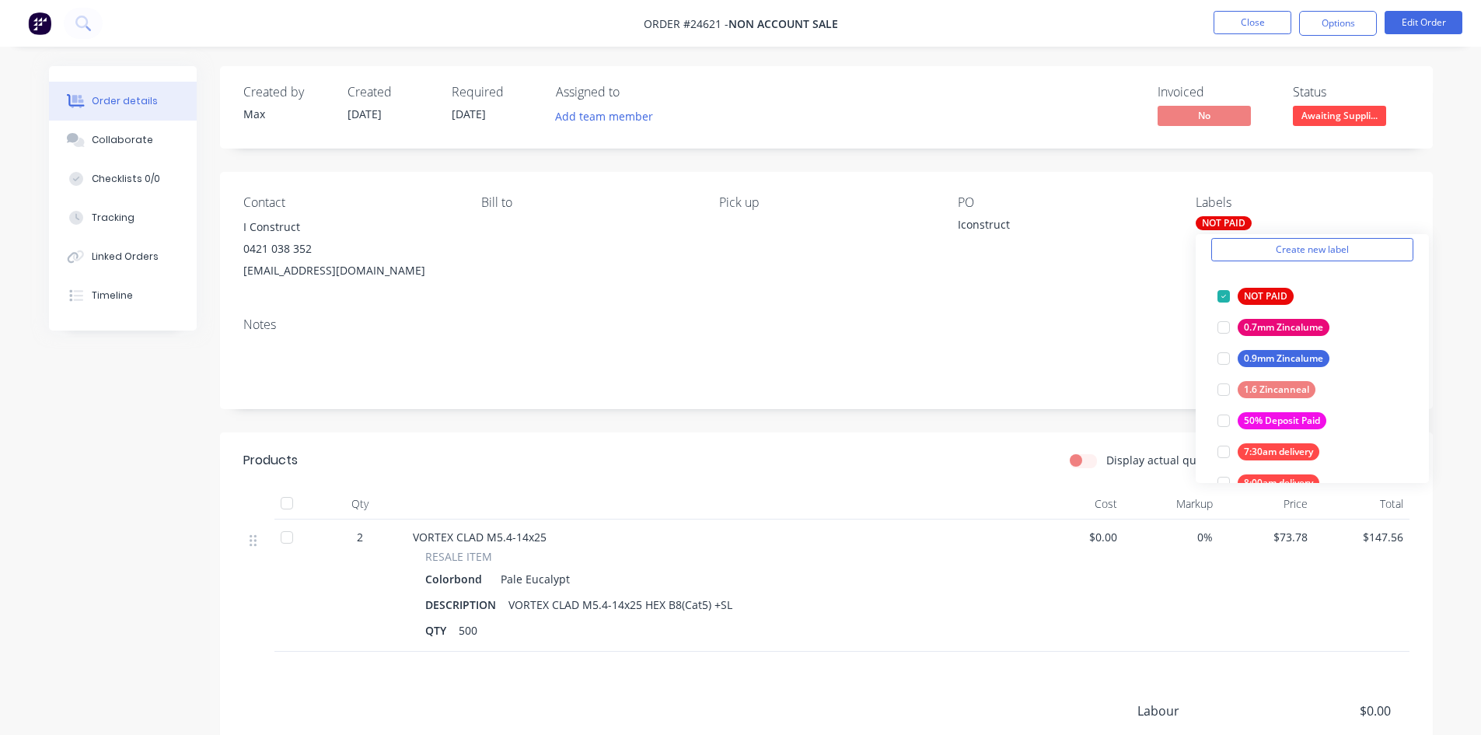
click at [1119, 329] on div "Notes" at bounding box center [826, 324] width 1167 height 15
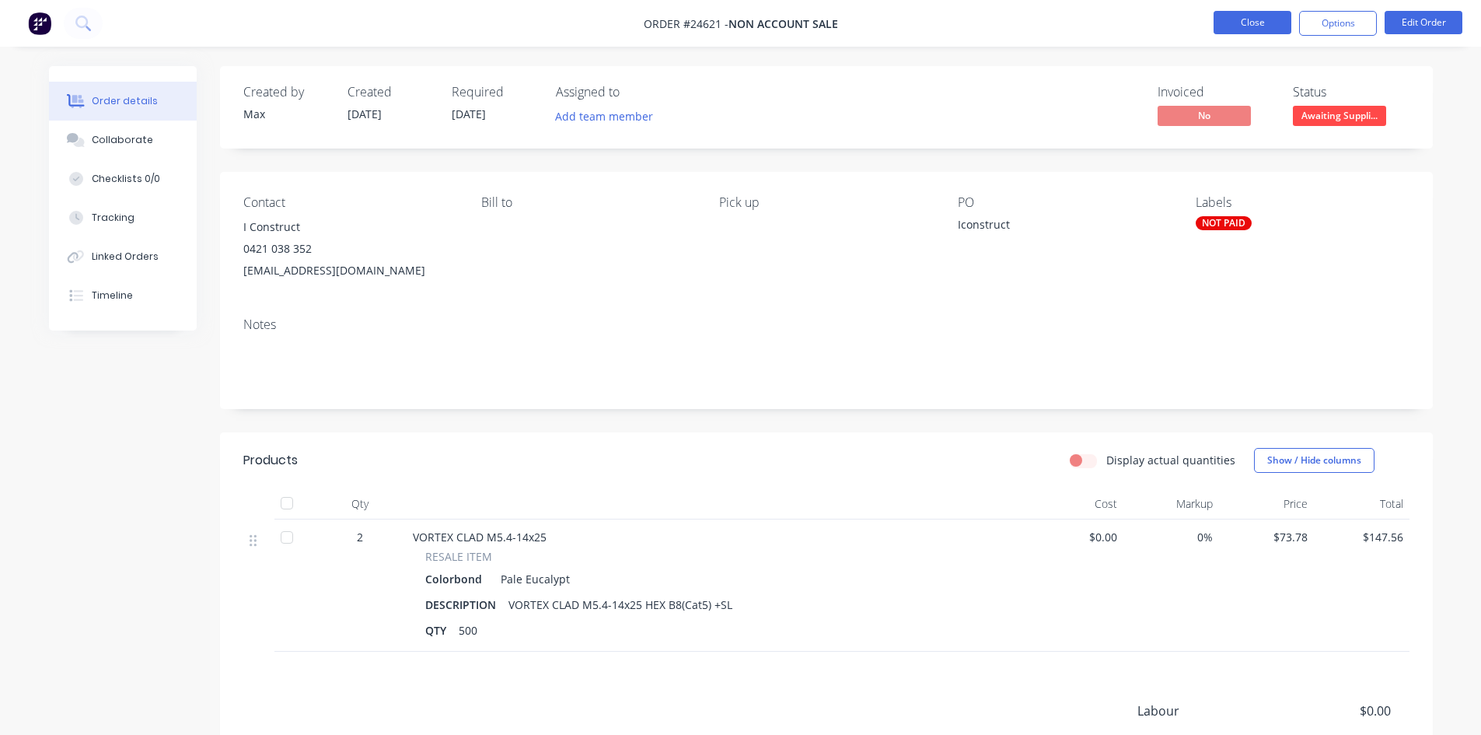
click at [1238, 18] on button "Close" at bounding box center [1253, 22] width 78 height 23
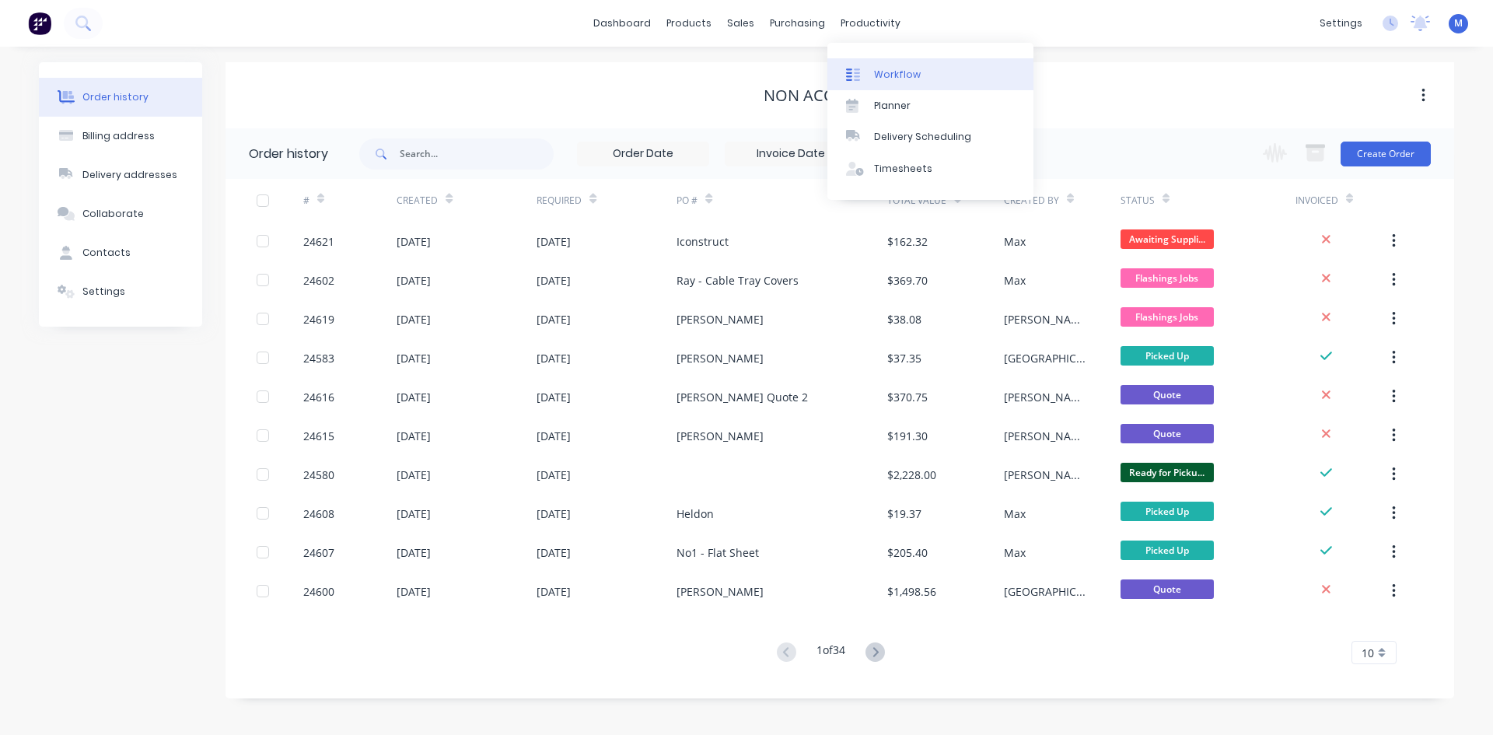
click at [890, 71] on div "Workflow" at bounding box center [897, 75] width 47 height 14
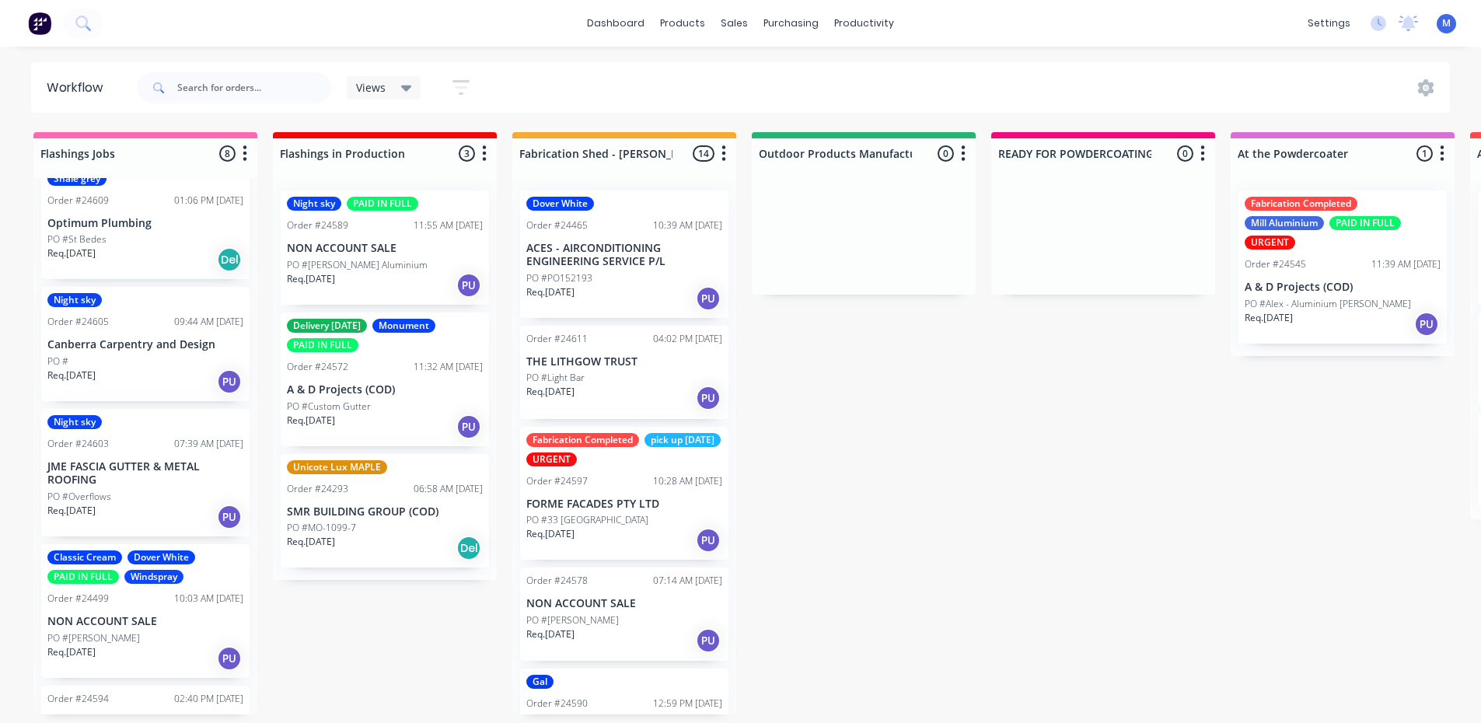
scroll to position [456, 0]
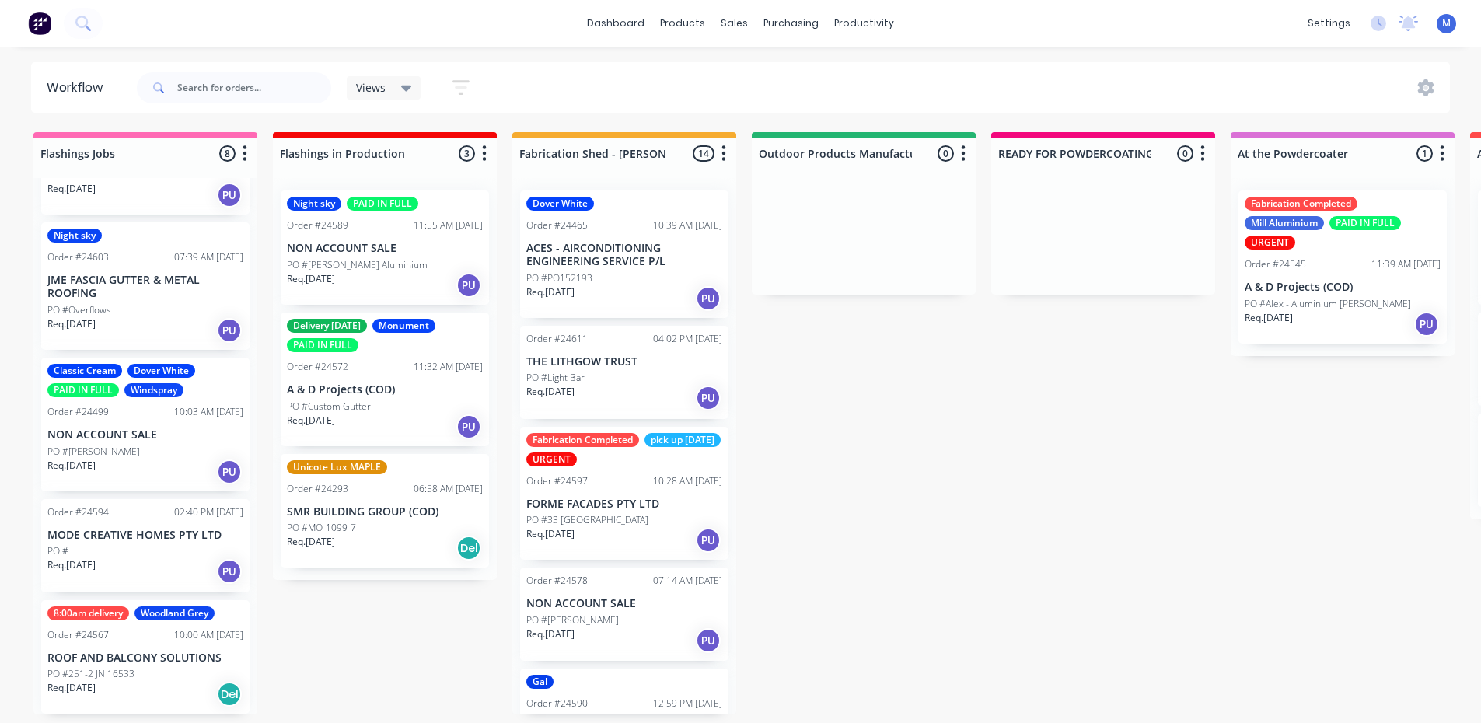
click at [149, 554] on div "PO #" at bounding box center [145, 551] width 196 height 14
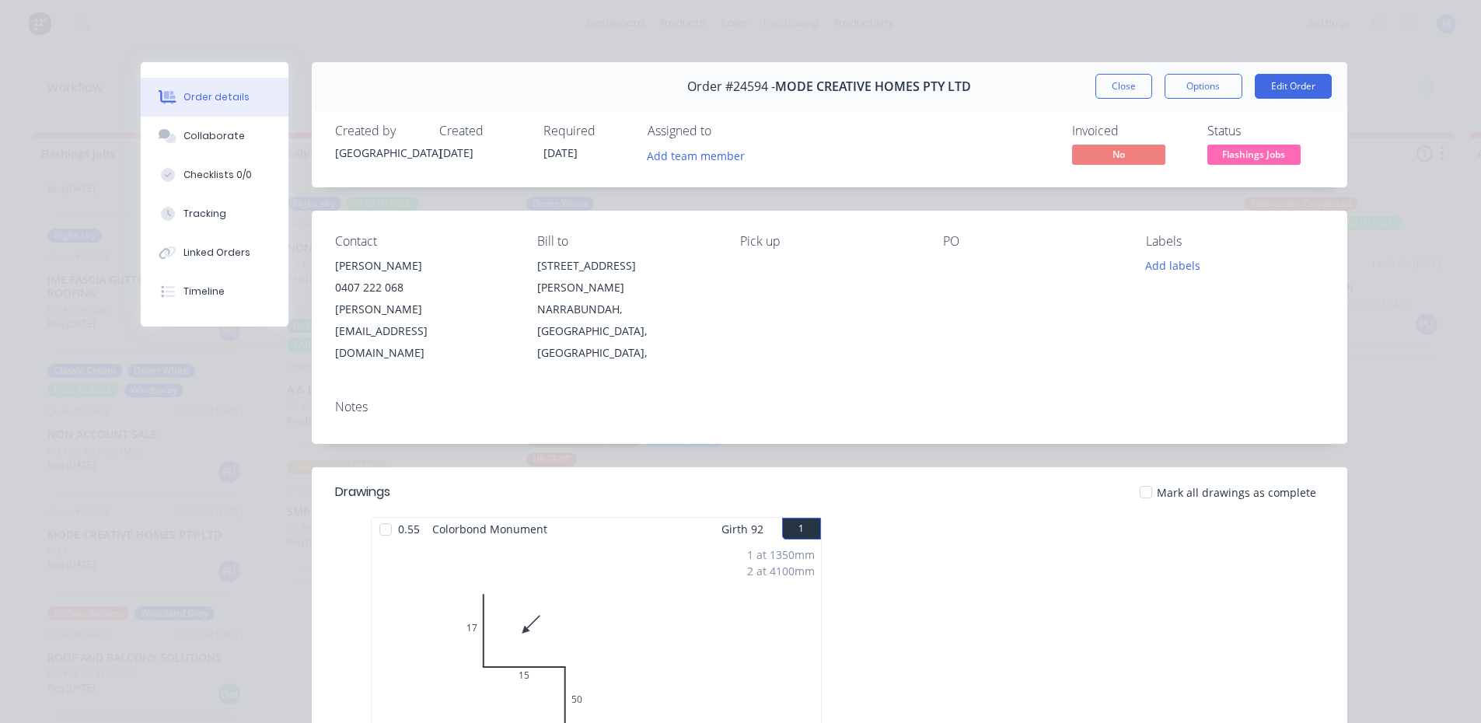
click at [1195, 108] on div "Order #24594 - MODE CREATIVE HOMES PTY LTD Close Options Edit Order" at bounding box center [830, 86] width 1036 height 49
click at [1194, 72] on div "Order #24594 - MODE CREATIVE HOMES PTY LTD Close Options Edit Order" at bounding box center [830, 86] width 1036 height 49
click at [1195, 87] on button "Options" at bounding box center [1204, 86] width 78 height 25
click at [1153, 159] on div "Work Order" at bounding box center [1160, 157] width 135 height 23
click at [1156, 178] on div "Standard" at bounding box center [1160, 188] width 135 height 23
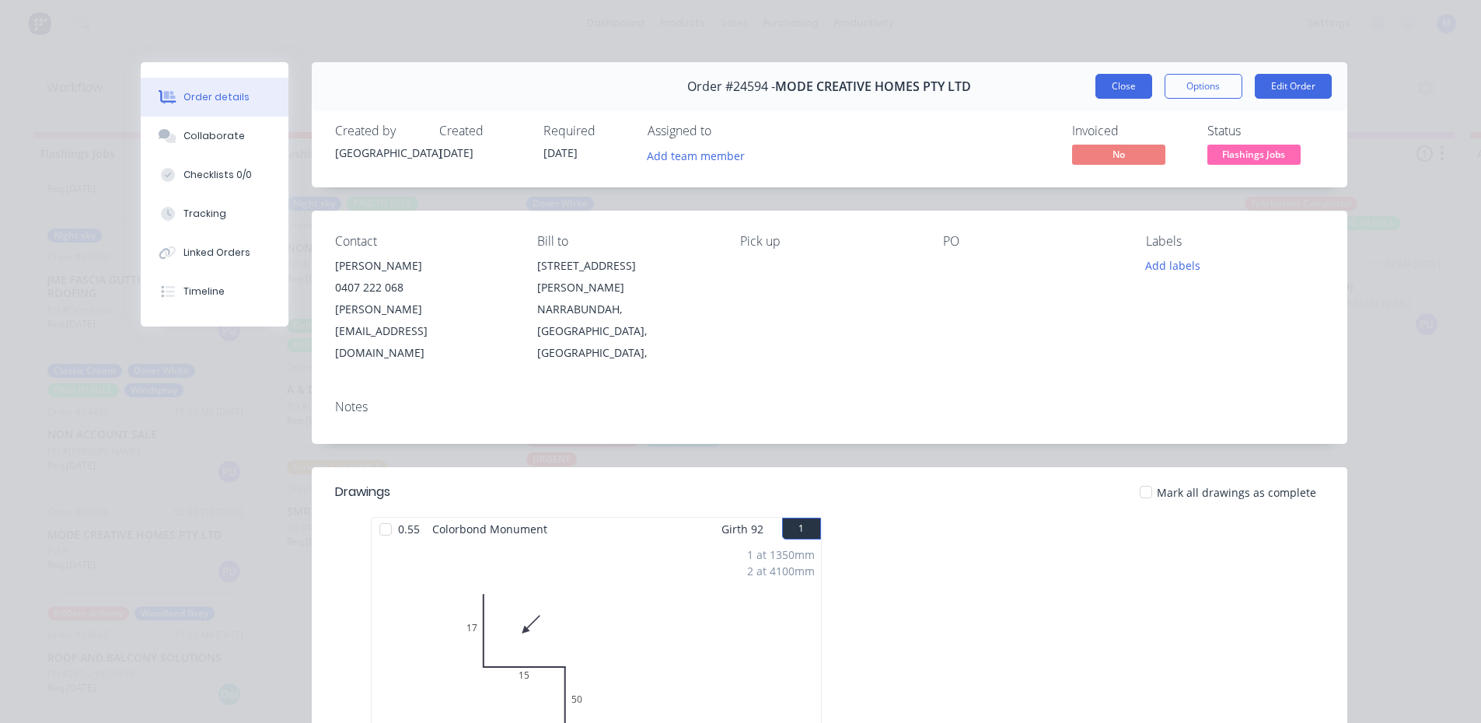
click at [1116, 86] on button "Close" at bounding box center [1124, 86] width 57 height 25
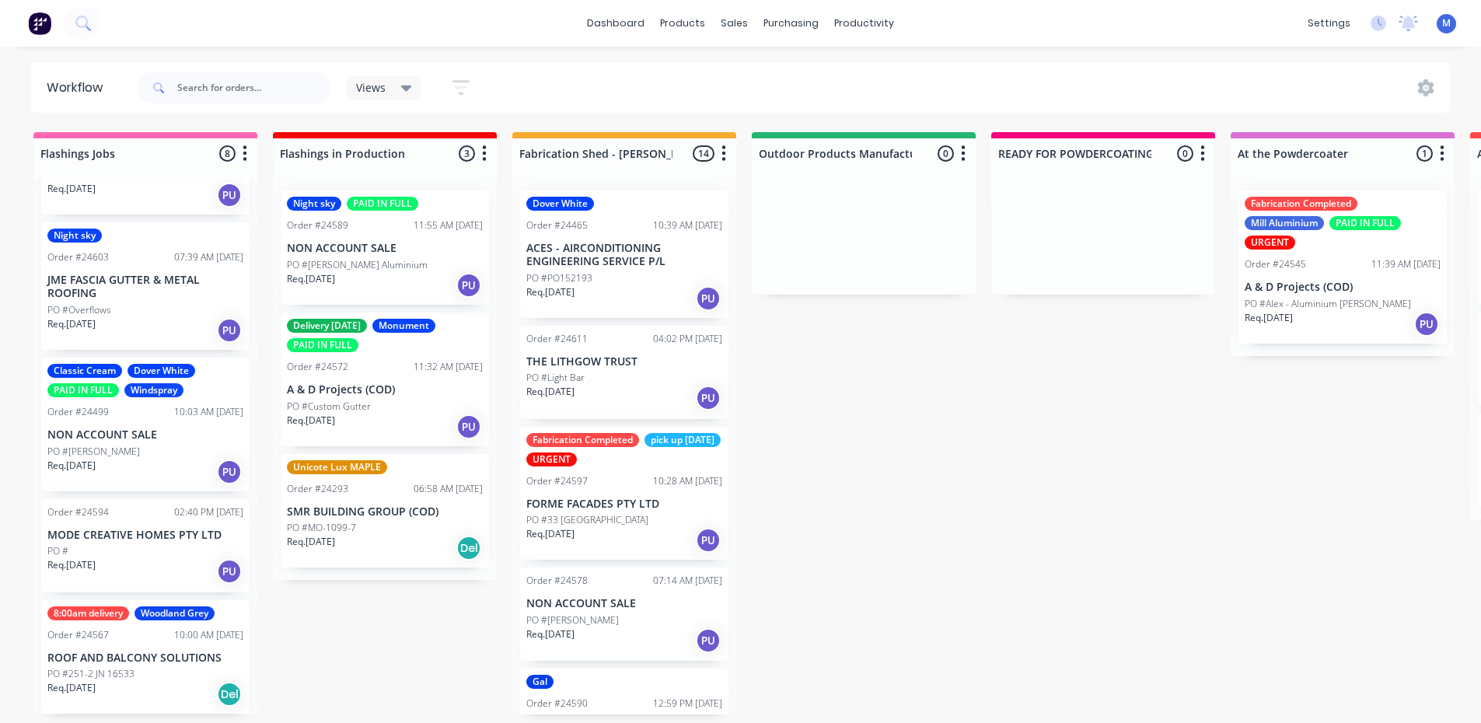
click at [138, 443] on div "Classic Cream Dover White PAID IN FULL Windspray Order #24499 10:03 AM [DATE] N…" at bounding box center [145, 425] width 208 height 134
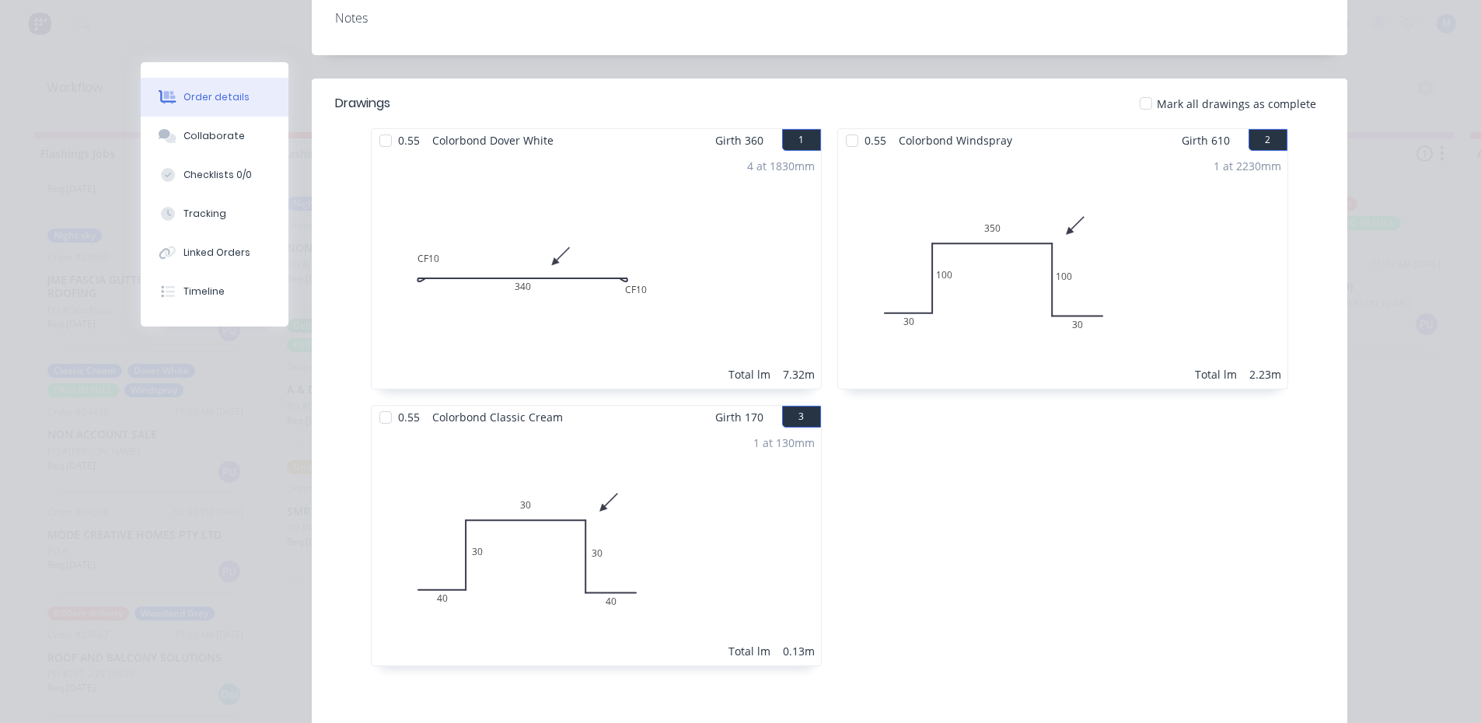
scroll to position [0, 0]
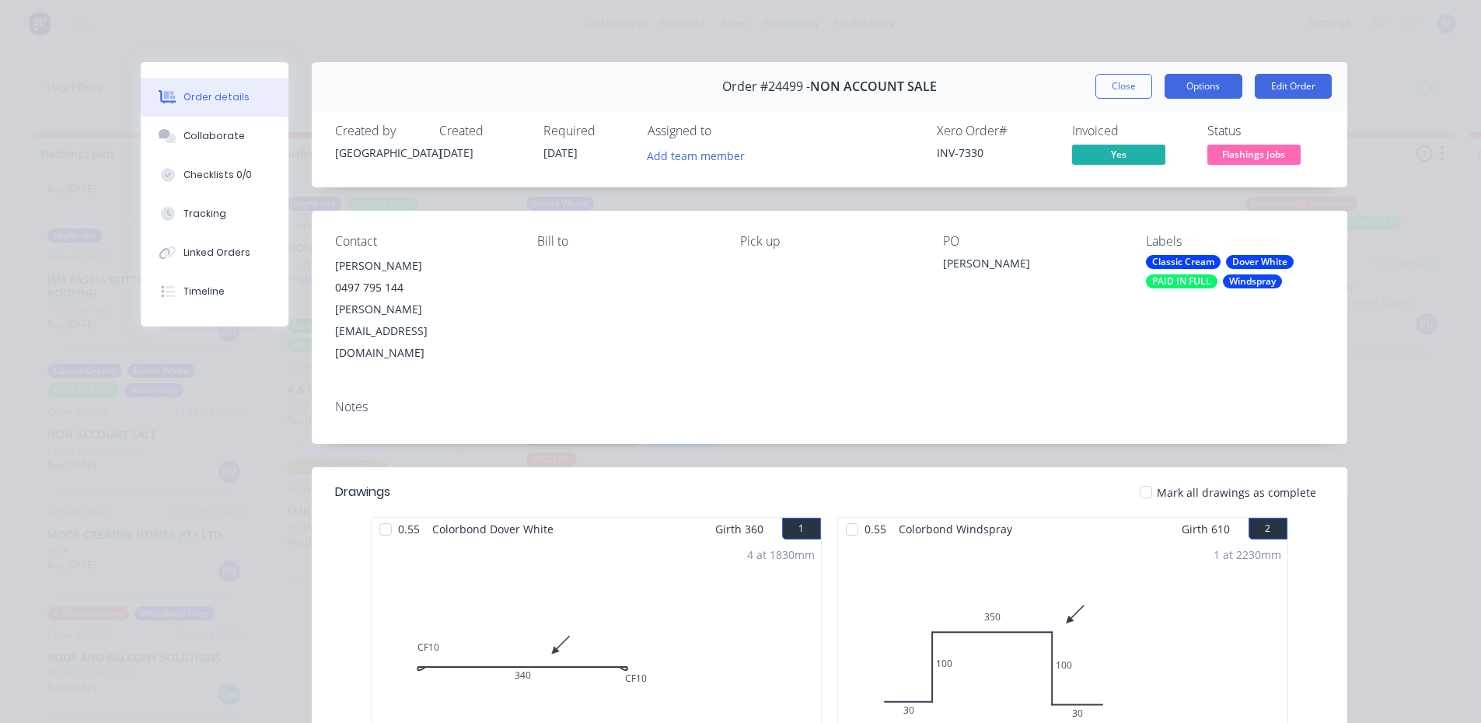
click at [1196, 85] on button "Options" at bounding box center [1204, 86] width 78 height 25
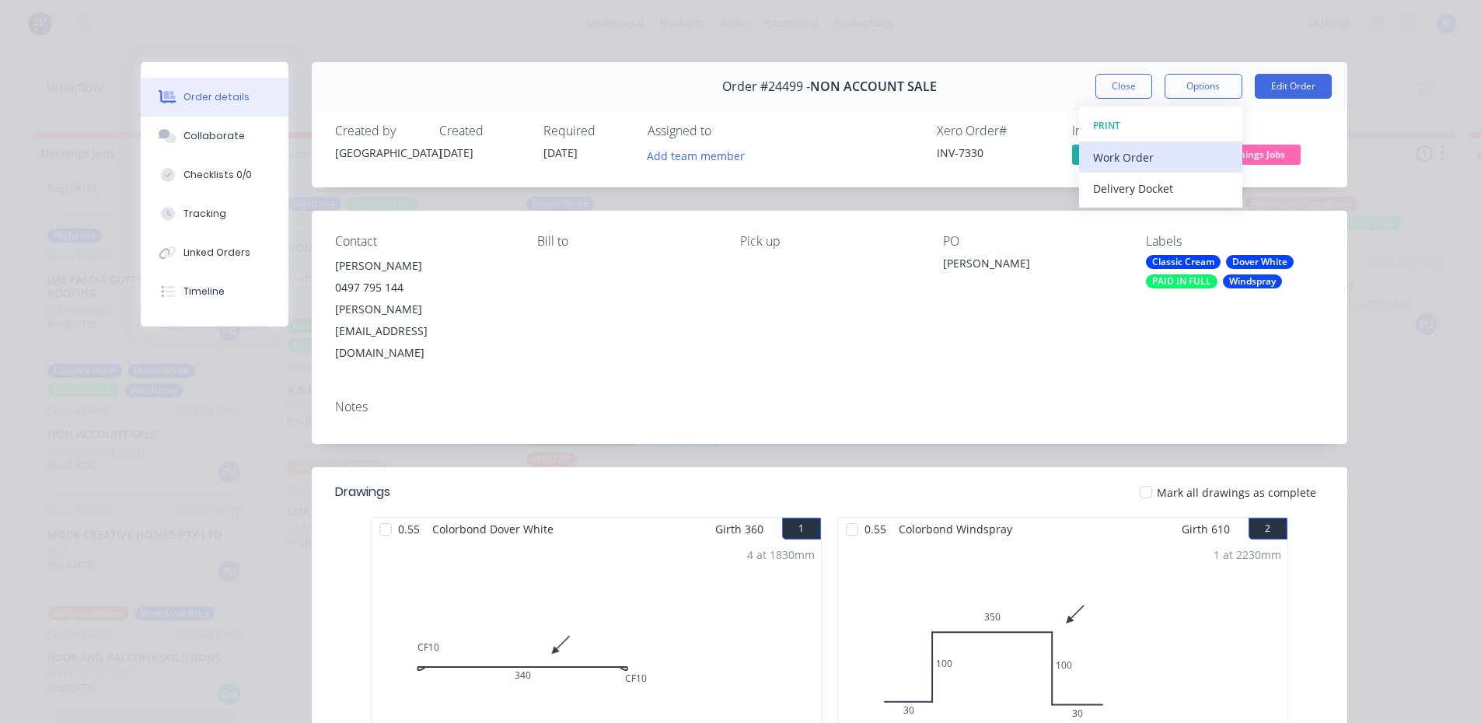
click at [1147, 152] on div "Work Order" at bounding box center [1160, 157] width 135 height 23
click at [1155, 193] on div "Standard" at bounding box center [1160, 188] width 135 height 23
click at [1115, 84] on button "Close" at bounding box center [1124, 86] width 57 height 25
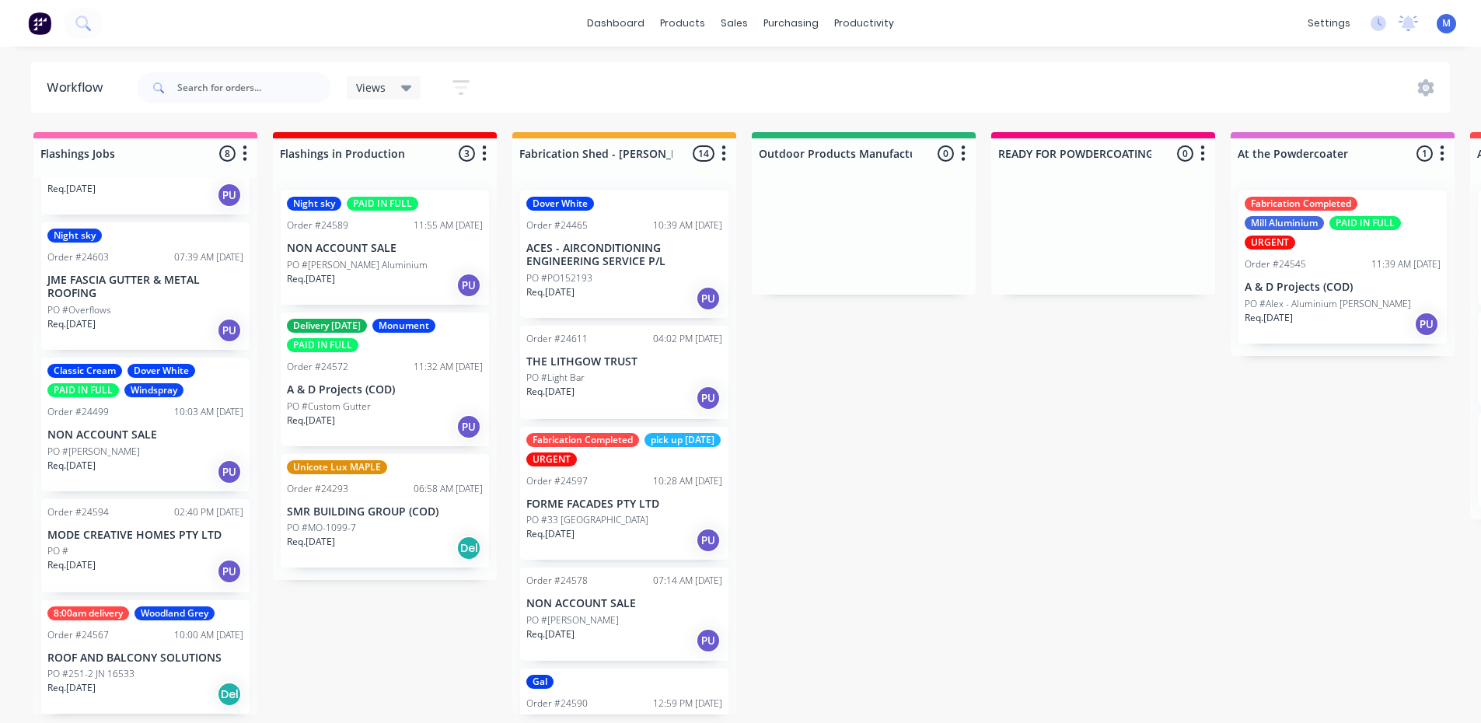
click at [349, 261] on p "PO #[PERSON_NAME] Aluminium" at bounding box center [357, 265] width 141 height 14
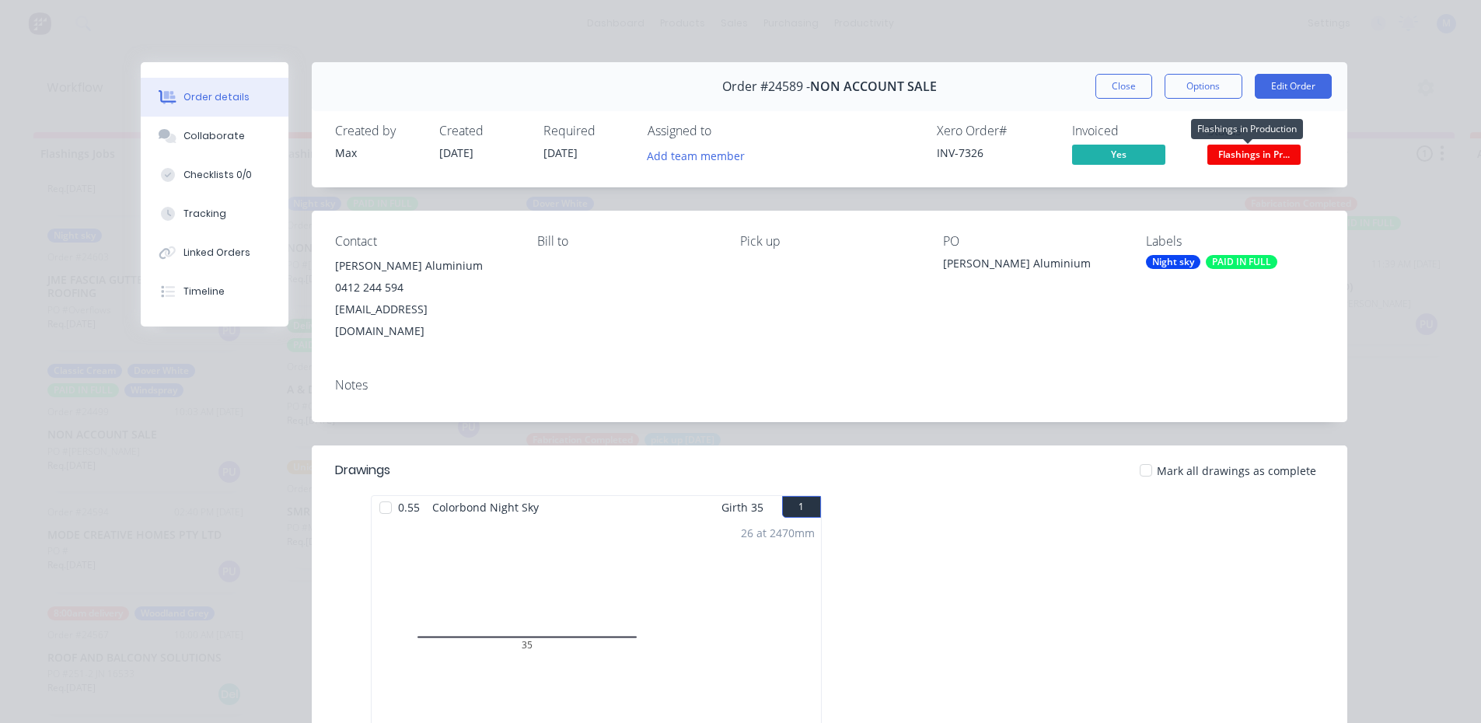
click at [1273, 155] on span "Flashings in Pr..." at bounding box center [1254, 154] width 93 height 19
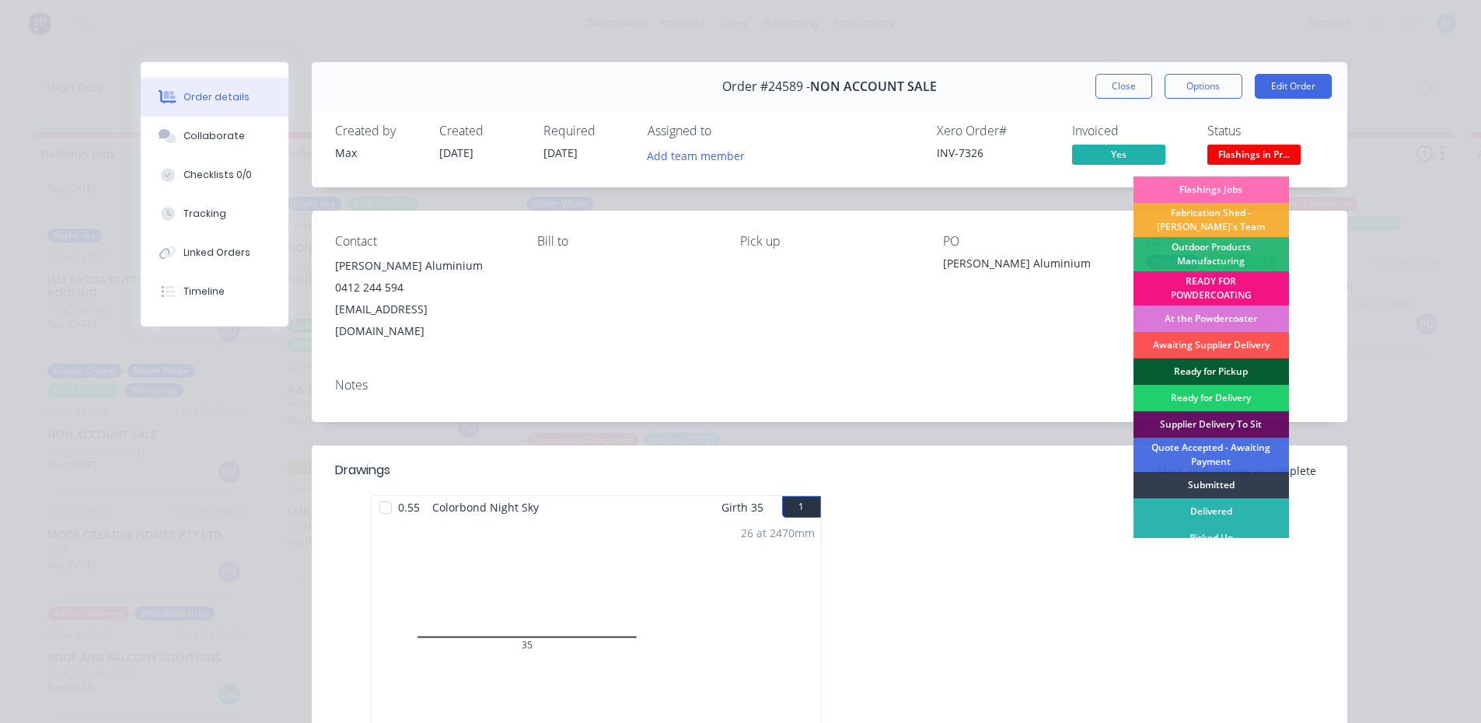
click at [1237, 366] on div "Ready for Pickup" at bounding box center [1212, 372] width 156 height 26
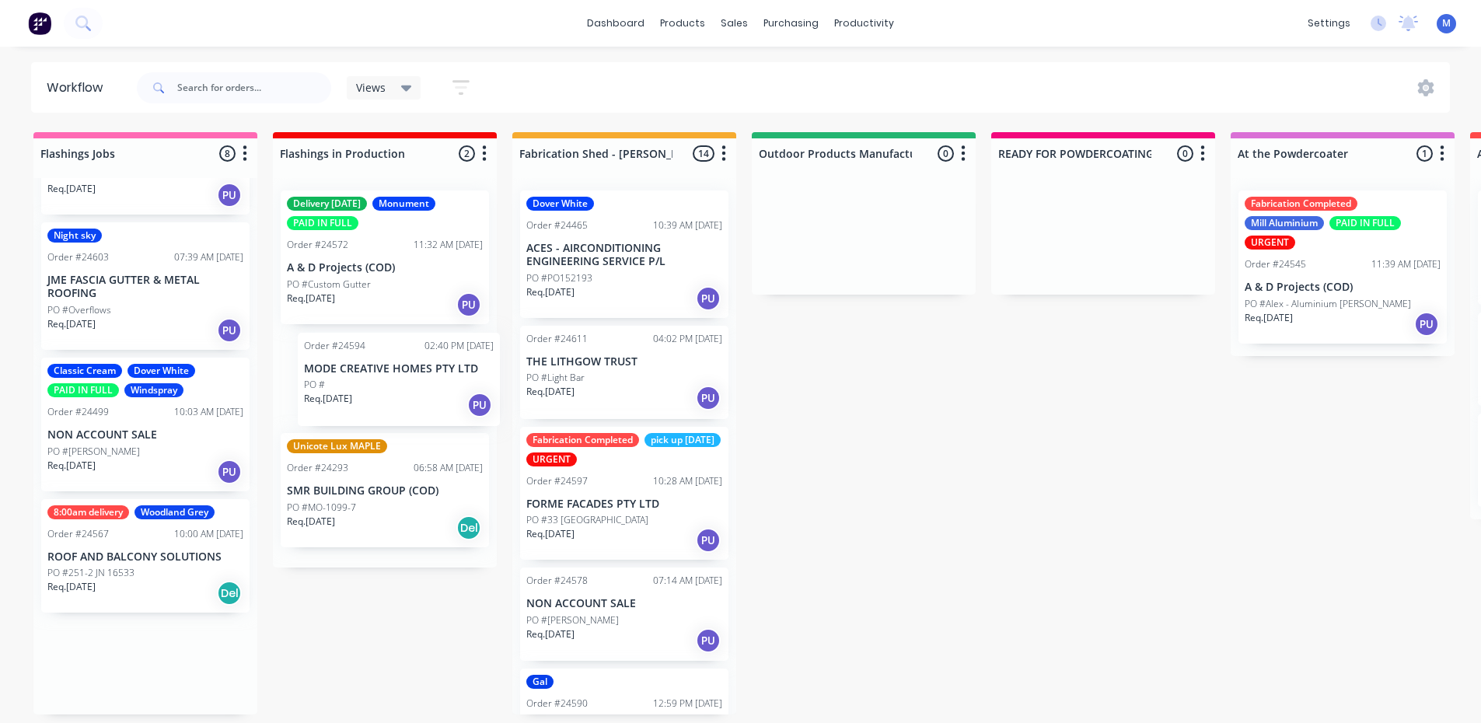
drag, startPoint x: 124, startPoint y: 572, endPoint x: 389, endPoint y: 406, distance: 312.4
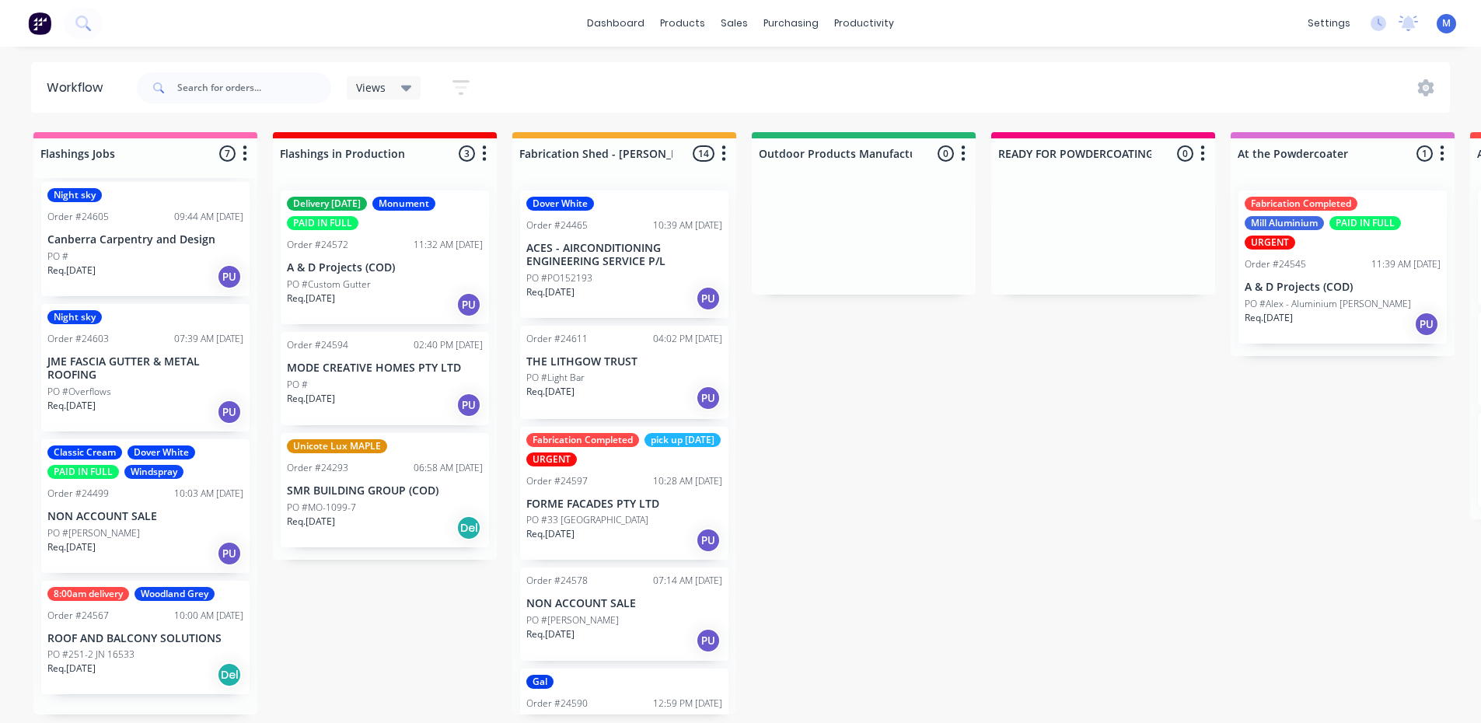
scroll to position [355, 0]
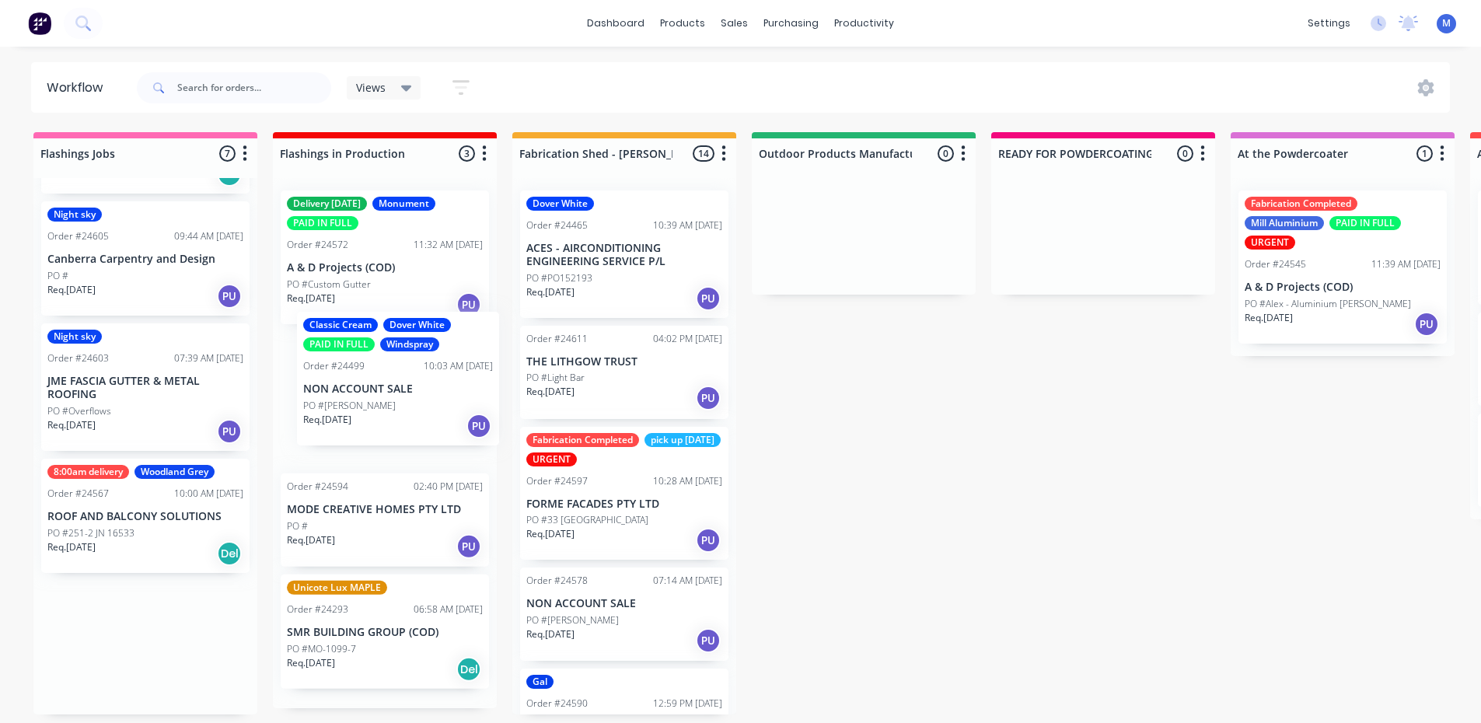
drag, startPoint x: 140, startPoint y: 540, endPoint x: 404, endPoint y: 396, distance: 300.7
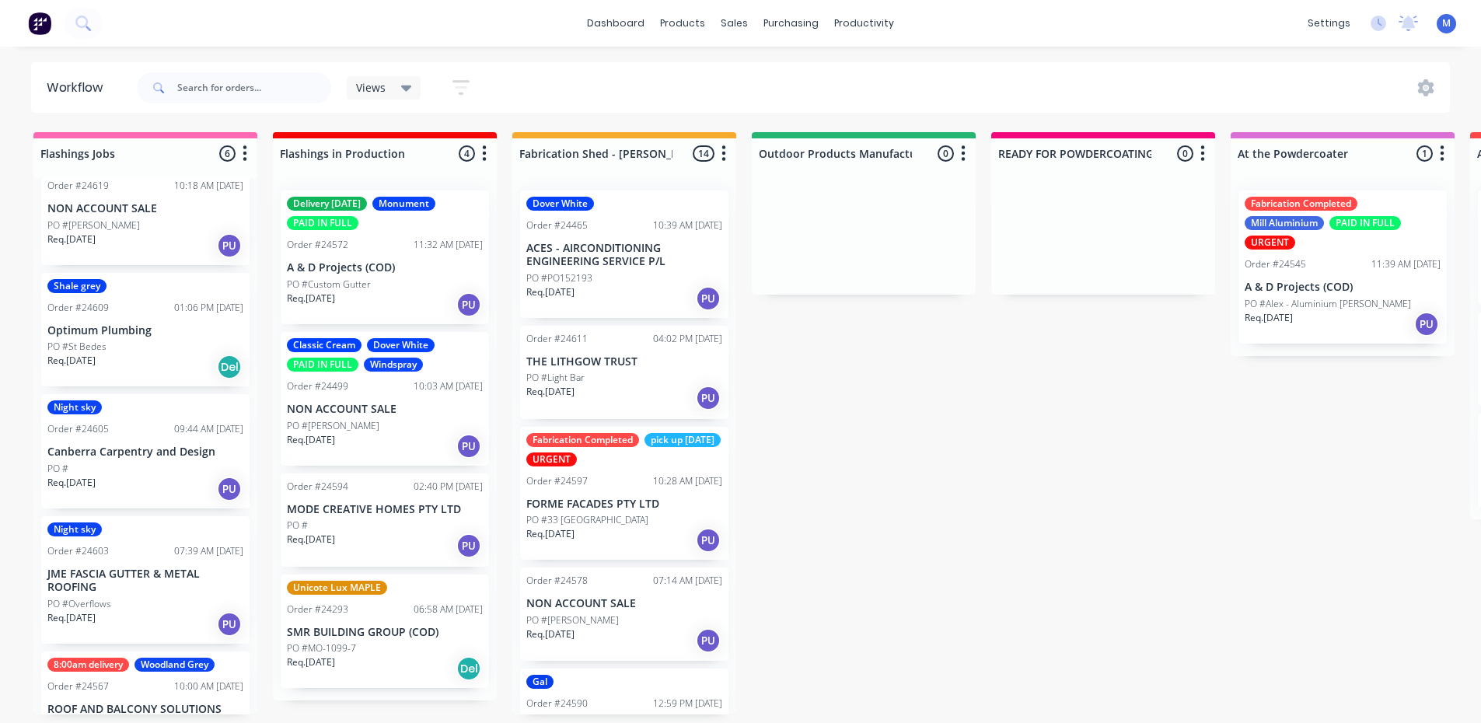
scroll to position [136, 0]
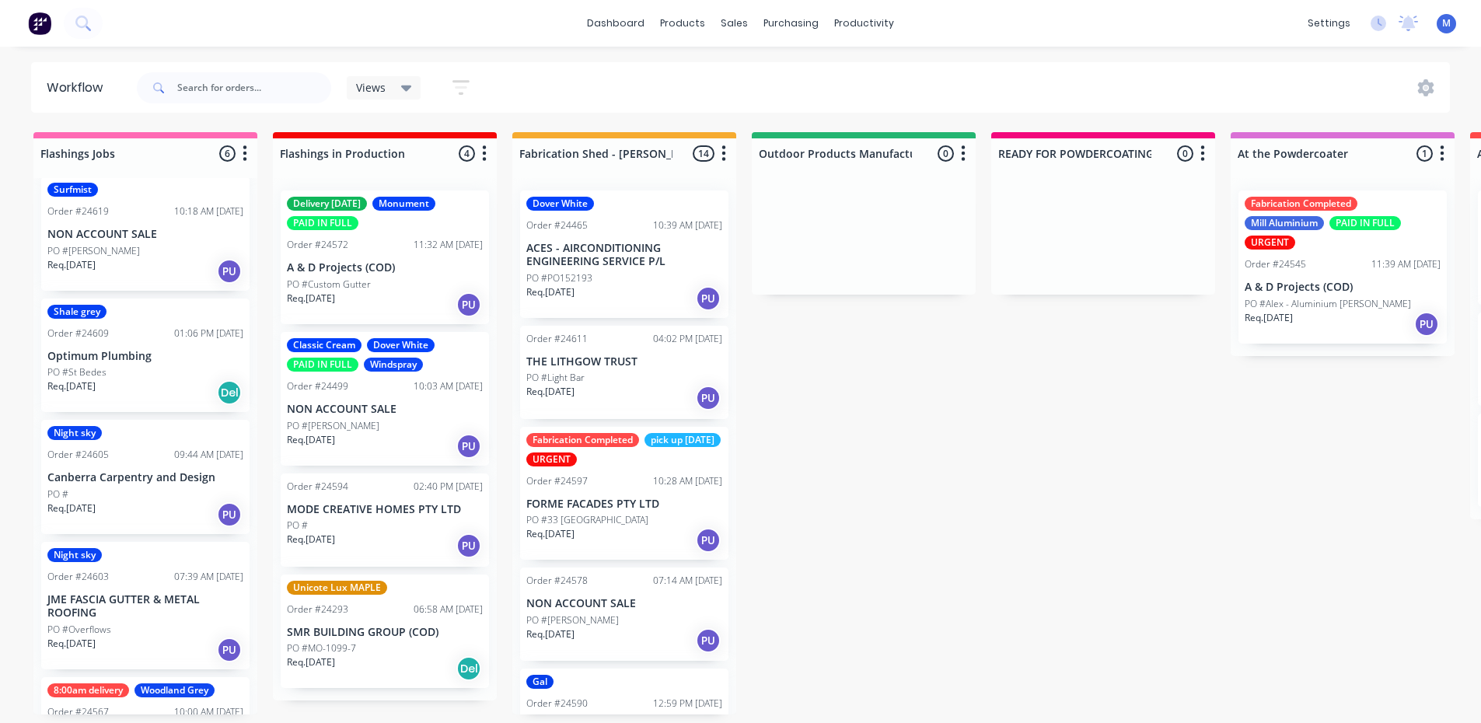
click at [139, 497] on div "PO #" at bounding box center [145, 495] width 196 height 14
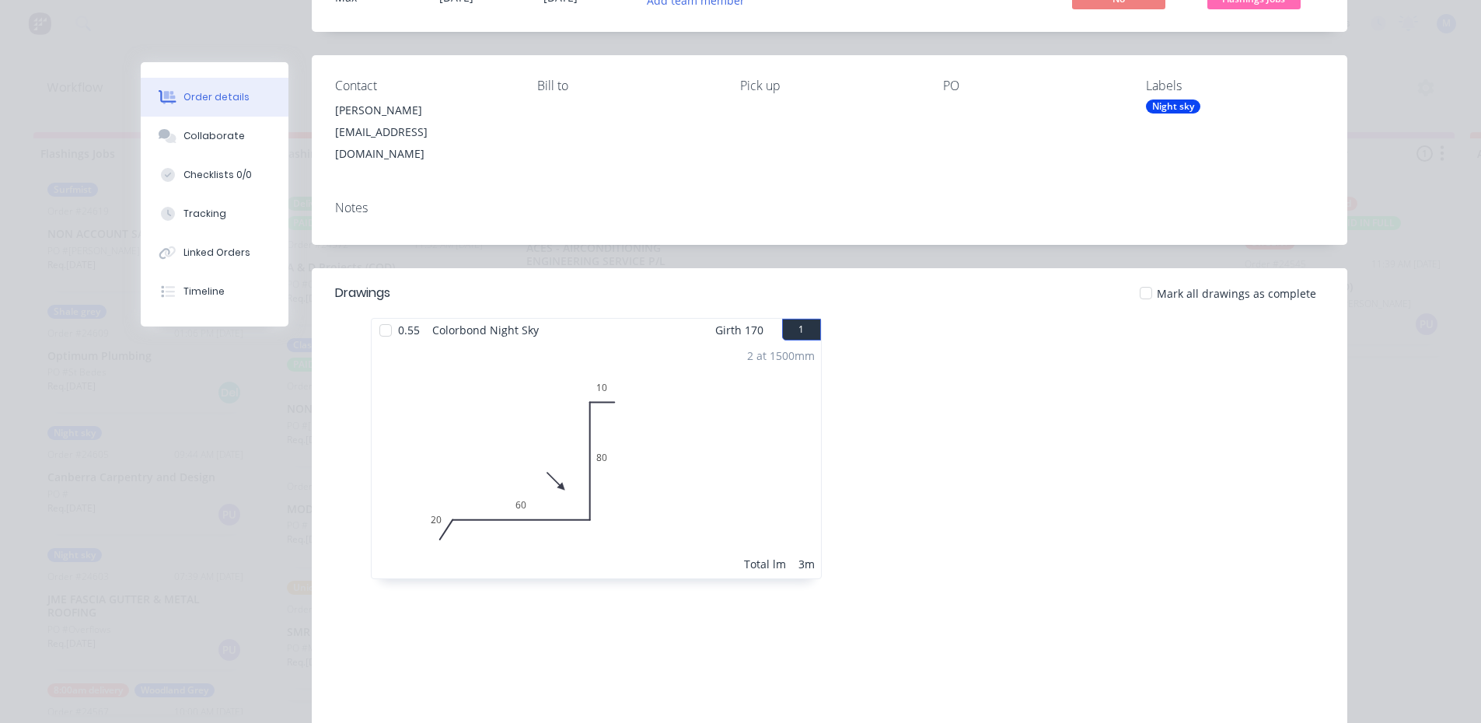
scroll to position [0, 0]
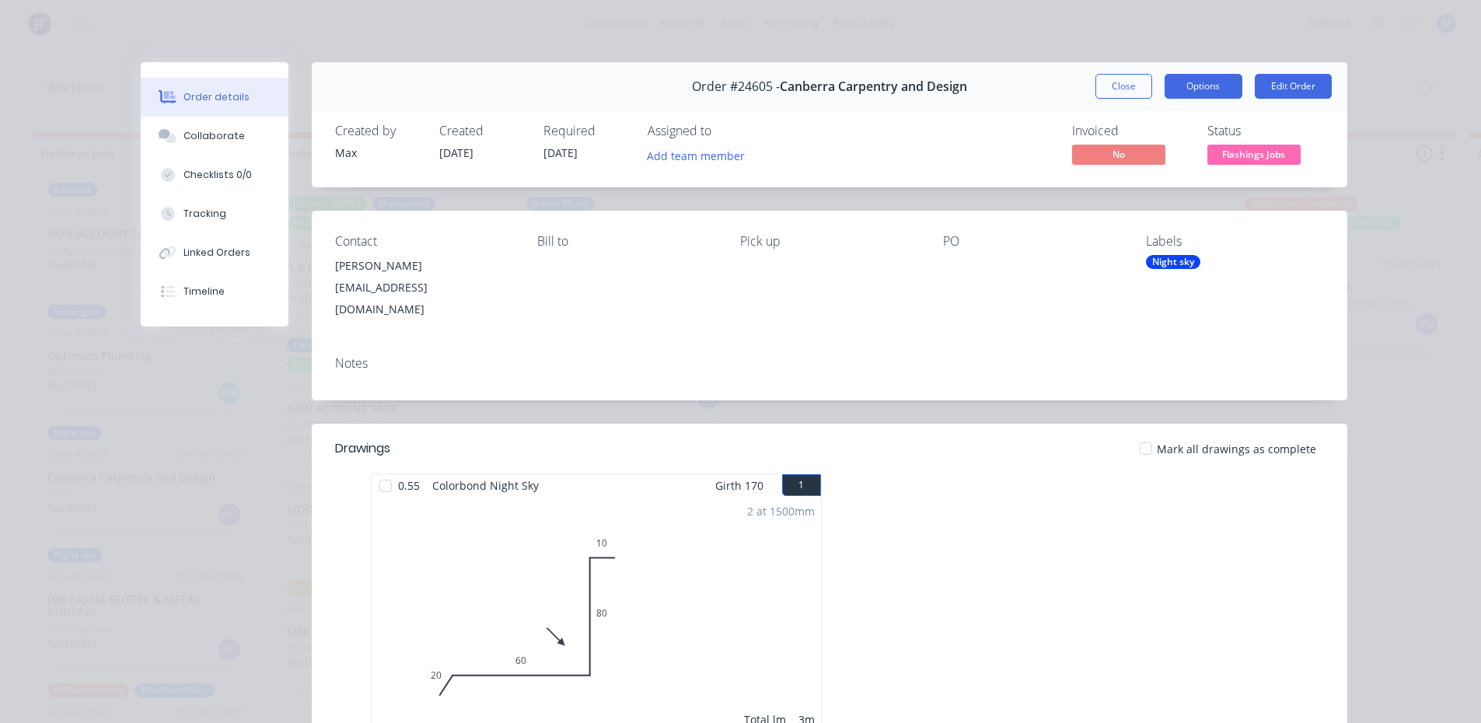
click at [1179, 75] on button "Options" at bounding box center [1204, 86] width 78 height 25
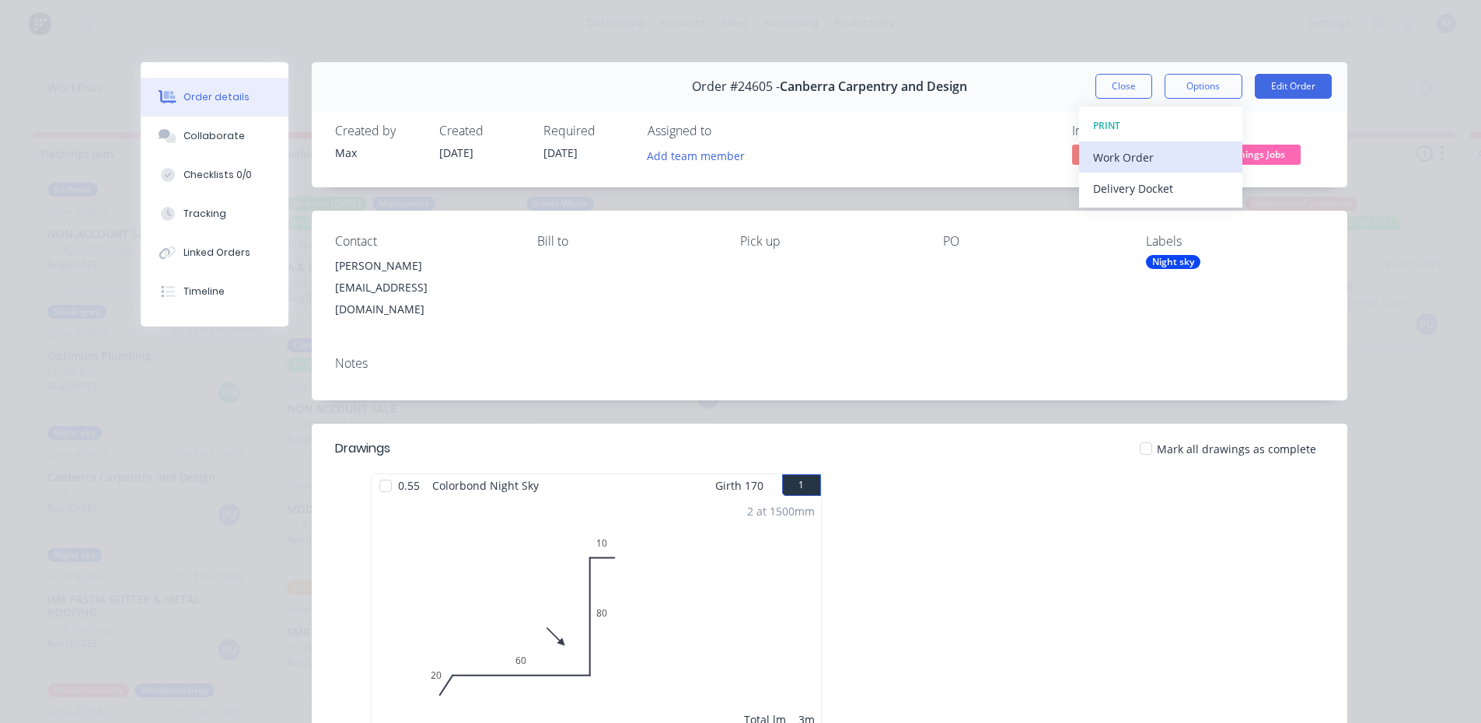
click at [1153, 149] on div "Work Order" at bounding box center [1160, 157] width 135 height 23
click at [1153, 191] on div "Standard" at bounding box center [1160, 188] width 135 height 23
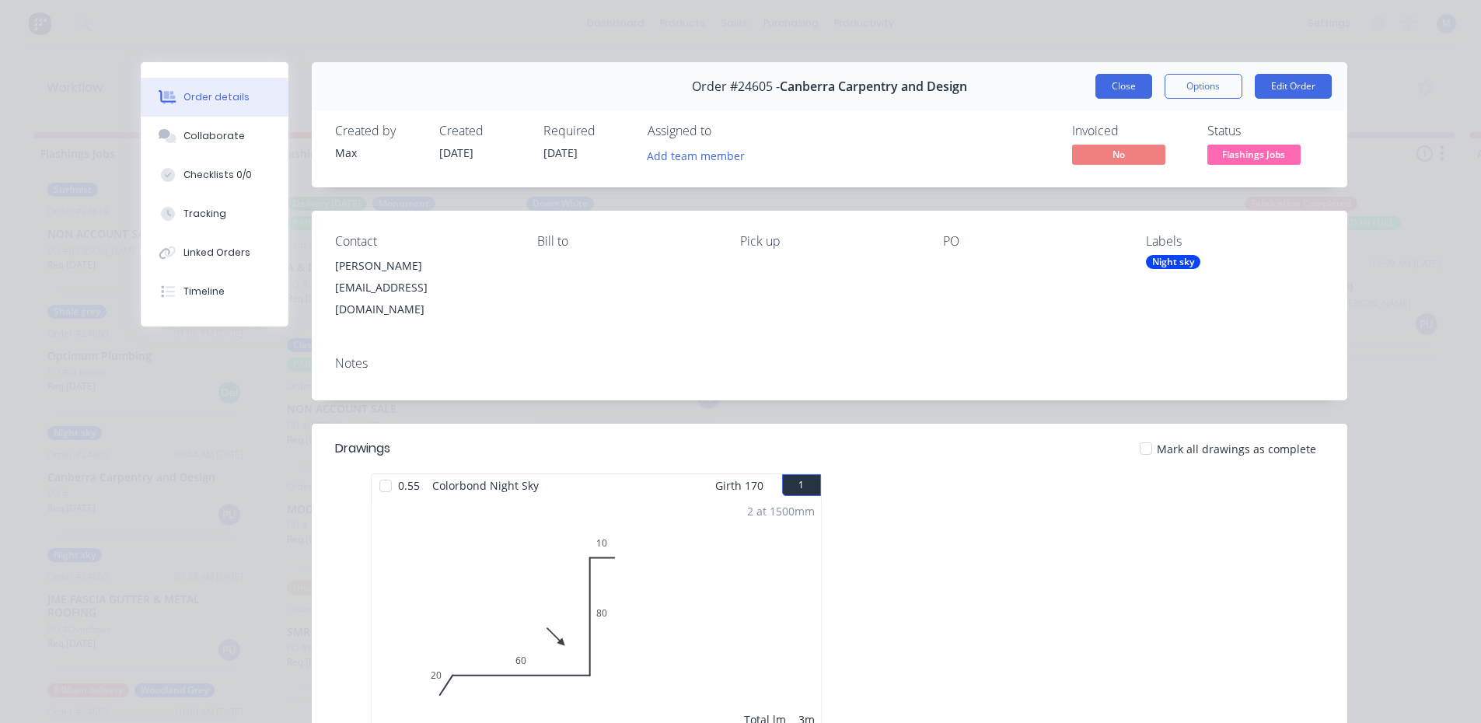
click at [1109, 83] on button "Close" at bounding box center [1124, 86] width 57 height 25
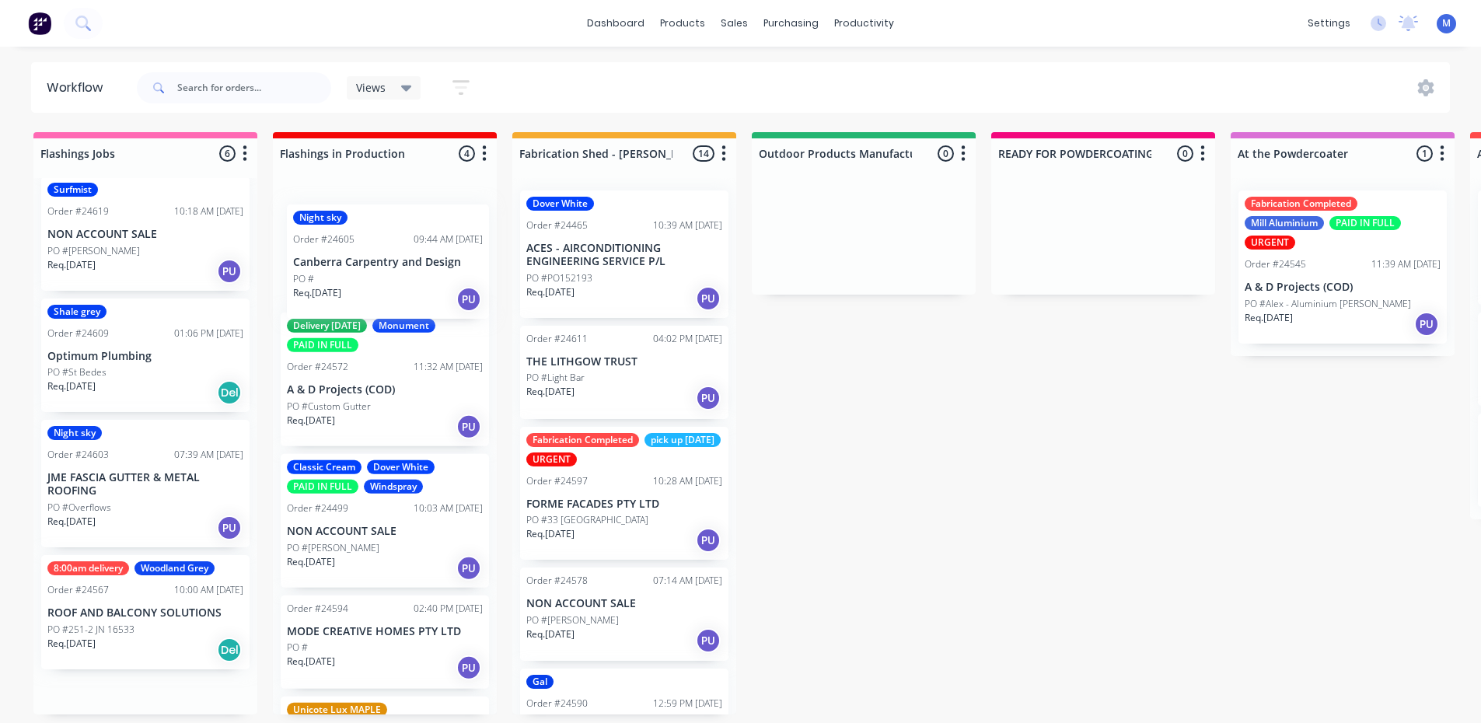
drag, startPoint x: 117, startPoint y: 482, endPoint x: 366, endPoint y: 266, distance: 329.7
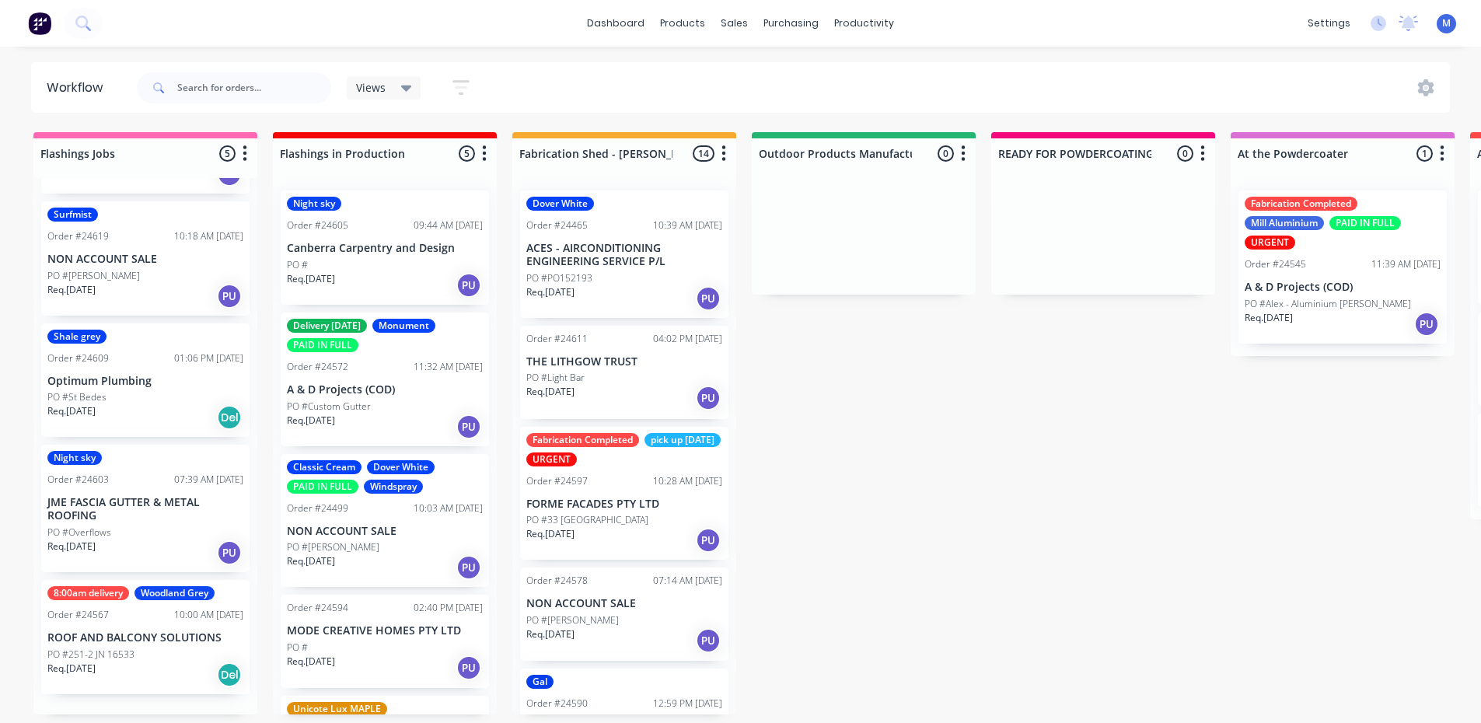
scroll to position [92, 0]
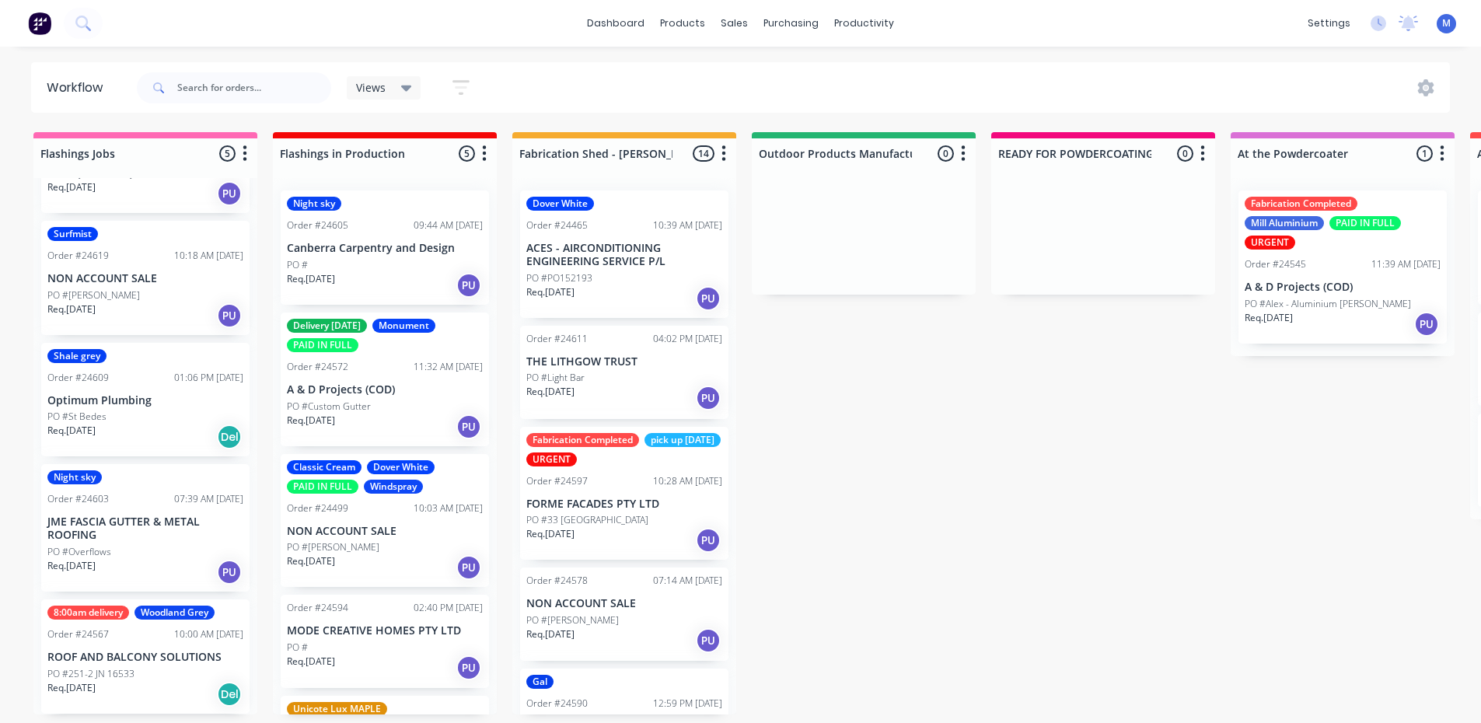
click at [149, 398] on p "Optimum Plumbing" at bounding box center [145, 400] width 196 height 13
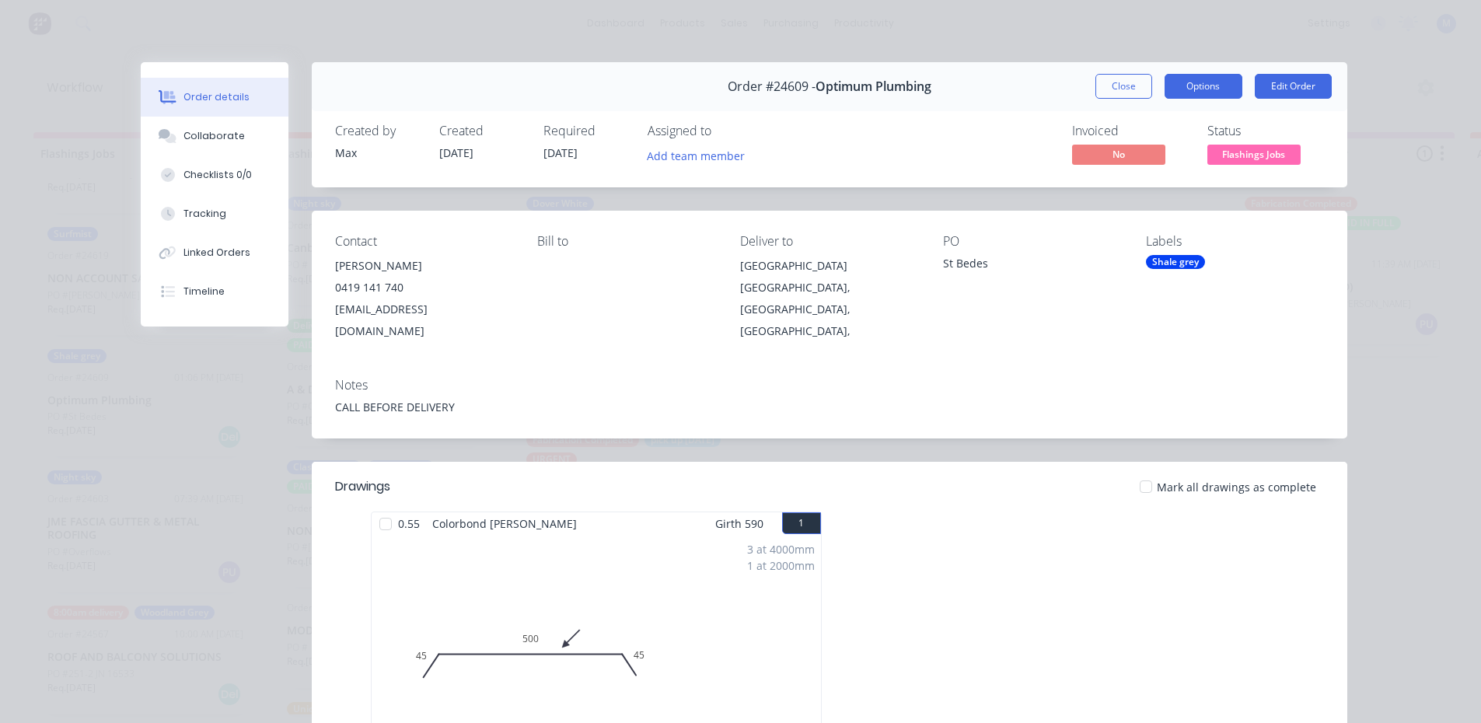
click at [1208, 92] on button "Options" at bounding box center [1204, 86] width 78 height 25
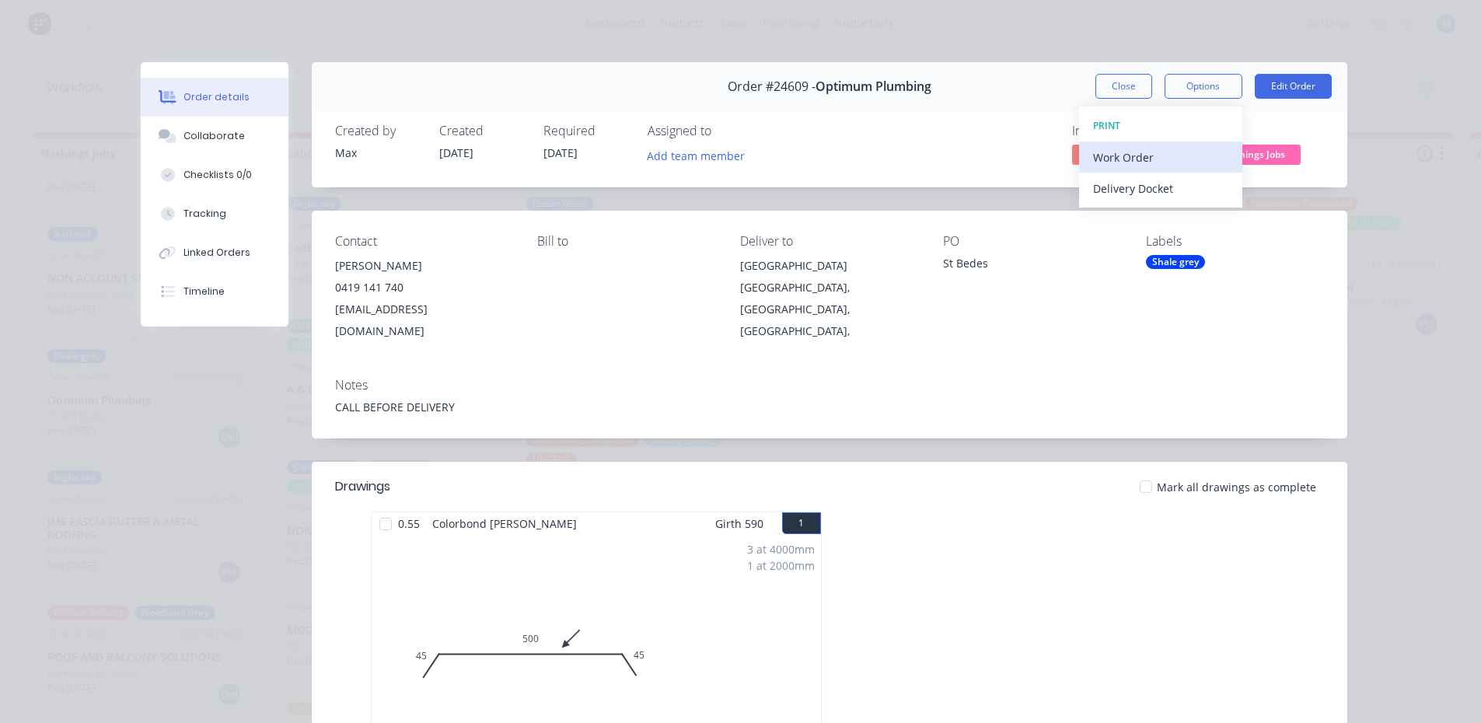
click at [1198, 154] on div "Work Order" at bounding box center [1160, 157] width 135 height 23
click at [1127, 188] on div "Standard" at bounding box center [1160, 188] width 135 height 23
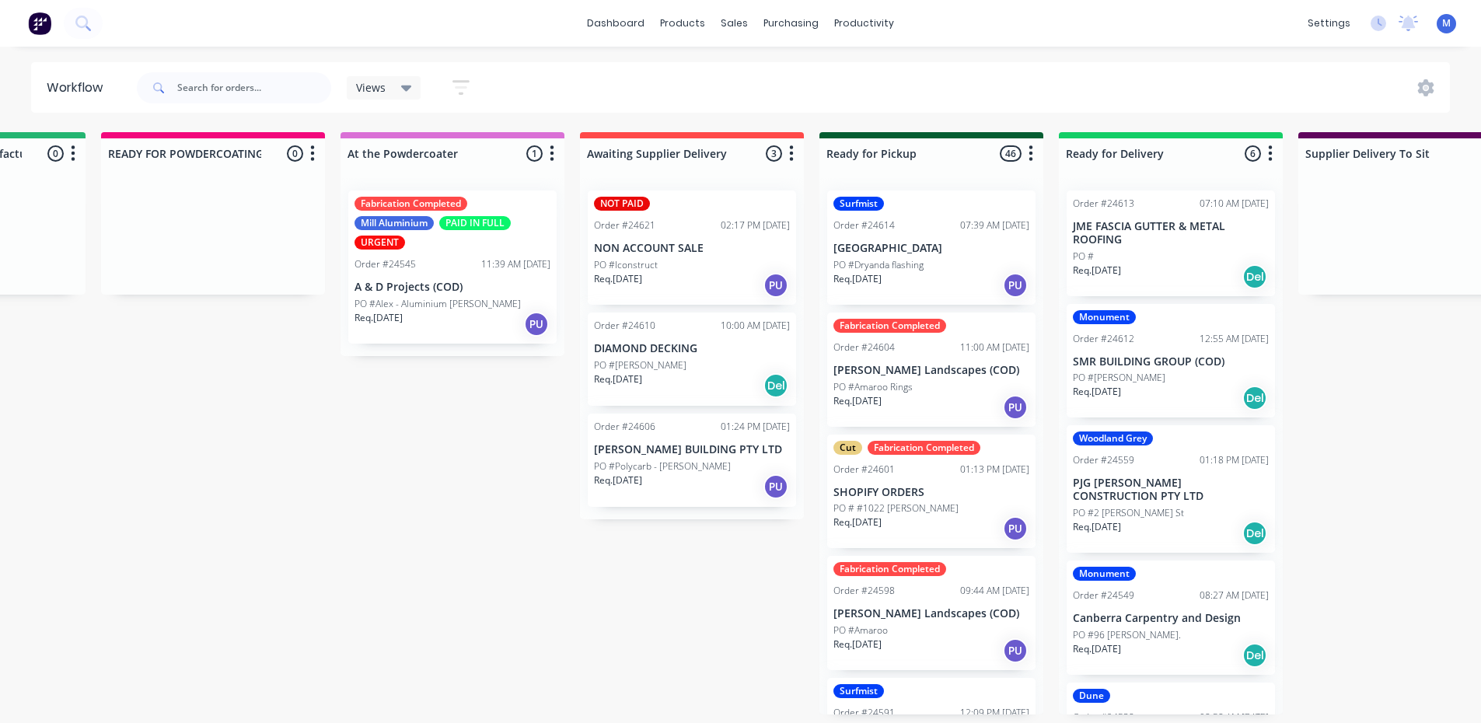
scroll to position [0, 894]
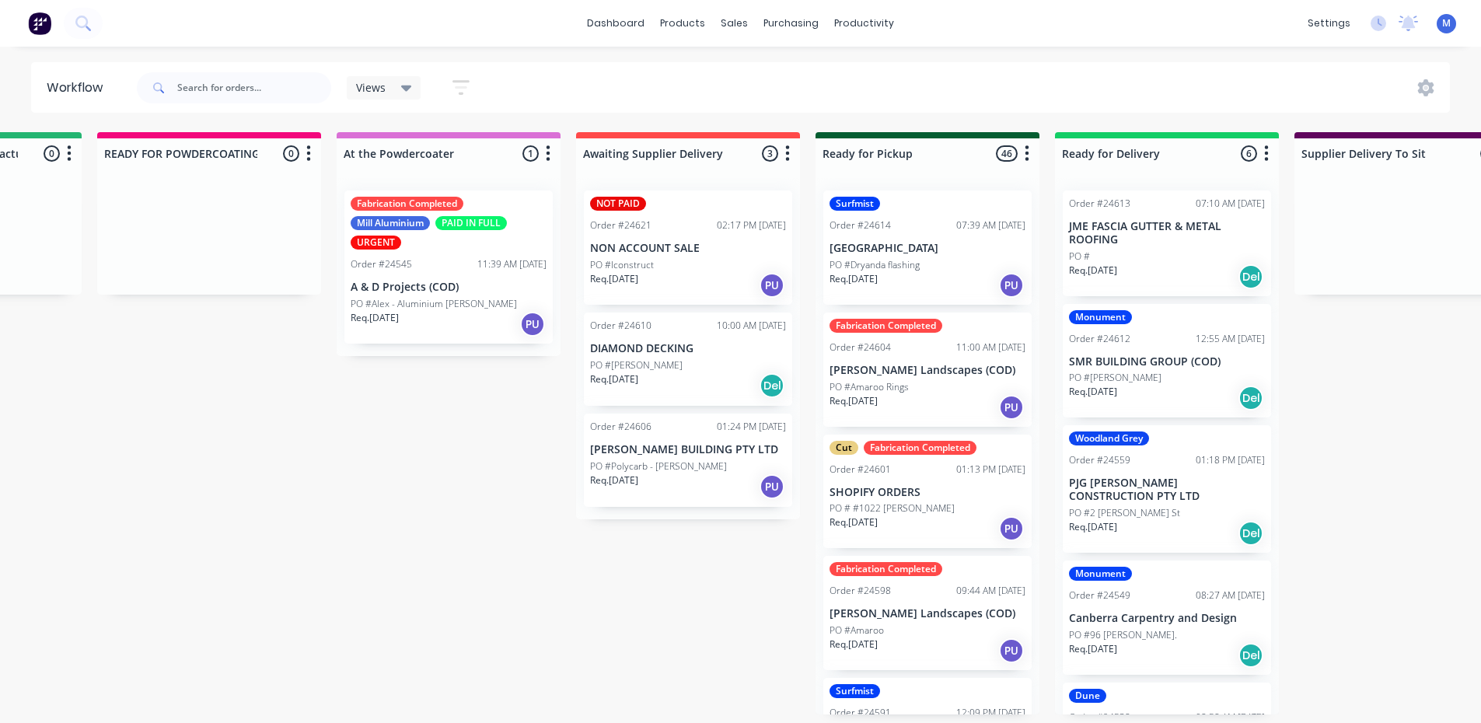
click at [662, 260] on div "PO #Iconstruct" at bounding box center [688, 265] width 196 height 14
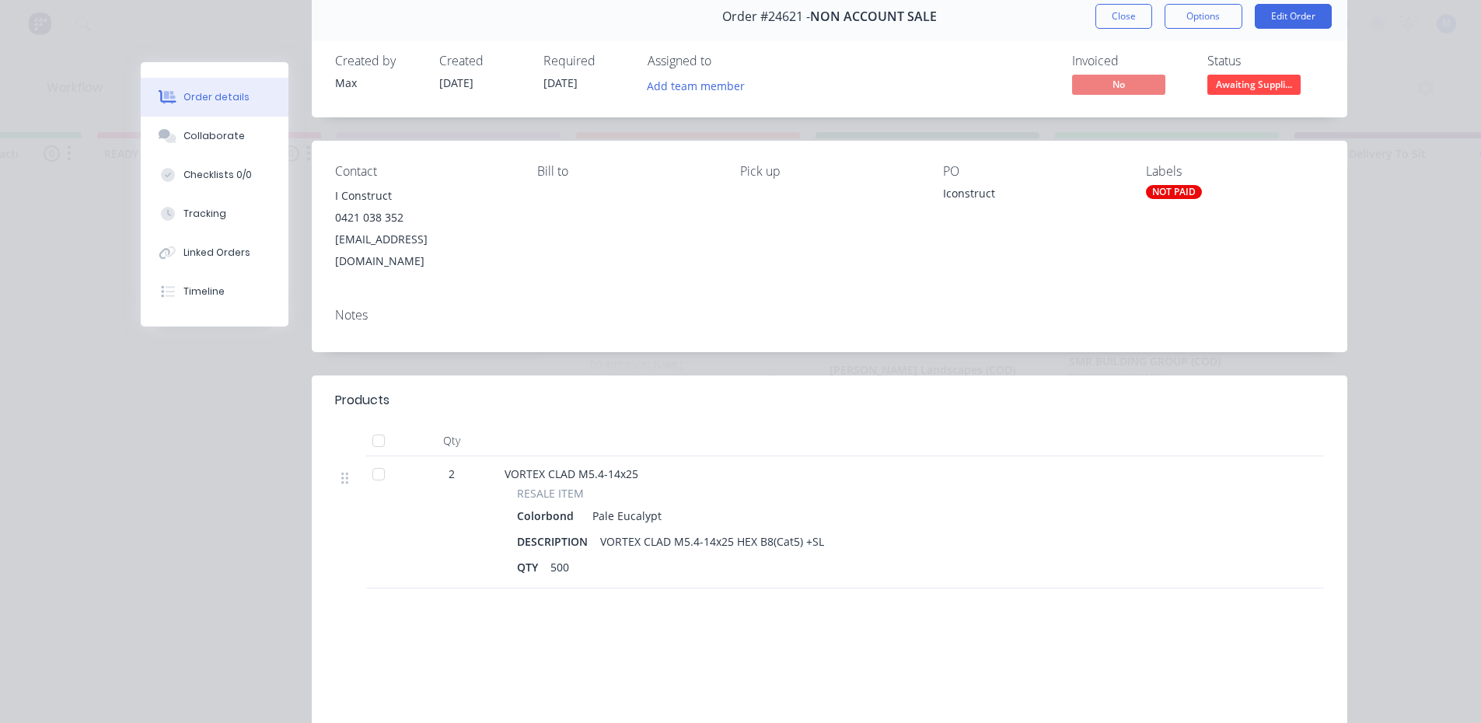
scroll to position [0, 0]
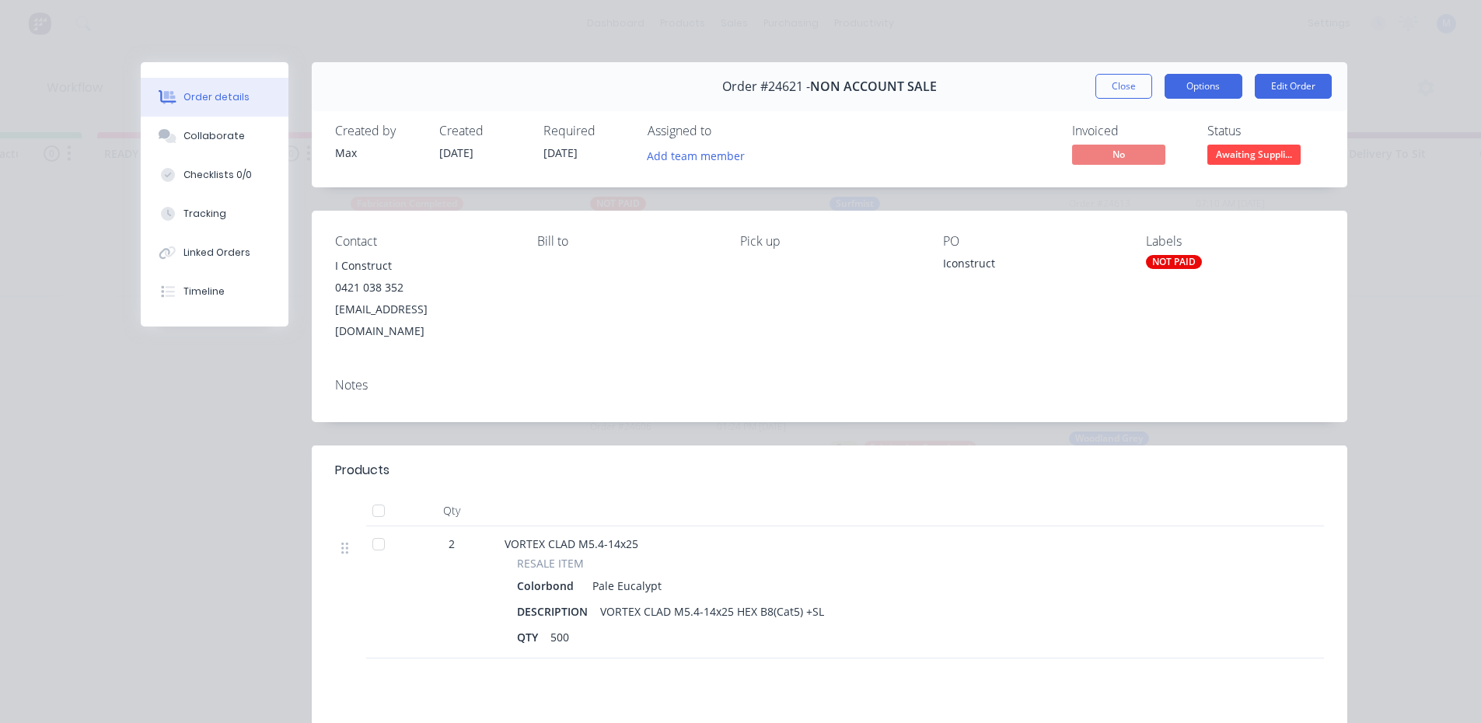
click at [1221, 85] on button "Options" at bounding box center [1204, 86] width 78 height 25
click at [1113, 86] on button "Close" at bounding box center [1124, 86] width 57 height 25
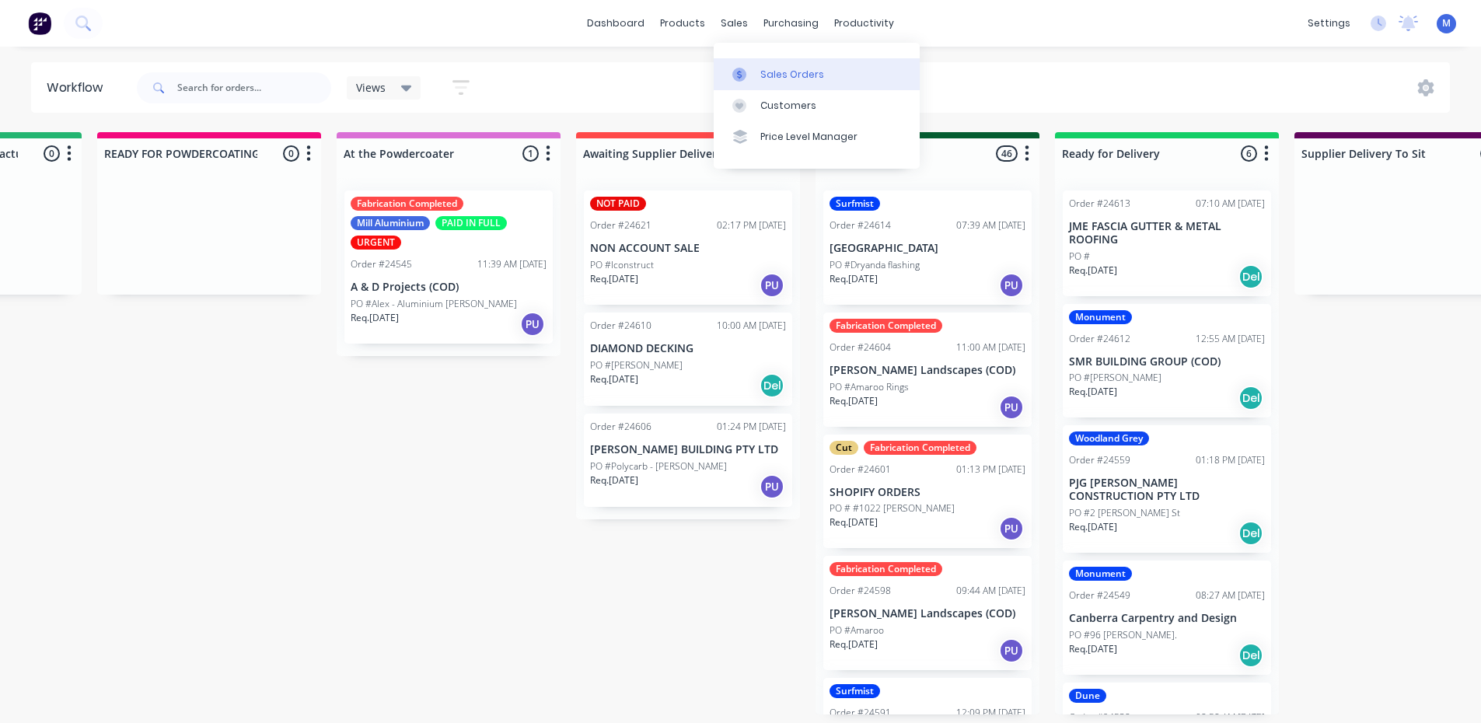
click at [776, 72] on div "Sales Orders" at bounding box center [793, 75] width 64 height 14
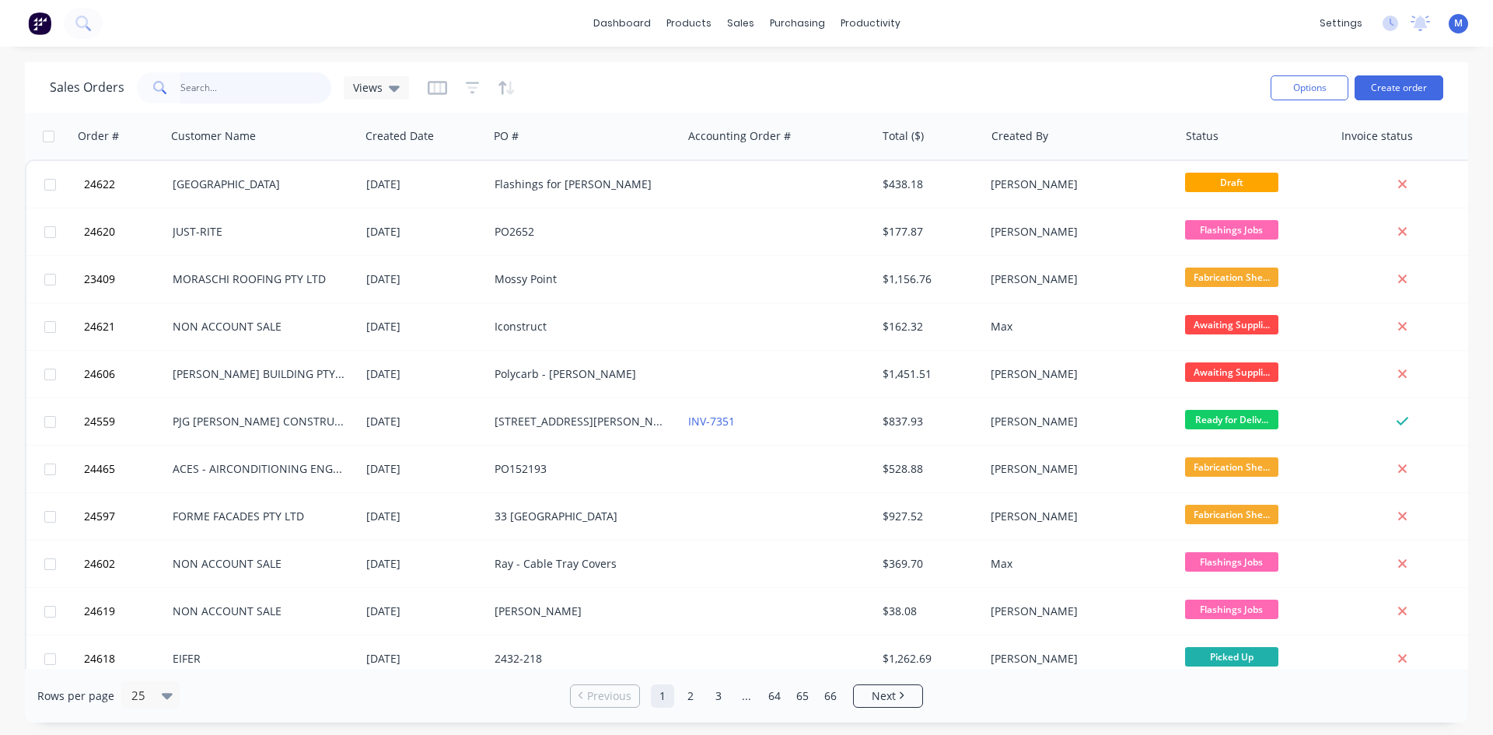
click at [223, 81] on input "text" at bounding box center [256, 87] width 152 height 31
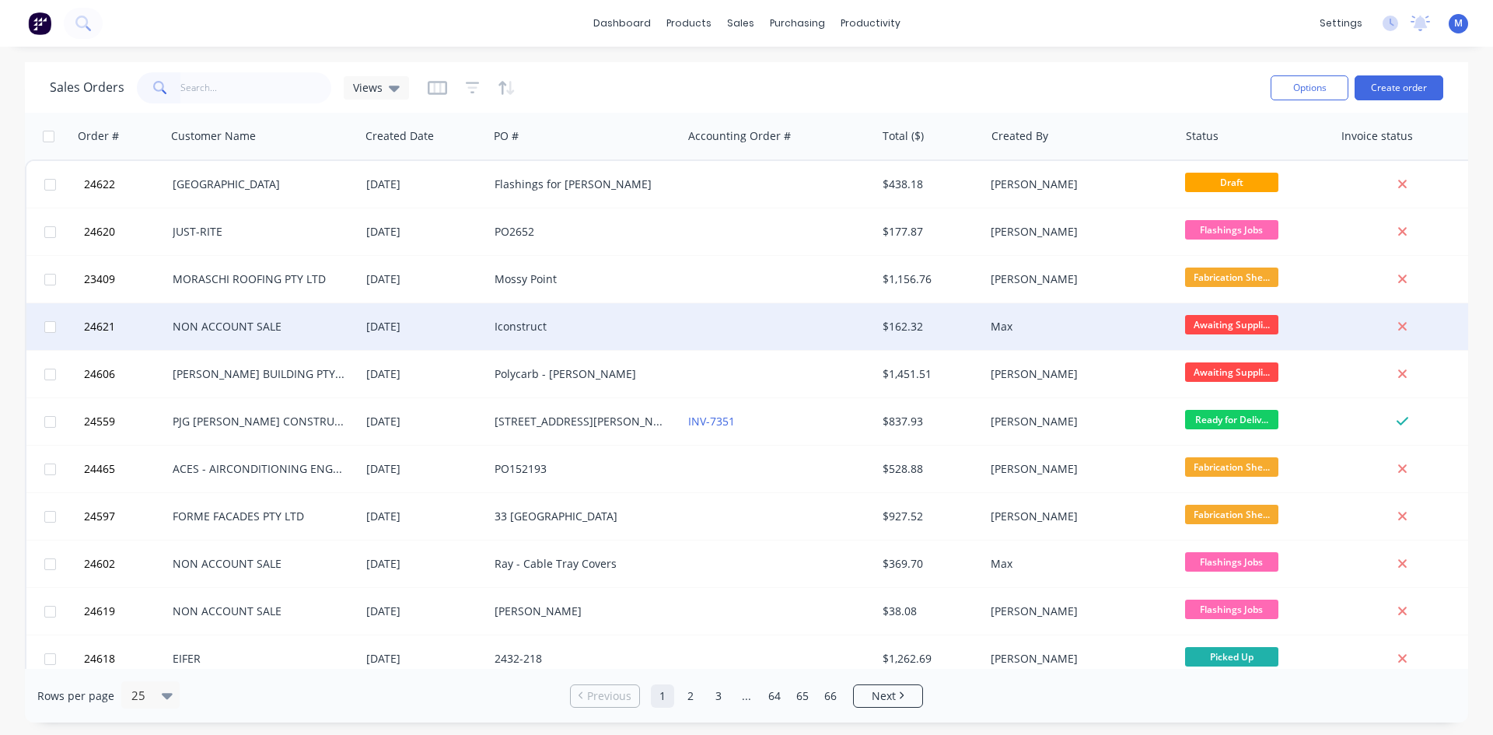
click at [638, 338] on div "Iconstruct" at bounding box center [585, 326] width 194 height 47
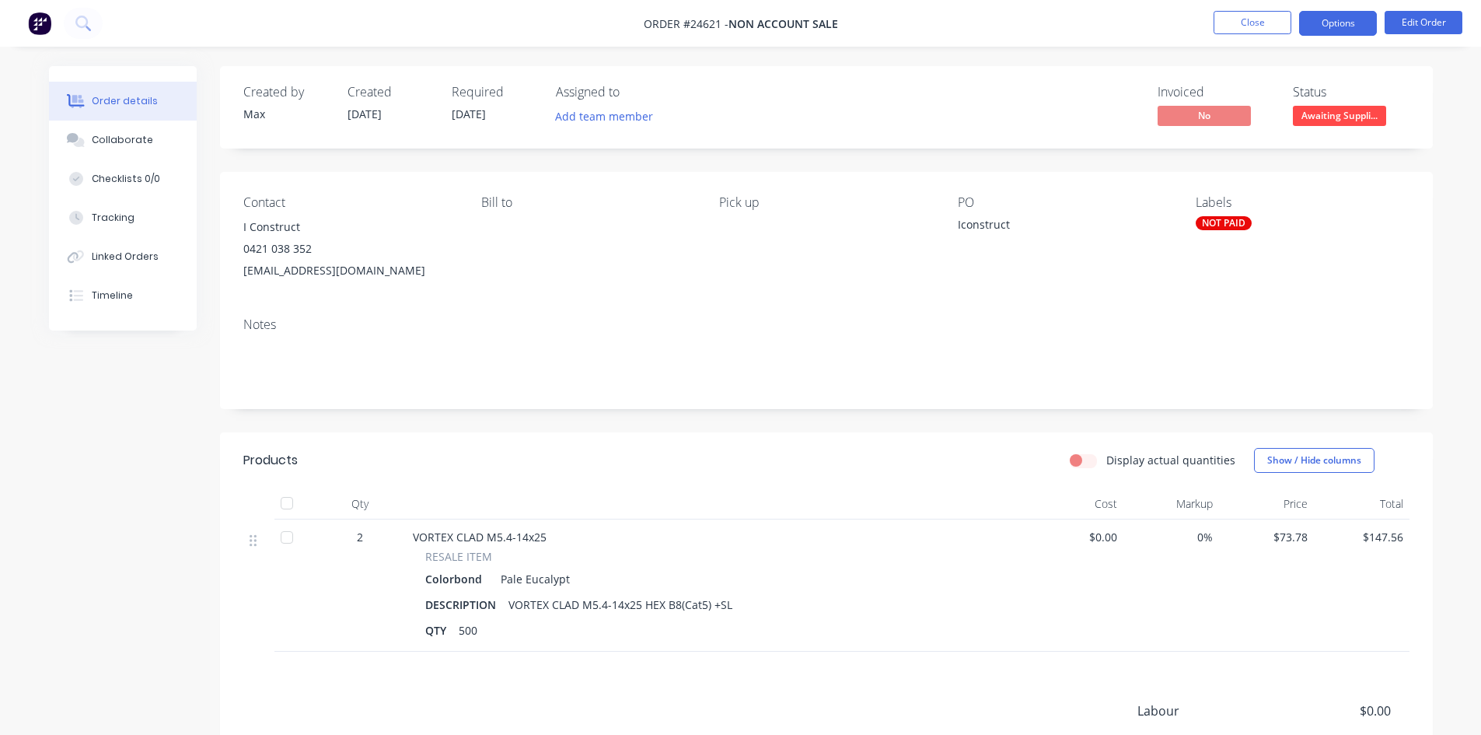
click at [1342, 23] on button "Options" at bounding box center [1339, 23] width 78 height 25
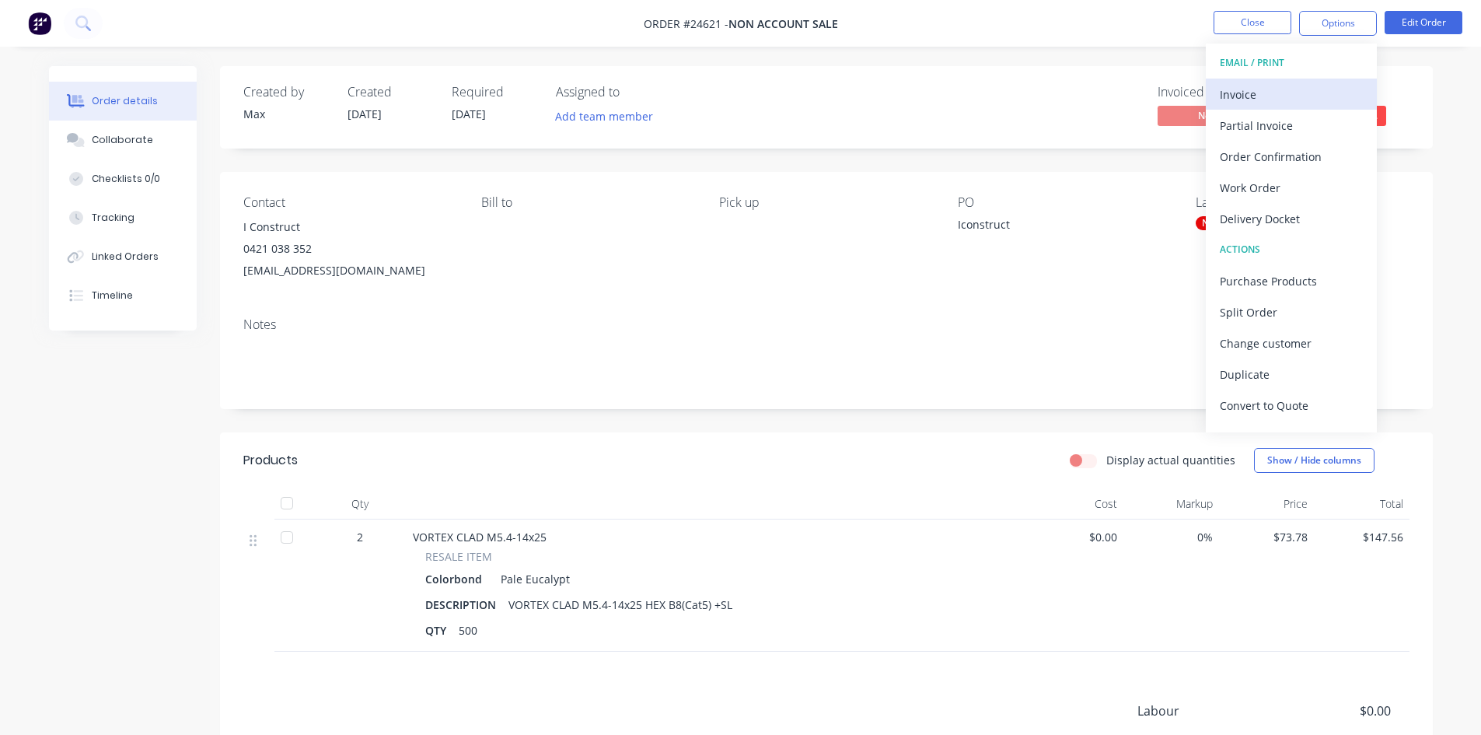
click at [1319, 90] on div "Invoice" at bounding box center [1291, 94] width 143 height 23
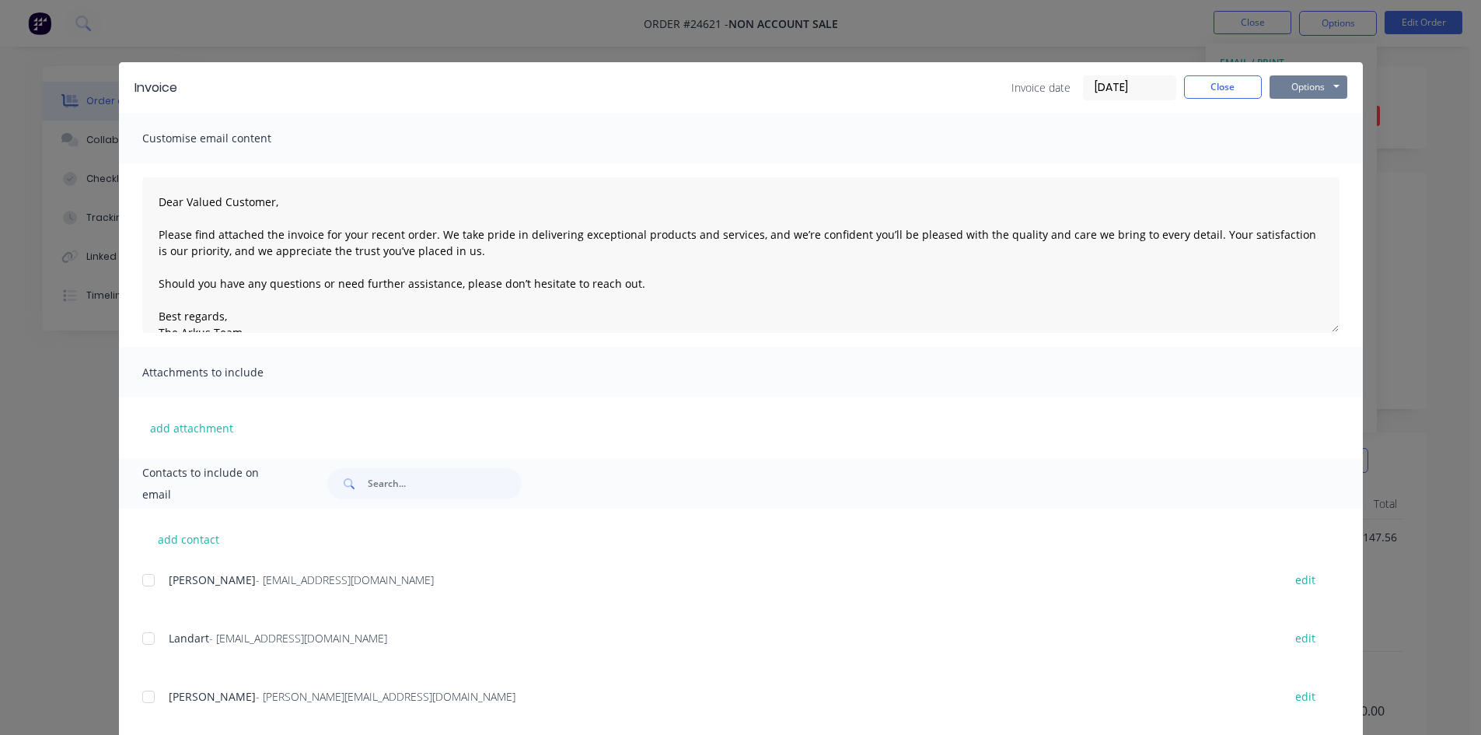
click at [1309, 89] on button "Options" at bounding box center [1309, 86] width 78 height 23
click at [1321, 141] on button "Print" at bounding box center [1320, 141] width 100 height 26
click at [1209, 85] on button "Close" at bounding box center [1223, 86] width 78 height 23
